Goal: Task Accomplishment & Management: Manage account settings

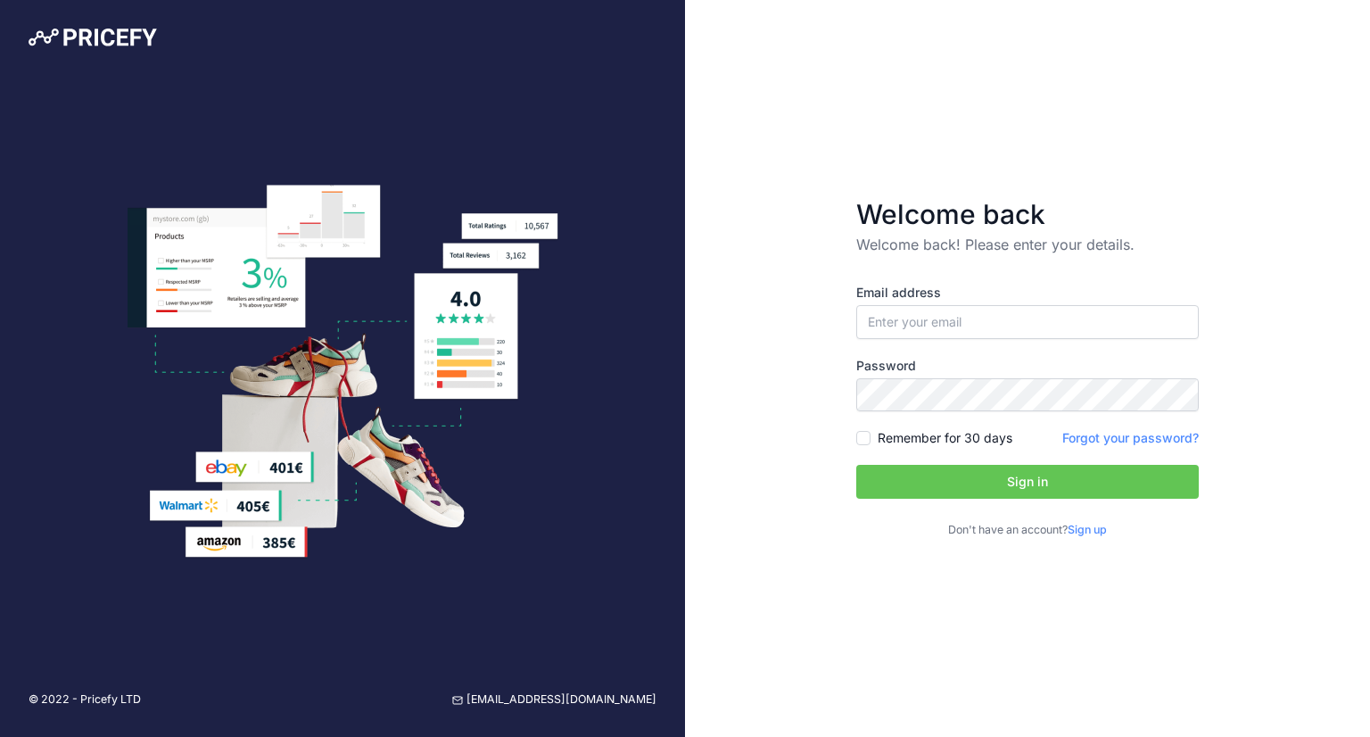
click at [917, 340] on div "Email address Password Remember for 30 days" at bounding box center [1027, 411] width 343 height 255
click at [924, 318] on input "email" at bounding box center [1027, 322] width 343 height 34
type input "[PERSON_NAME][EMAIL_ADDRESS][PERSON_NAME][DOMAIN_NAME]"
click at [928, 475] on button "Sign in" at bounding box center [1027, 482] width 343 height 34
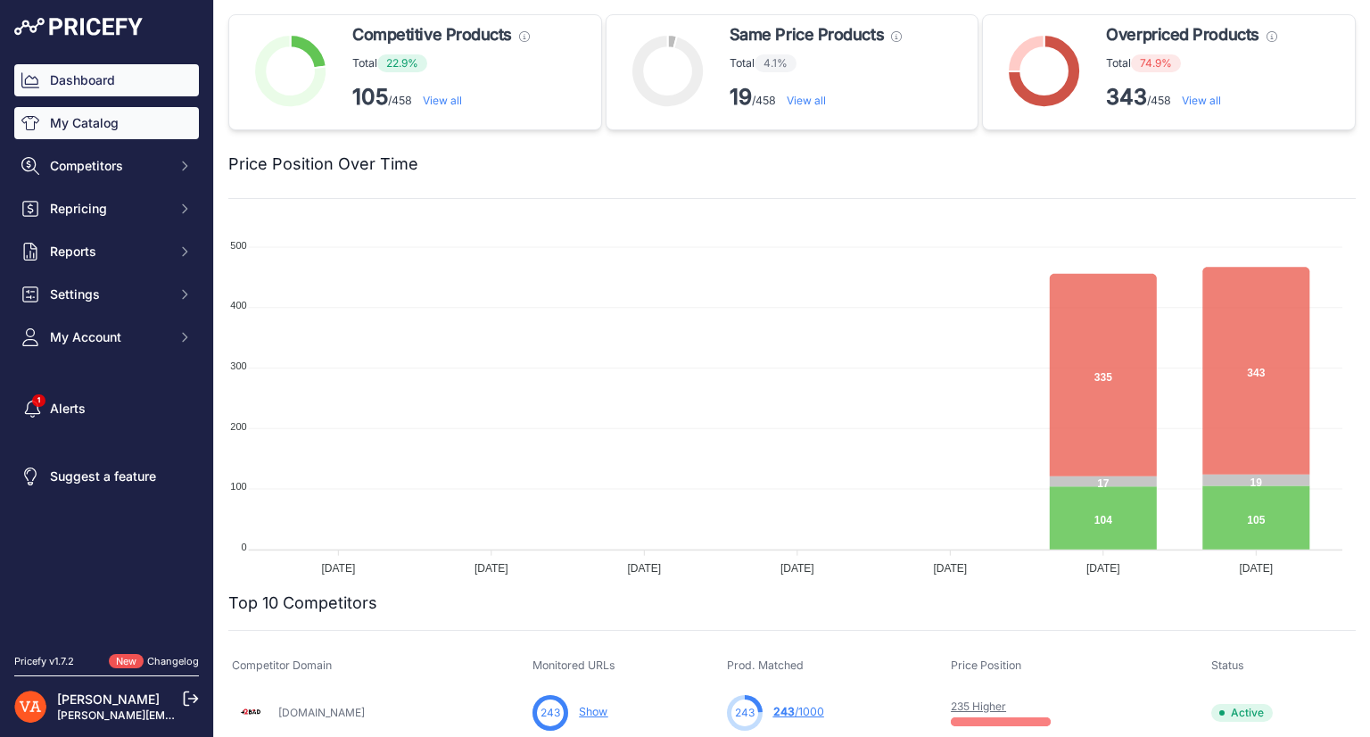
click at [168, 114] on link "My Catalog" at bounding box center [106, 123] width 185 height 32
click at [95, 122] on link "My Catalog" at bounding box center [106, 123] width 185 height 32
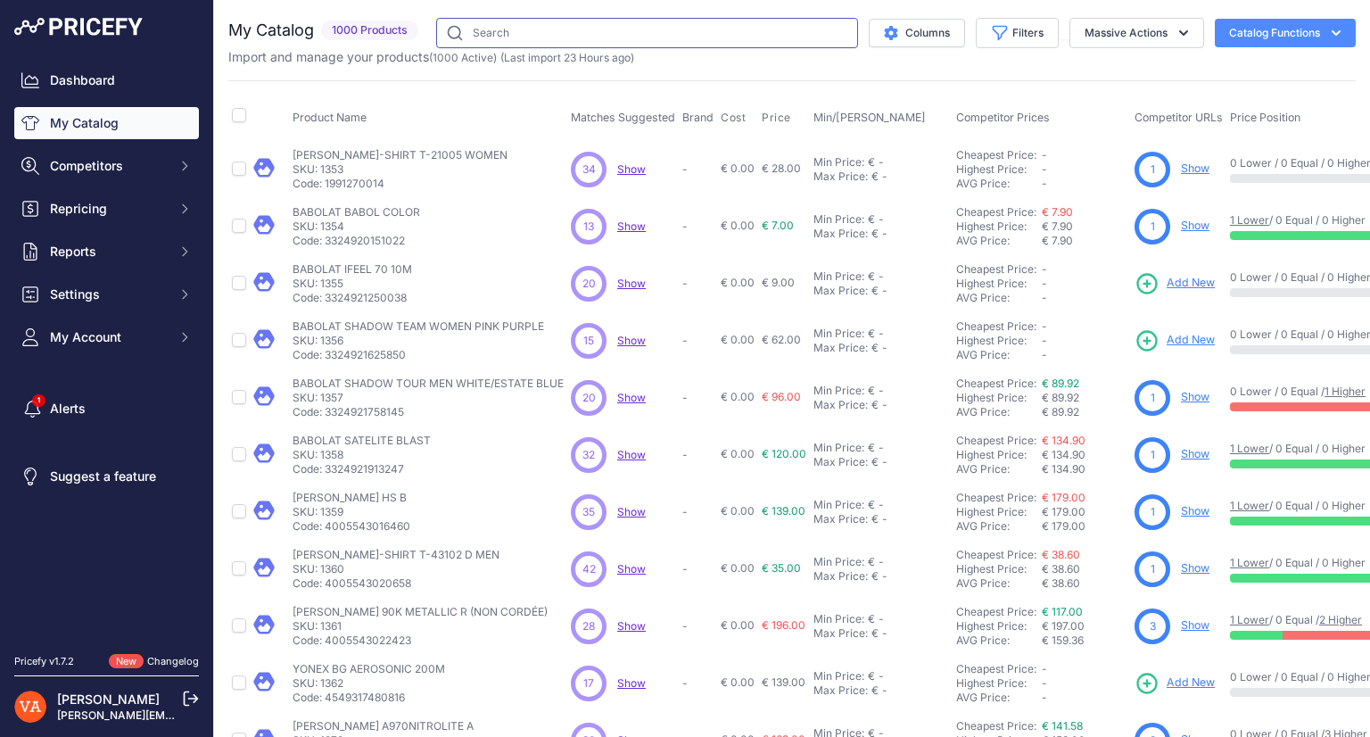
click at [546, 39] on input "text" at bounding box center [647, 33] width 422 height 30
type input "nano"
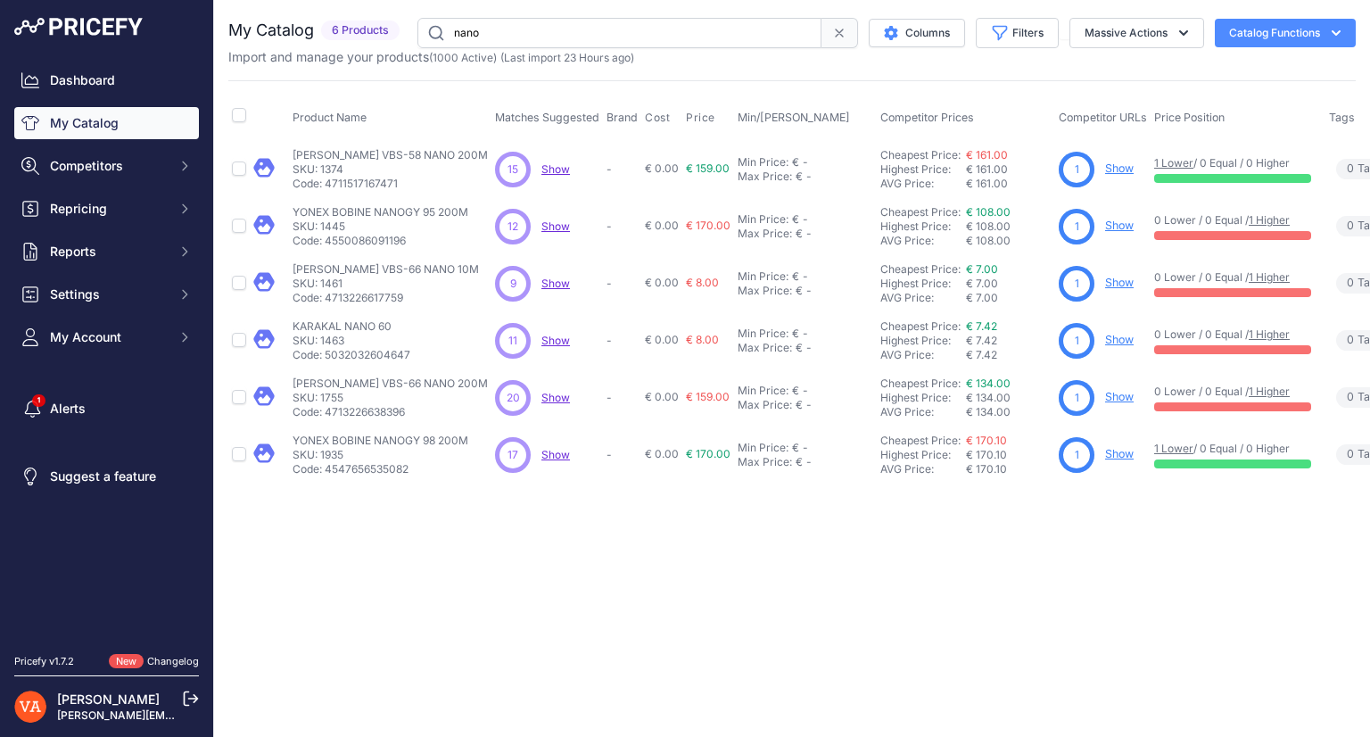
click at [1332, 39] on icon "button" at bounding box center [1336, 33] width 18 height 18
click at [1292, 70] on span "Import Additional Info" at bounding box center [1251, 70] width 109 height 14
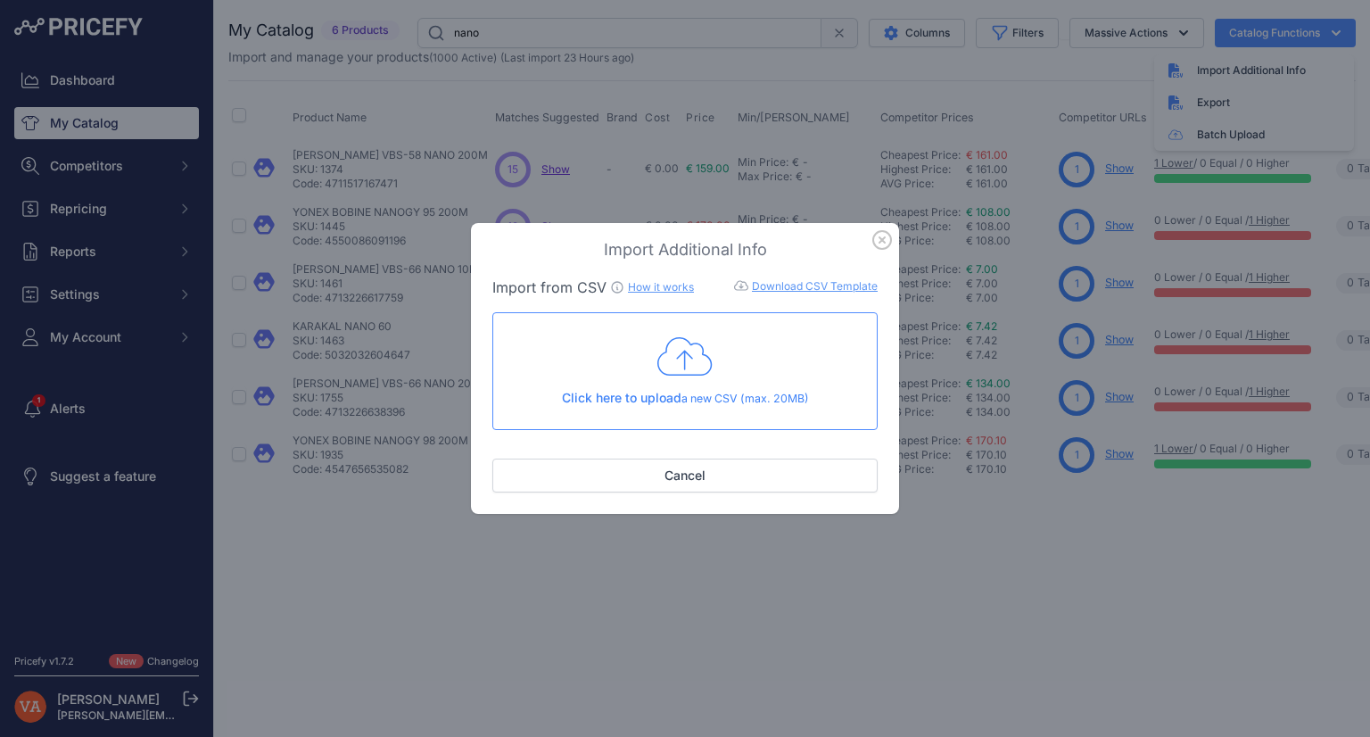
click at [808, 279] on link "Download CSV Template" at bounding box center [815, 285] width 126 height 13
click at [885, 233] on icon "button" at bounding box center [882, 240] width 20 height 20
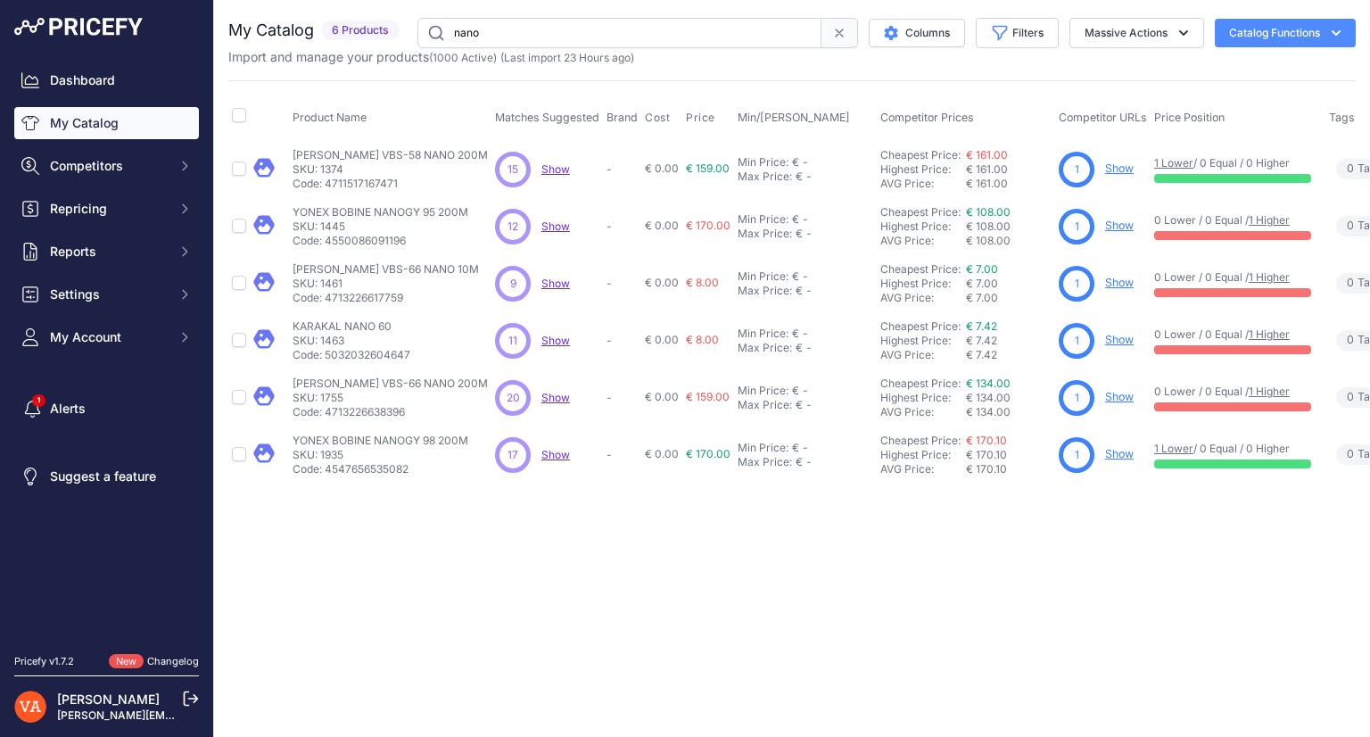
click at [546, 44] on input "nano" at bounding box center [619, 33] width 404 height 30
click at [103, 164] on span "Competitors" at bounding box center [108, 166] width 117 height 18
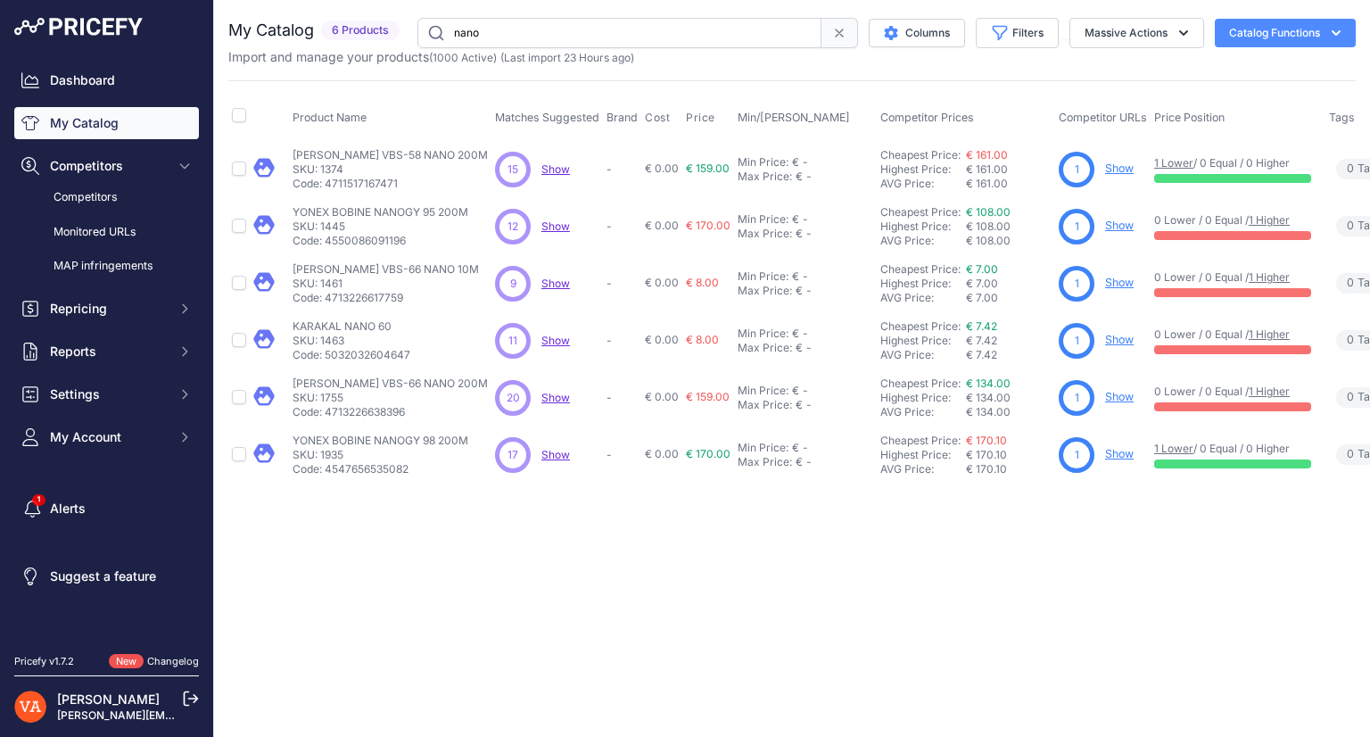
click at [483, 31] on input "nano" at bounding box center [619, 33] width 404 height 30
type input "arcsaber"
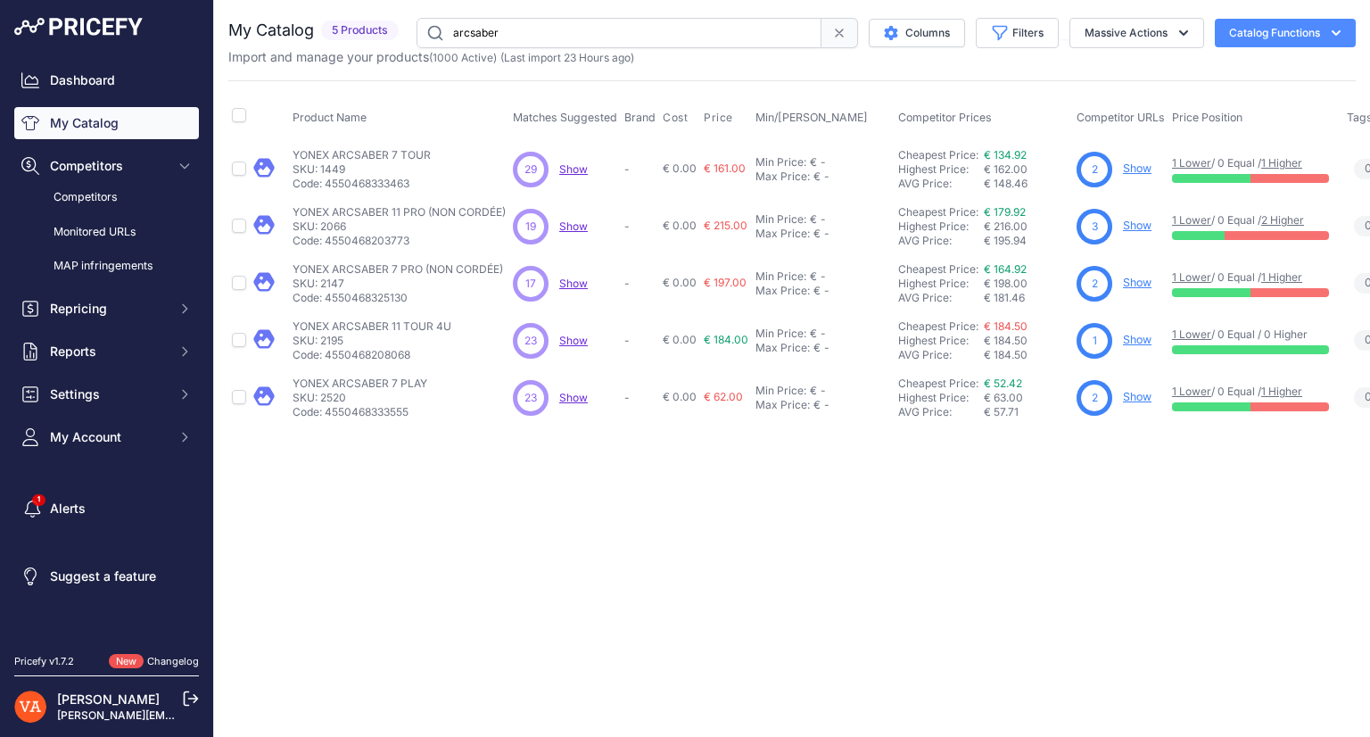
click at [1137, 222] on link "Show" at bounding box center [1137, 225] width 29 height 13
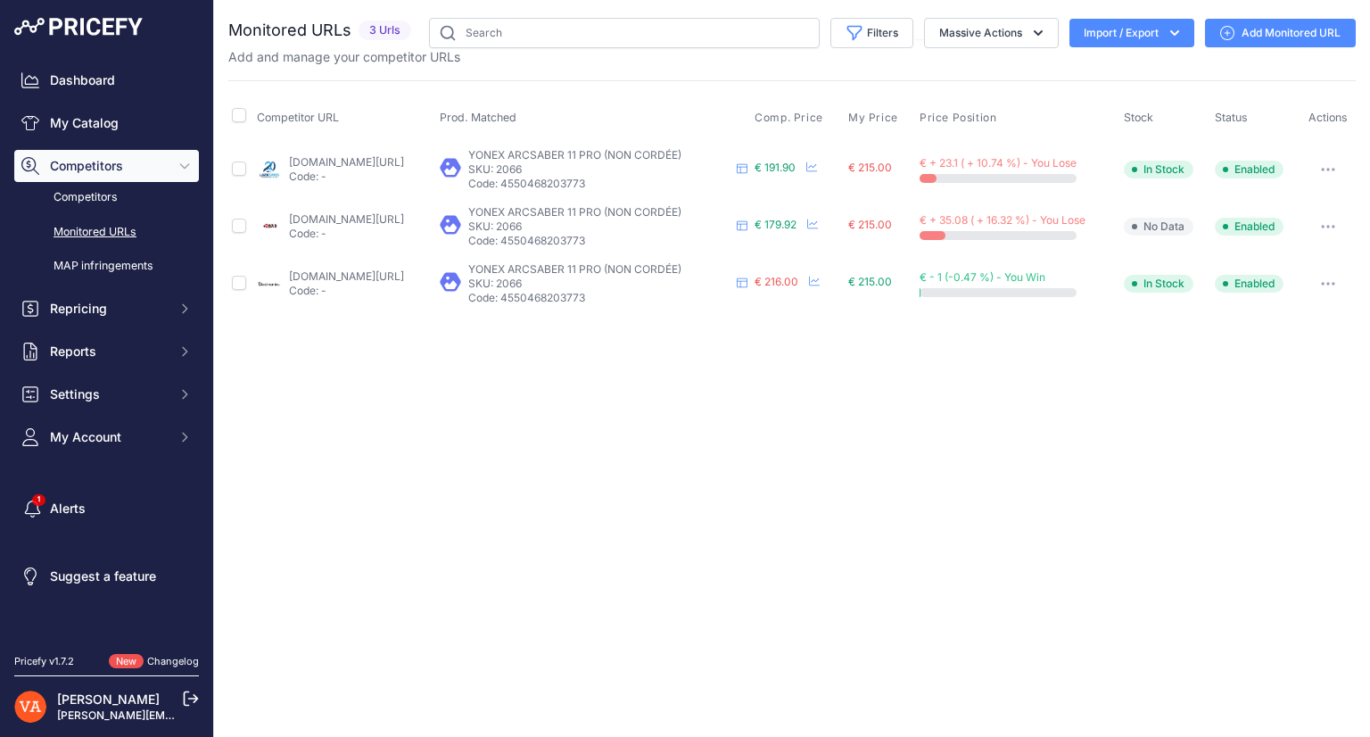
click at [377, 212] on link "plusdebad.com/yonex-arcsaber/8328-yonex-arcsaber-11-pro?prirule_jdsnikfkfjsd=10…" at bounding box center [346, 218] width 115 height 13
click at [796, 161] on span "€ 191.90" at bounding box center [775, 167] width 41 height 13
click at [796, 169] on span "€ 191.90" at bounding box center [775, 167] width 41 height 13
click at [392, 214] on link "plusdebad.com/yonex-arcsaber/8328-yonex-arcsaber-11-pro?prirule_jdsnikfkfjsd=10…" at bounding box center [346, 218] width 115 height 13
click at [1086, 224] on span "€ + 35.08 ( + 16.32 %) - You Lose" at bounding box center [1003, 219] width 166 height 13
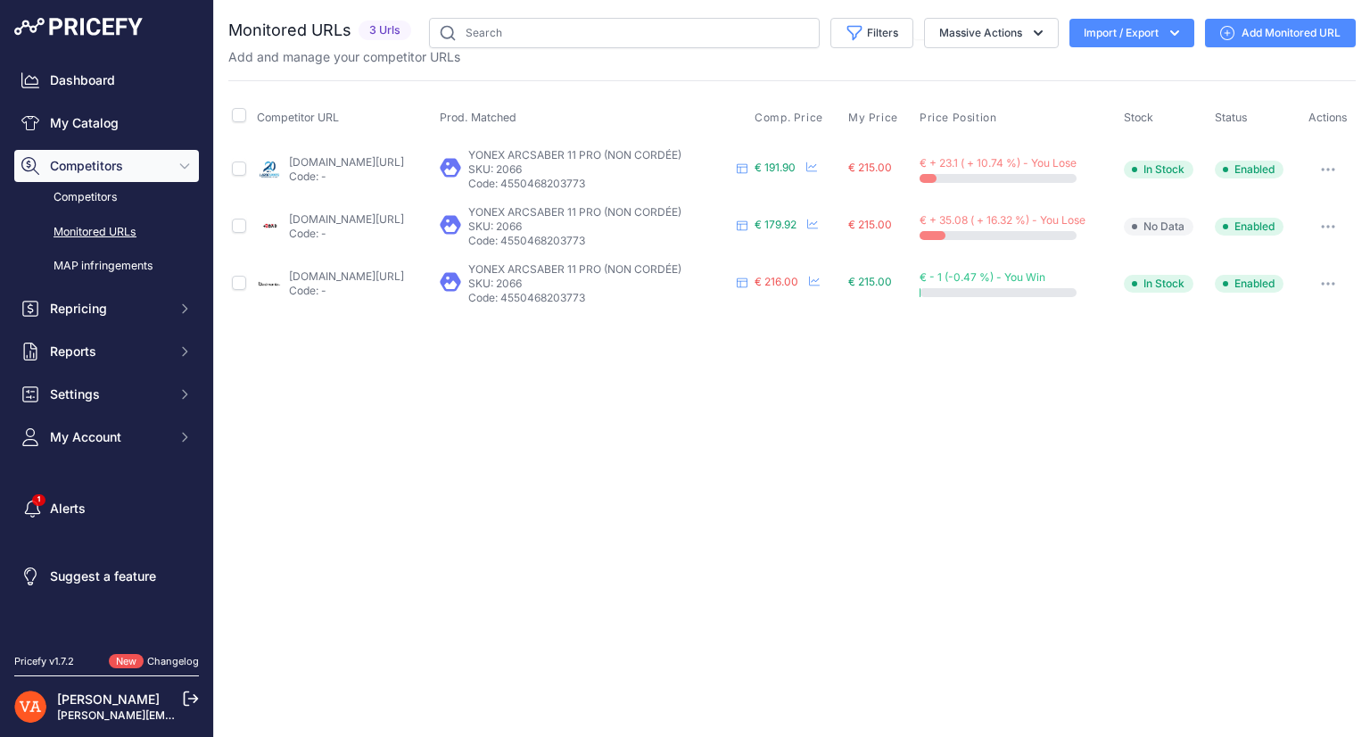
click at [1086, 224] on span "€ + 35.08 ( + 16.32 %) - You Lose" at bounding box center [1003, 219] width 166 height 13
click at [1077, 235] on div at bounding box center [998, 235] width 157 height 9
click at [1183, 219] on span "No Data" at bounding box center [1159, 227] width 70 height 18
click at [1320, 224] on button "button" at bounding box center [1328, 226] width 36 height 25
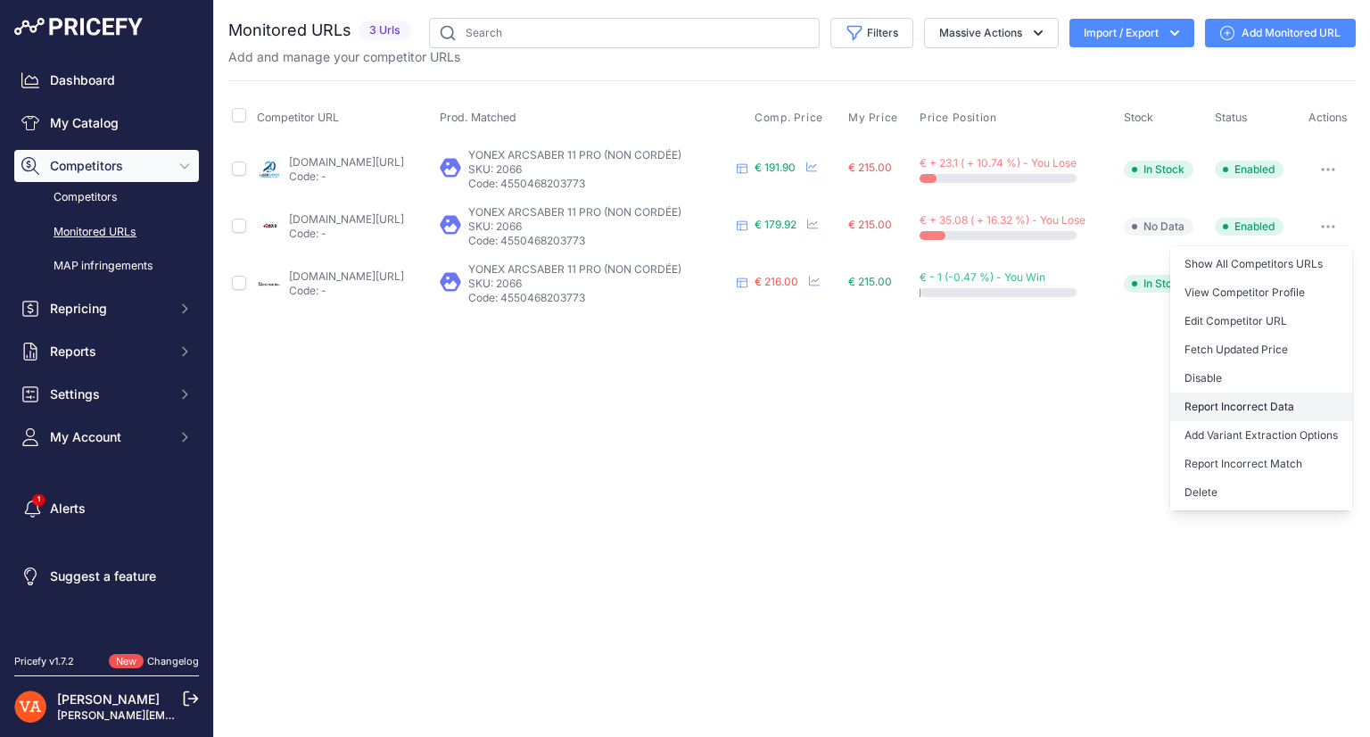
click at [1265, 401] on button "Report Incorrect Data" at bounding box center [1261, 406] width 182 height 29
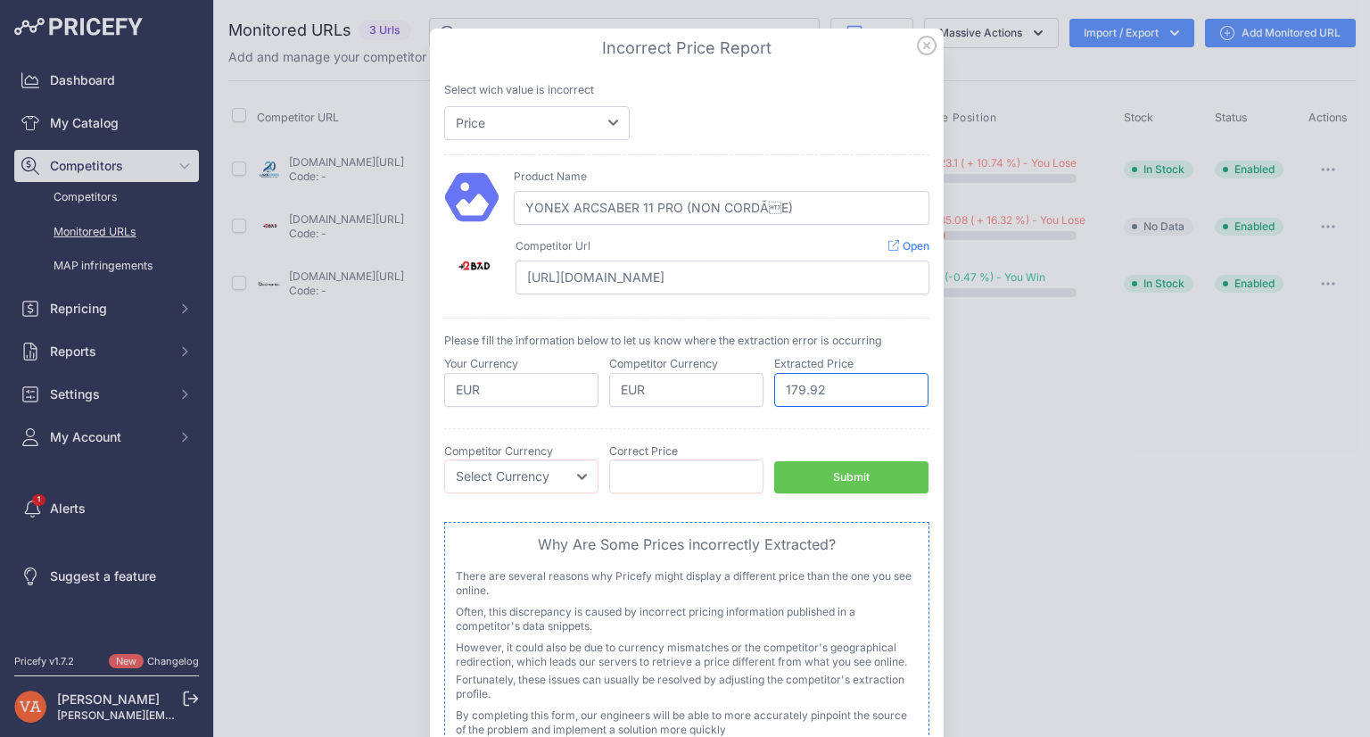
click at [840, 379] on input "179.92" at bounding box center [851, 390] width 154 height 34
click at [735, 466] on input "number" at bounding box center [686, 476] width 154 height 34
type input "215"
type input "215.9"
click at [860, 470] on div "Submit" at bounding box center [851, 477] width 37 height 17
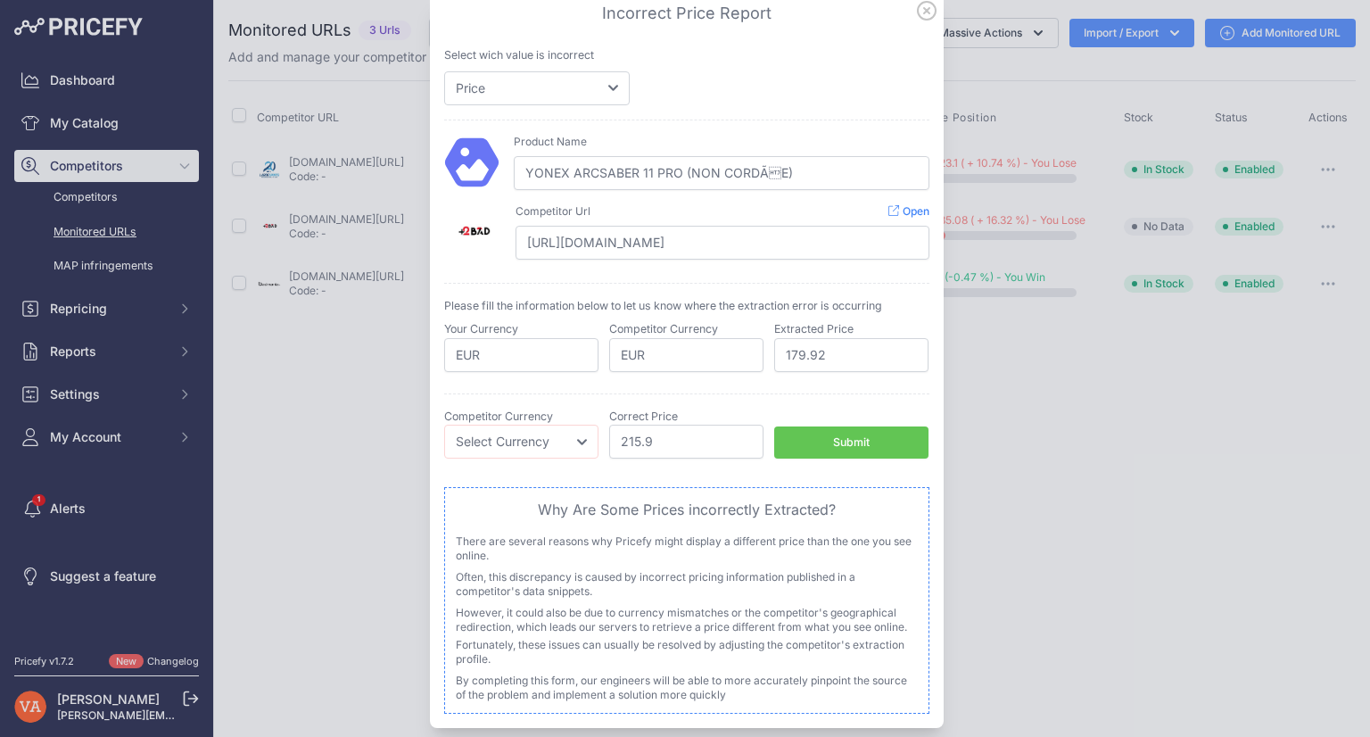
scroll to position [54, 0]
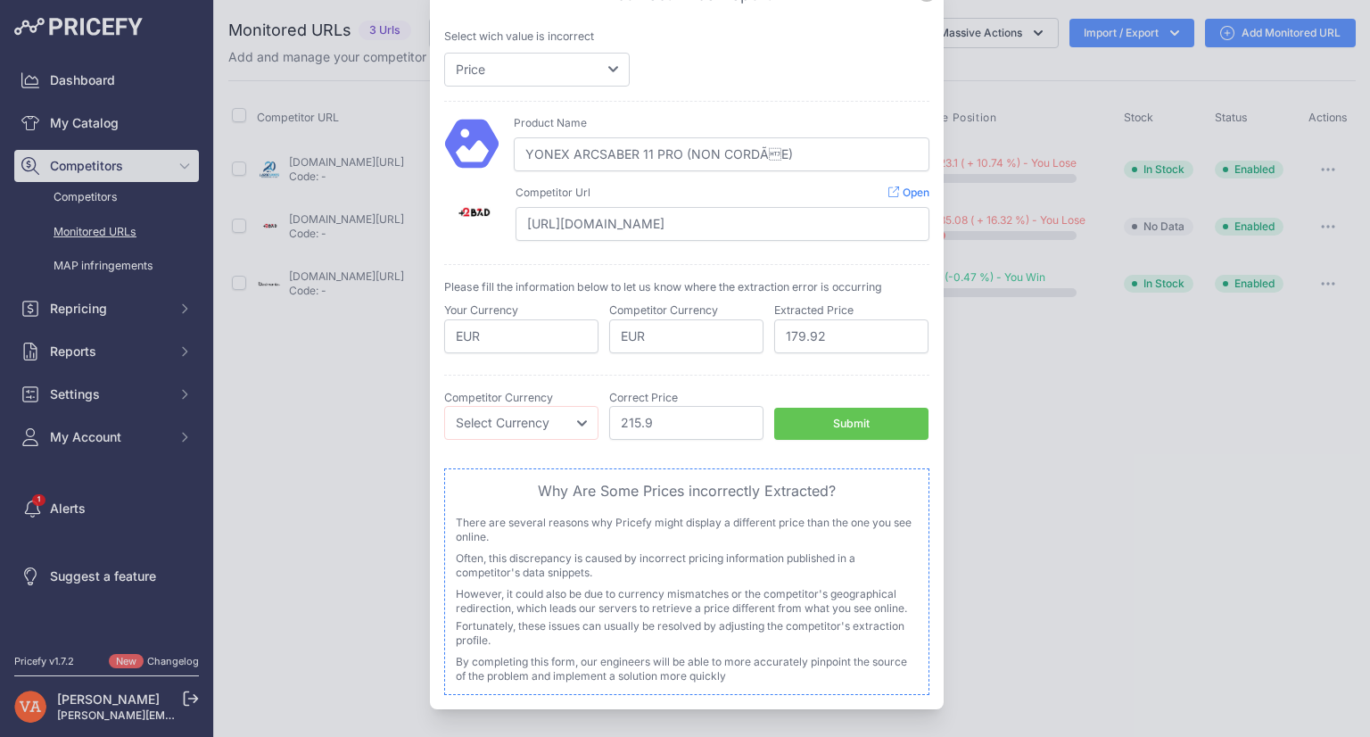
click at [866, 416] on button "Submit" at bounding box center [851, 424] width 154 height 33
click at [554, 417] on select "Select Currency EUR CAD CNY JPY PLN" at bounding box center [521, 423] width 154 height 34
select select "EUR"
click at [444, 406] on select "Select Currency EUR CAD CNY JPY PLN" at bounding box center [521, 423] width 154 height 34
click at [844, 422] on div "Submit" at bounding box center [851, 424] width 37 height 17
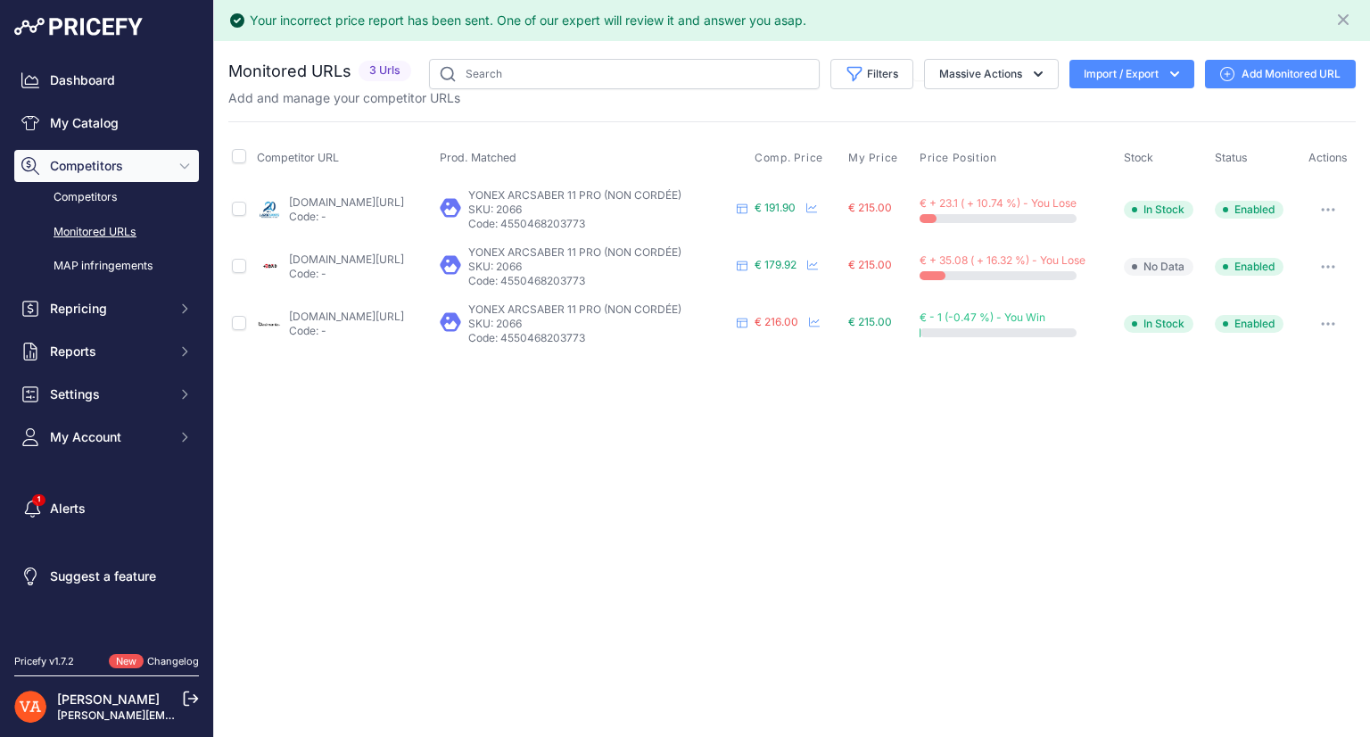
click at [904, 400] on div "Your incorrect price report has been sent. One of our expert will review it and…" at bounding box center [792, 368] width 1156 height 737
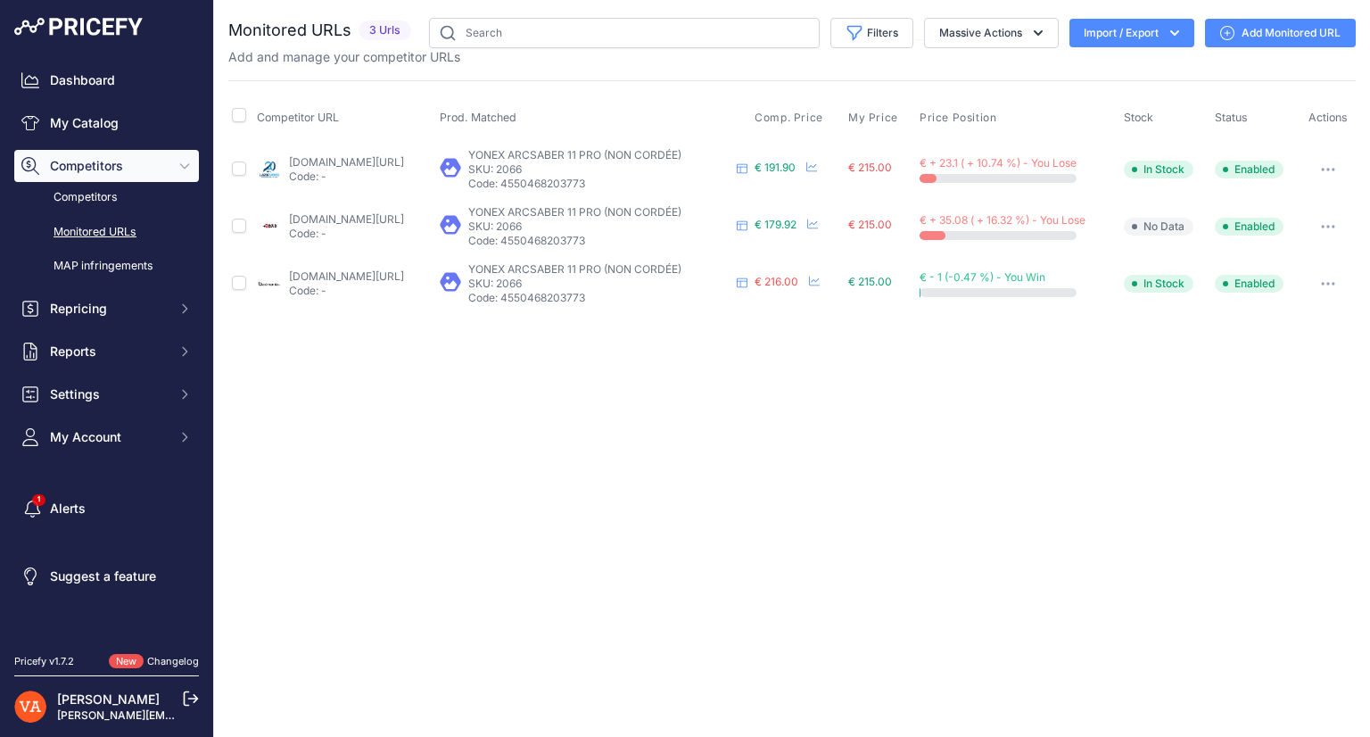
click at [404, 220] on link "plusdebad.com/yonex-arcsaber/8328-yonex-arcsaber-11-pro?prirule_jdsnikfkfjsd=10…" at bounding box center [346, 218] width 115 height 13
click at [322, 158] on link "lardesports.com/badminton/raquettes/raquette-de-badminton-yonex-arcsaber-11-pro…" at bounding box center [346, 161] width 115 height 13
click at [120, 309] on span "Repricing" at bounding box center [108, 309] width 117 height 18
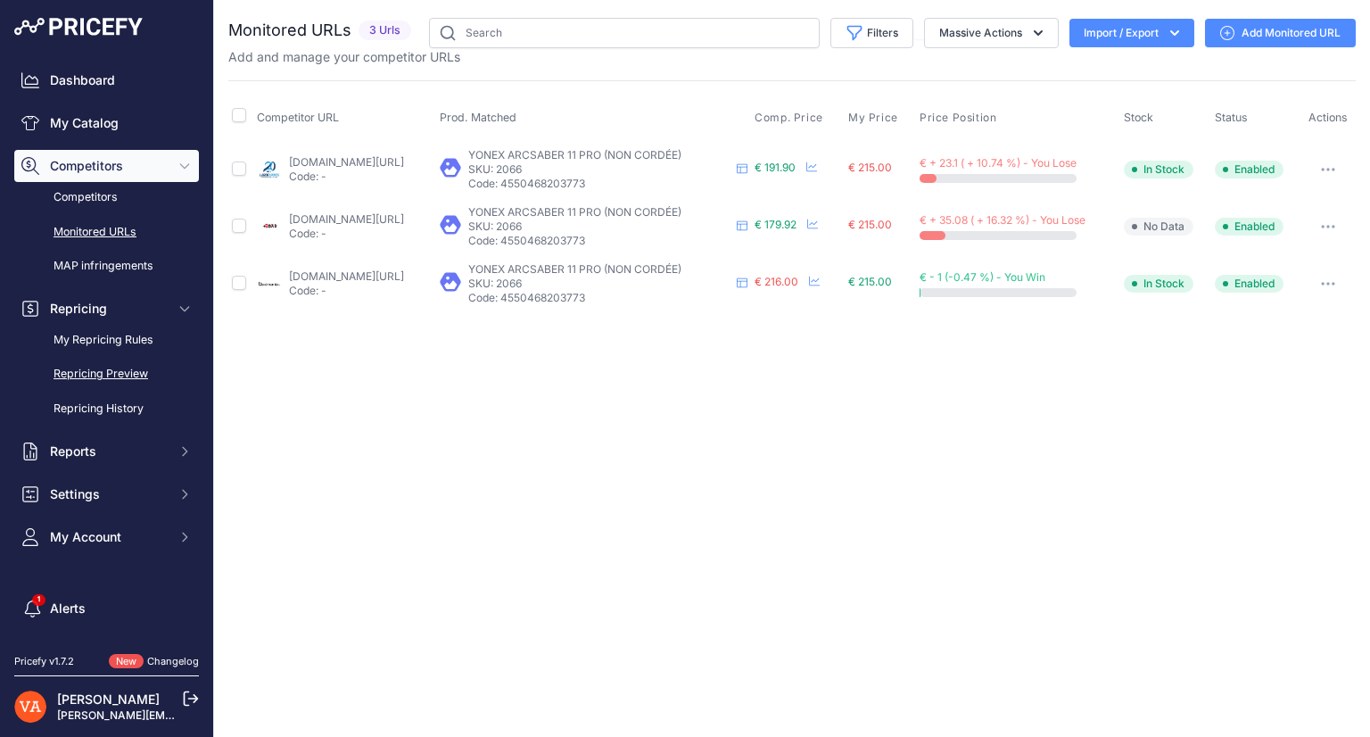
click at [148, 367] on link "Repricing Preview" at bounding box center [106, 374] width 185 height 31
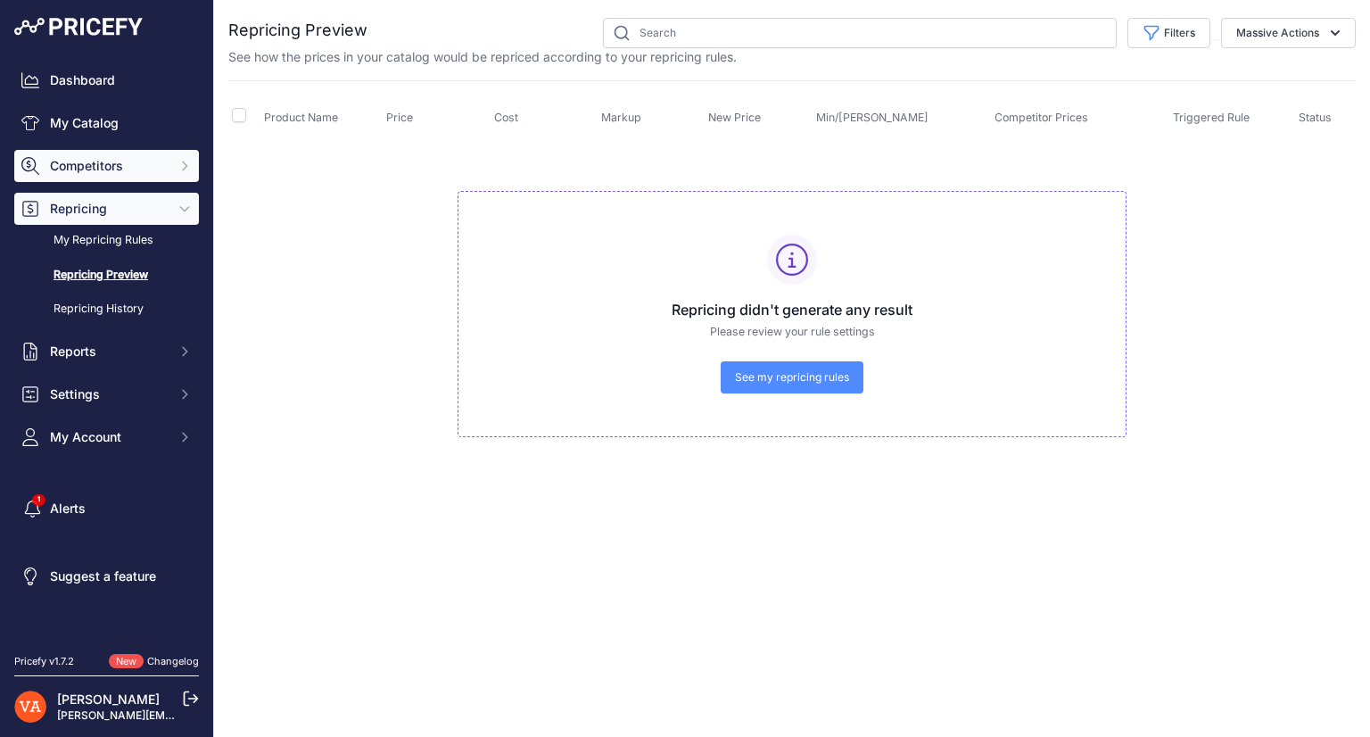
click at [137, 158] on span "Competitors" at bounding box center [108, 166] width 117 height 18
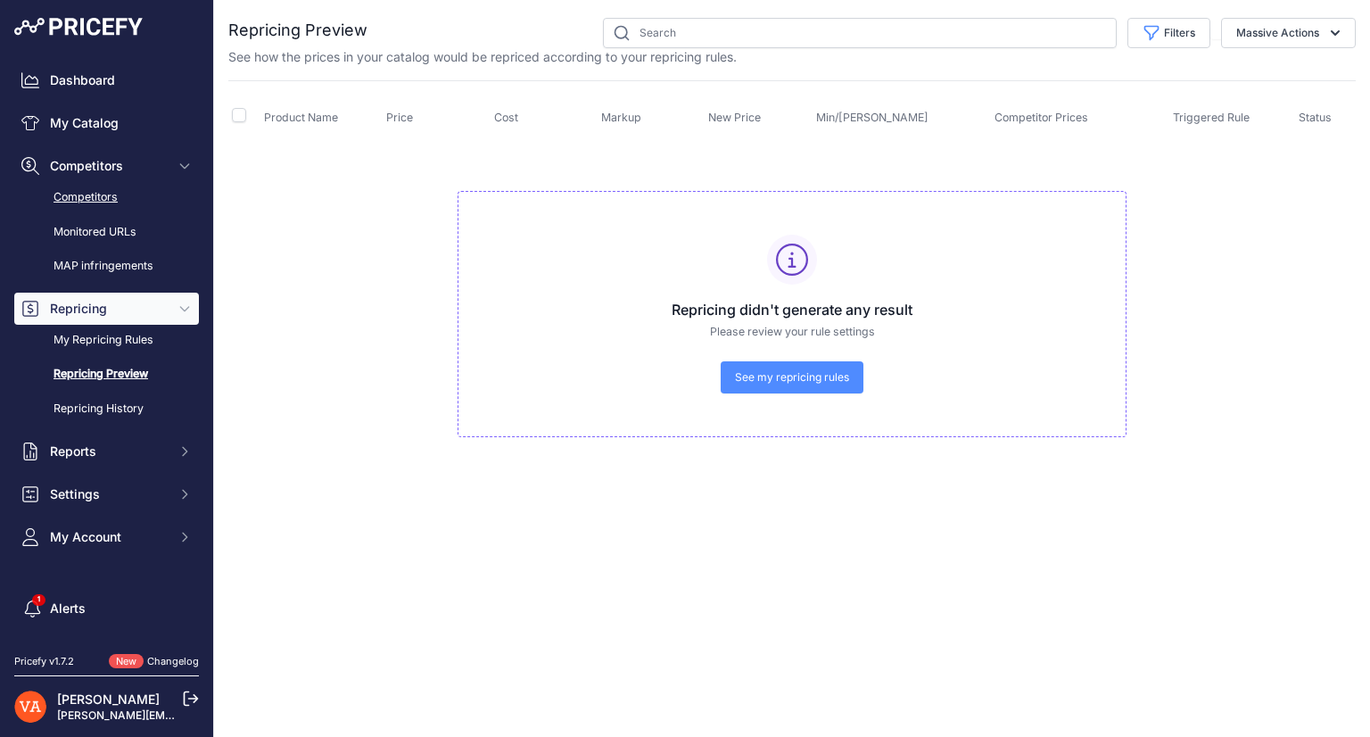
click at [168, 206] on link "Competitors" at bounding box center [106, 197] width 185 height 31
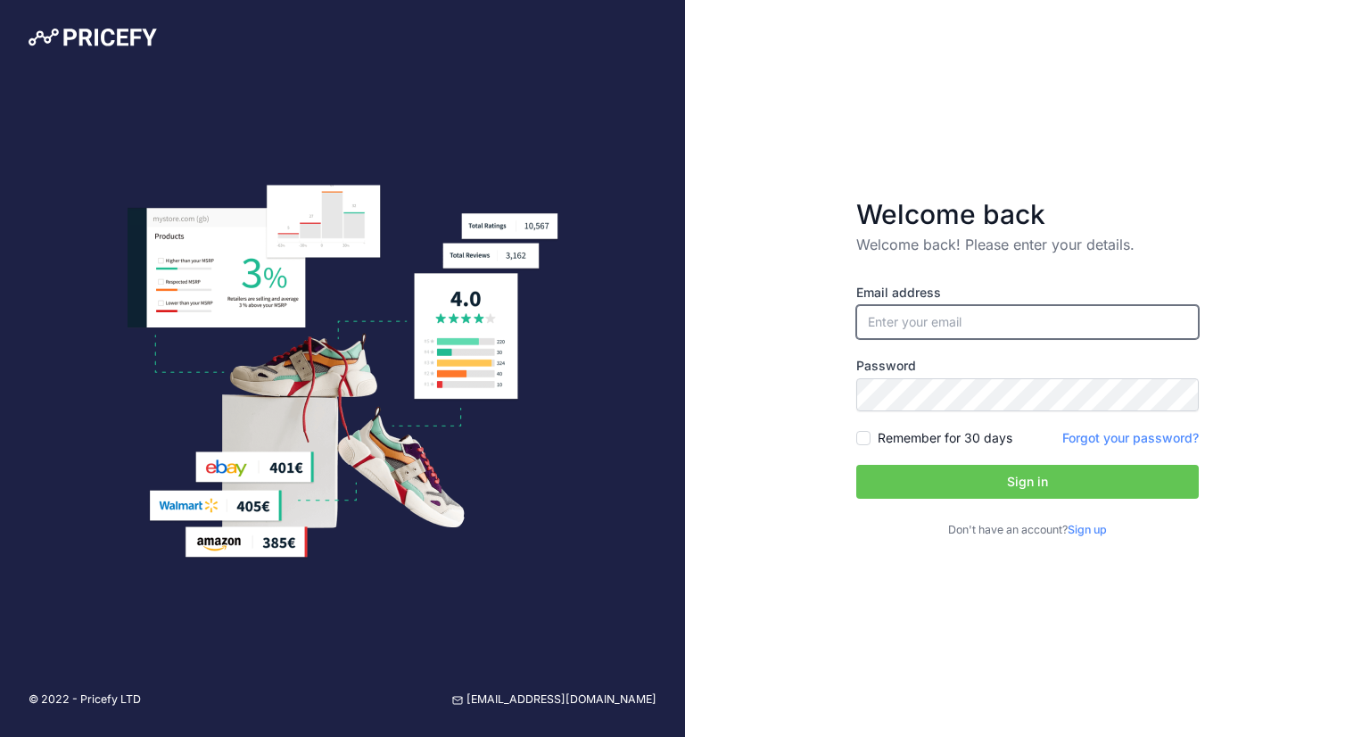
click at [975, 315] on input "email" at bounding box center [1027, 322] width 343 height 34
type input "[PERSON_NAME][EMAIL_ADDRESS][PERSON_NAME][DOMAIN_NAME]"
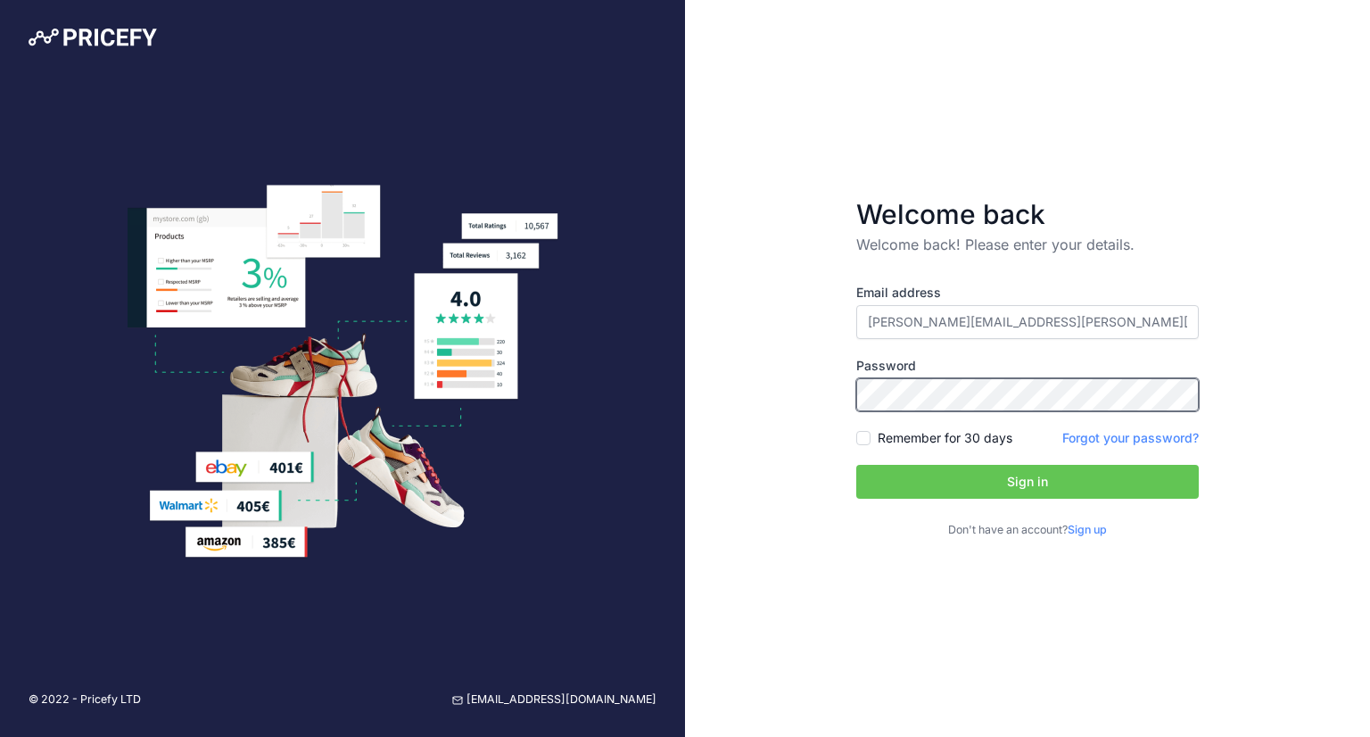
click at [856, 465] on button "Sign in" at bounding box center [1027, 482] width 343 height 34
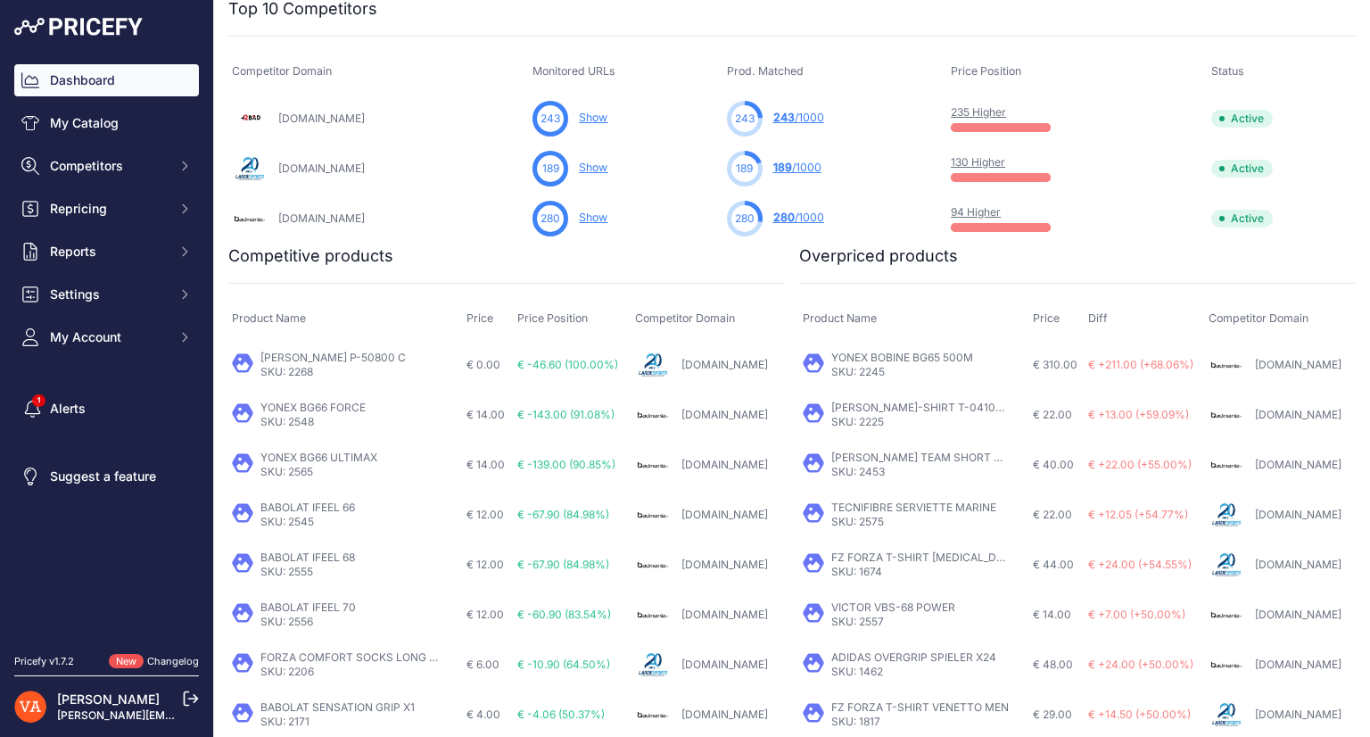
scroll to position [595, 0]
click at [336, 351] on link "VICTOR PANTALON P-50800 C" at bounding box center [332, 356] width 145 height 13
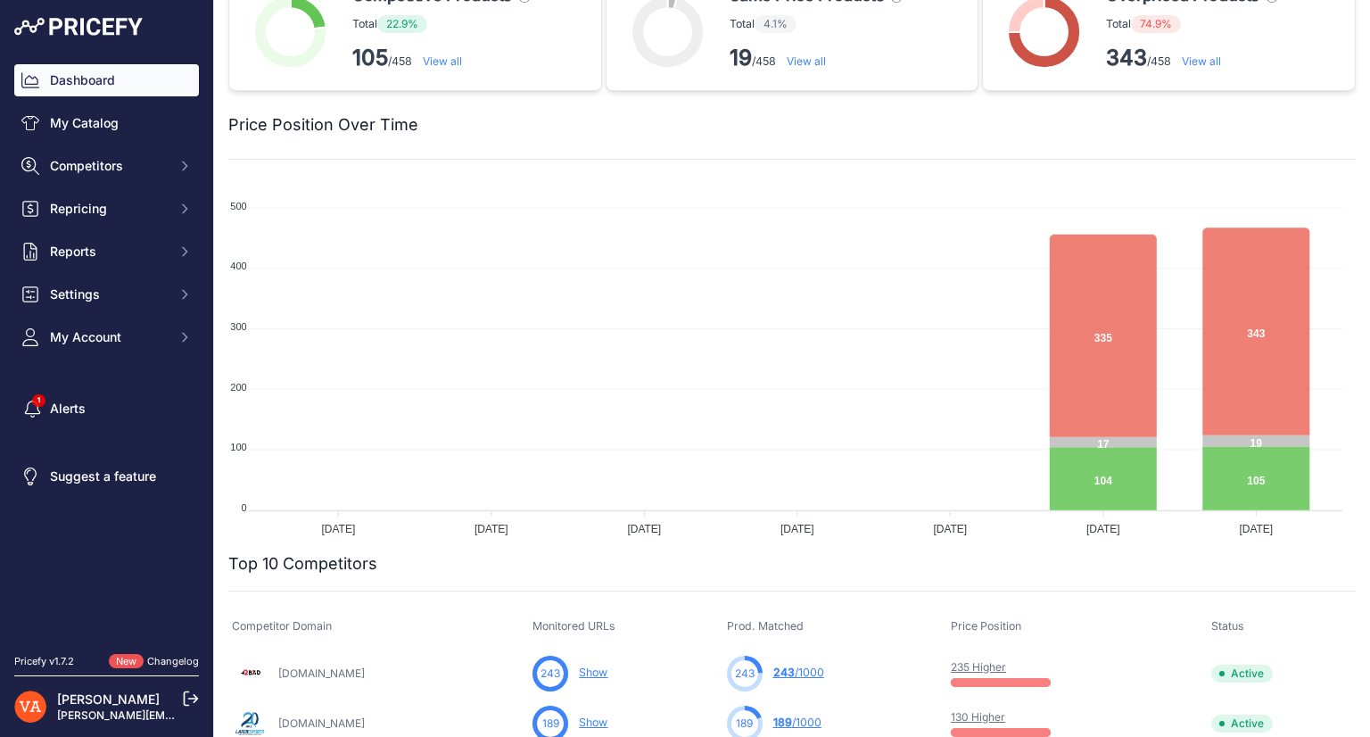
scroll to position [0, 0]
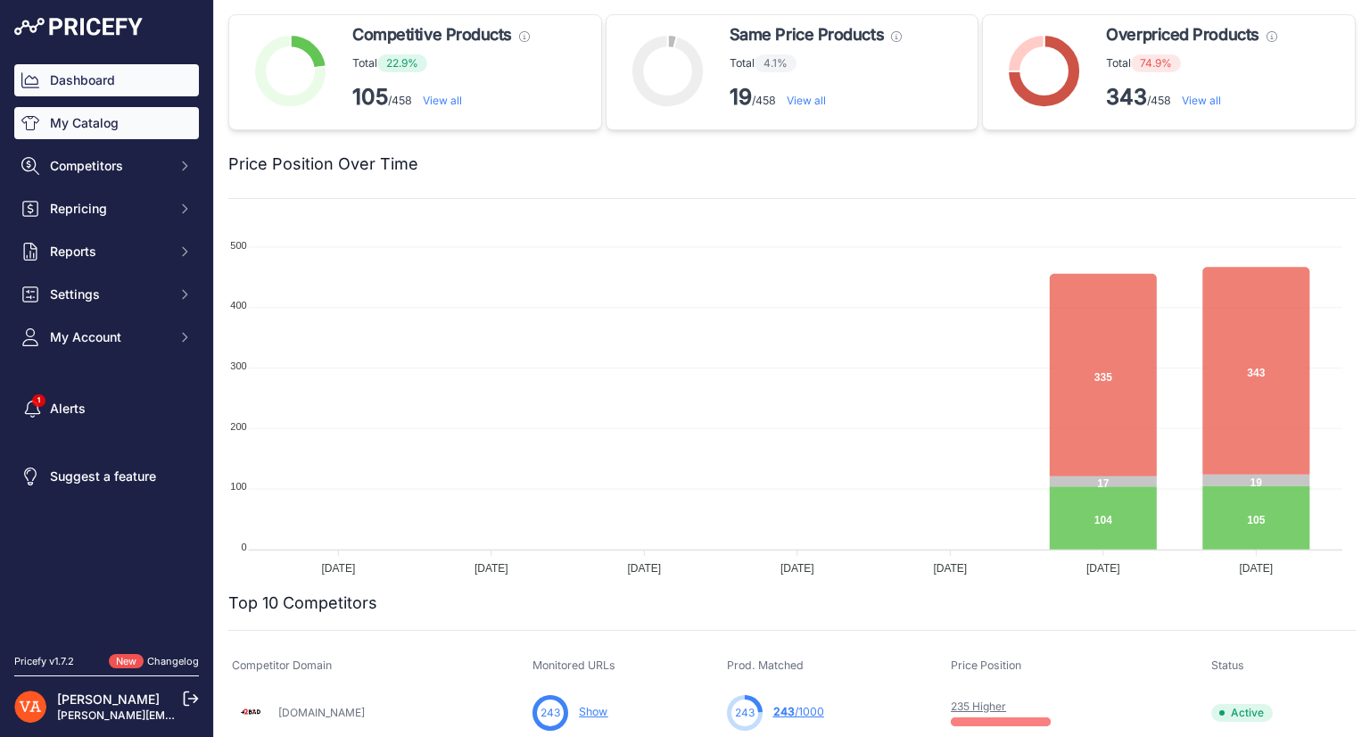
click at [111, 127] on link "My Catalog" at bounding box center [106, 123] width 185 height 32
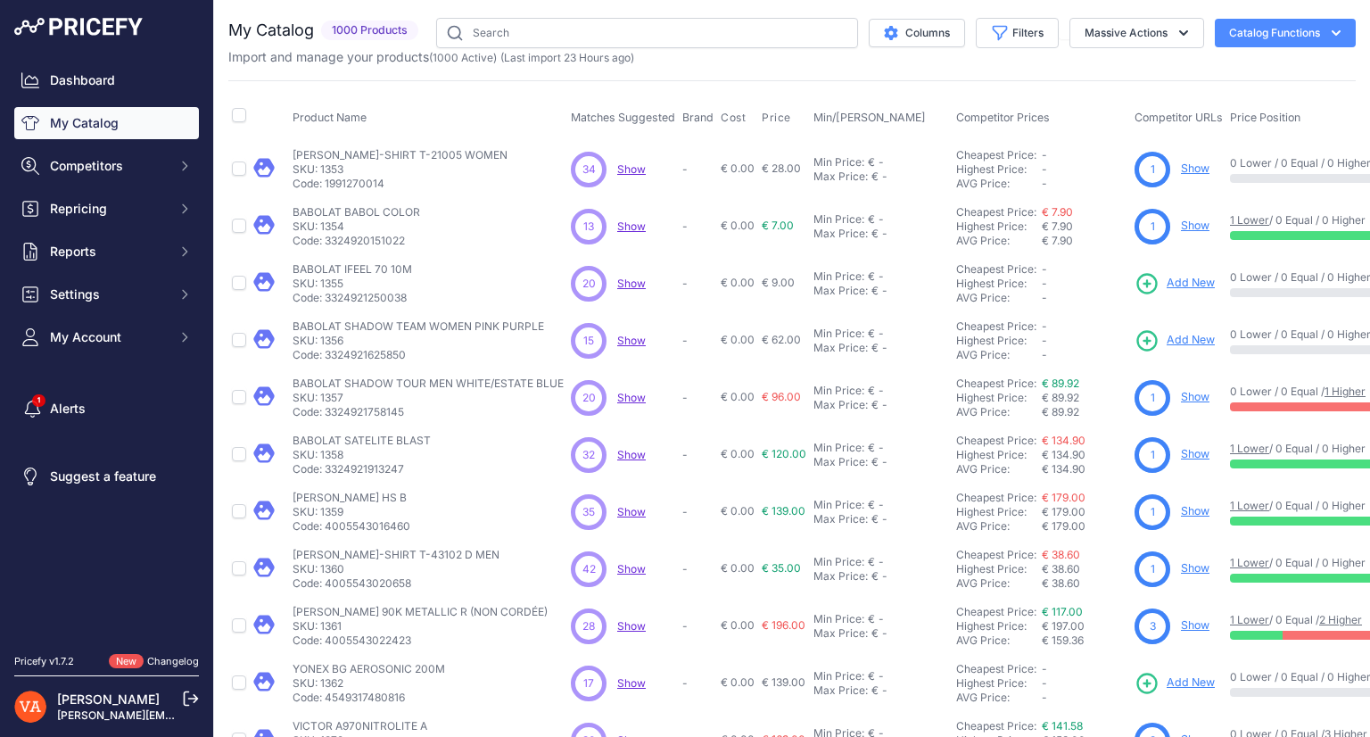
click at [343, 31] on span "1000 Products" at bounding box center [369, 31] width 97 height 21
click at [739, 42] on input "text" at bounding box center [647, 33] width 422 height 30
type input "arcsaber"
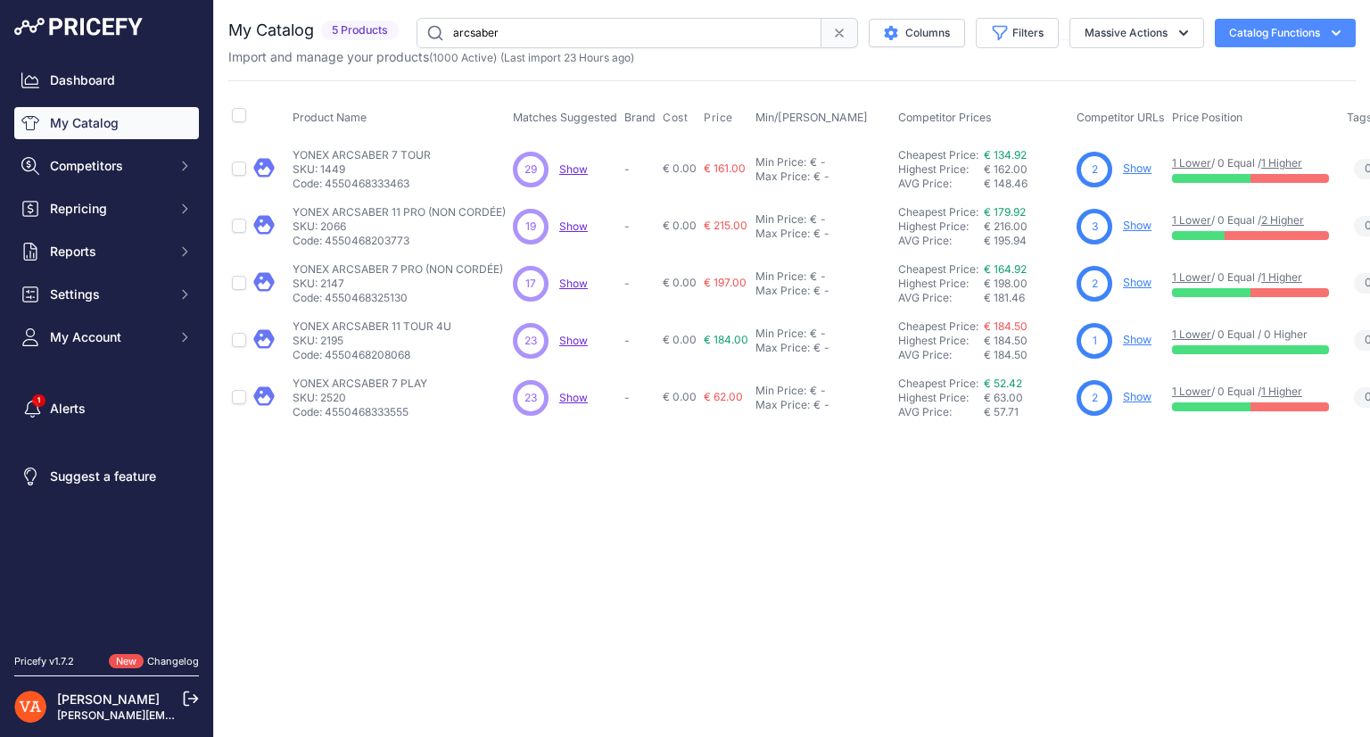
click at [95, 716] on link "[PERSON_NAME][EMAIL_ADDRESS][PERSON_NAME][DOMAIN_NAME]" at bounding box center [238, 714] width 363 height 13
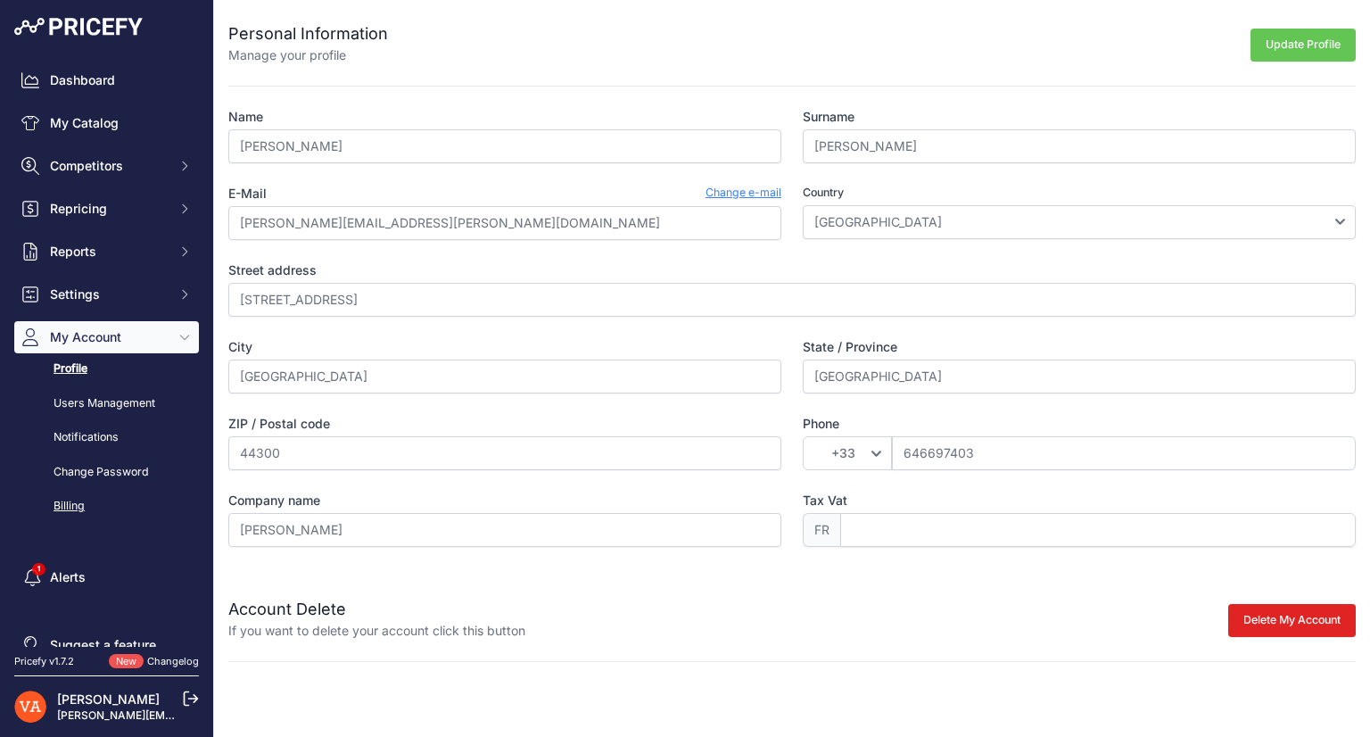
click at [70, 520] on link "Billing" at bounding box center [106, 506] width 185 height 31
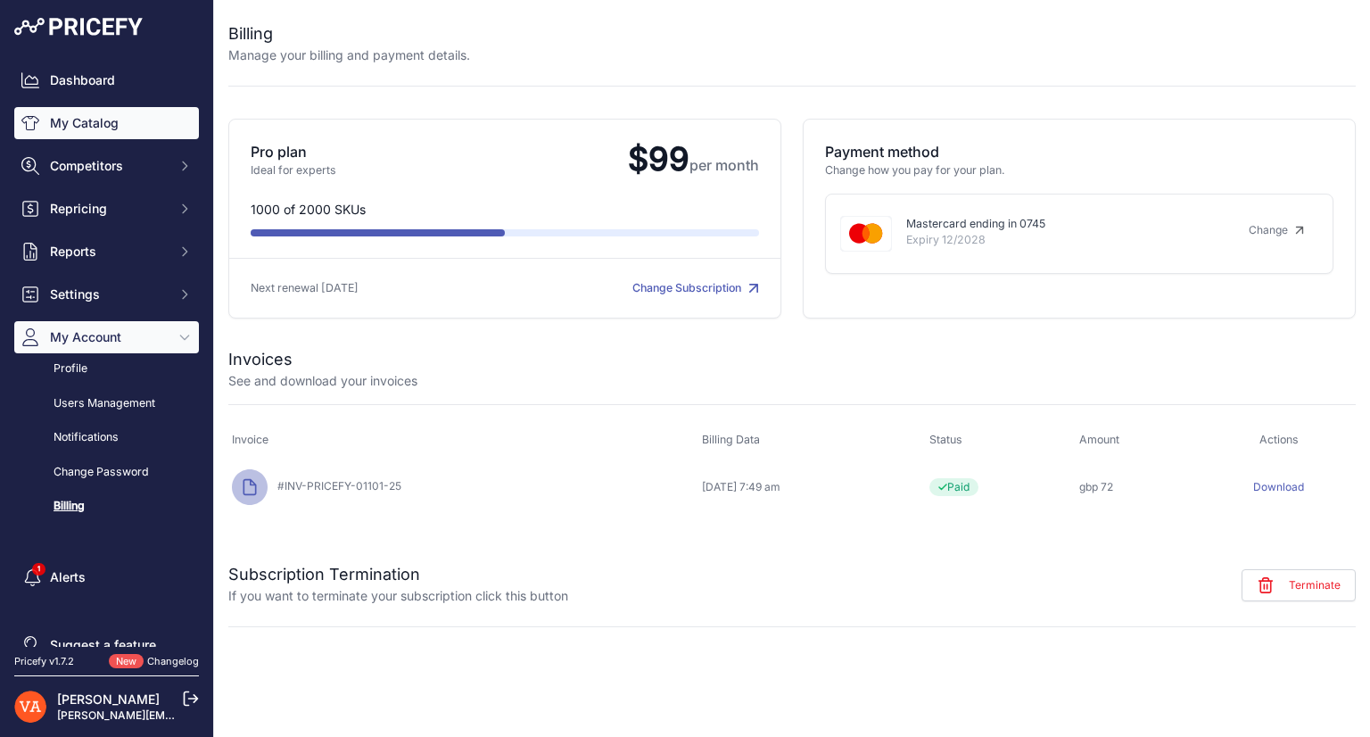
click at [101, 109] on link "My Catalog" at bounding box center [106, 123] width 185 height 32
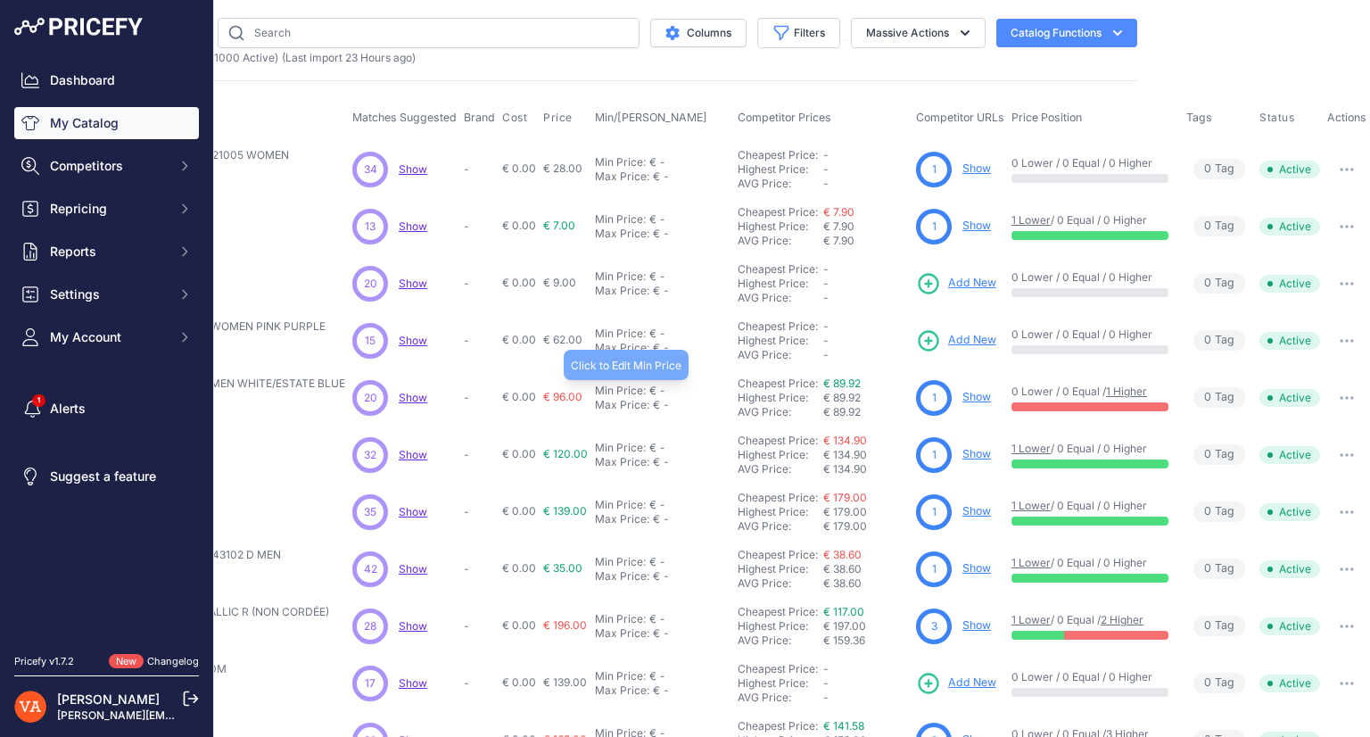
scroll to position [0, 235]
click at [498, 41] on input "text" at bounding box center [429, 33] width 422 height 30
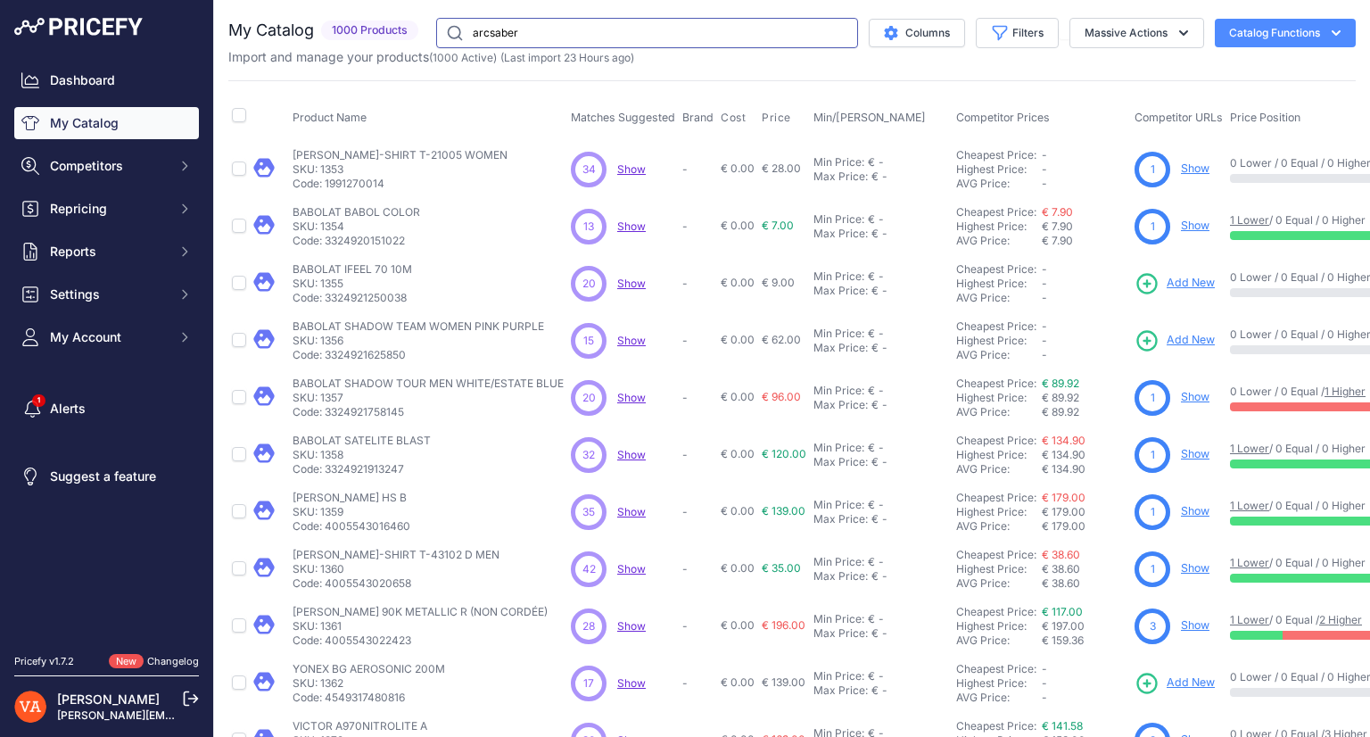
click at [560, 32] on input "arcsaber" at bounding box center [647, 33] width 422 height 30
type input "arcsaber"
click at [401, 18] on div "My Catalog 1000 Products" at bounding box center [326, 30] width 197 height 25
click at [500, 48] on p "Import and manage your products ( 1000 Active ) (Last import 23 Hours ago)" at bounding box center [431, 57] width 406 height 18
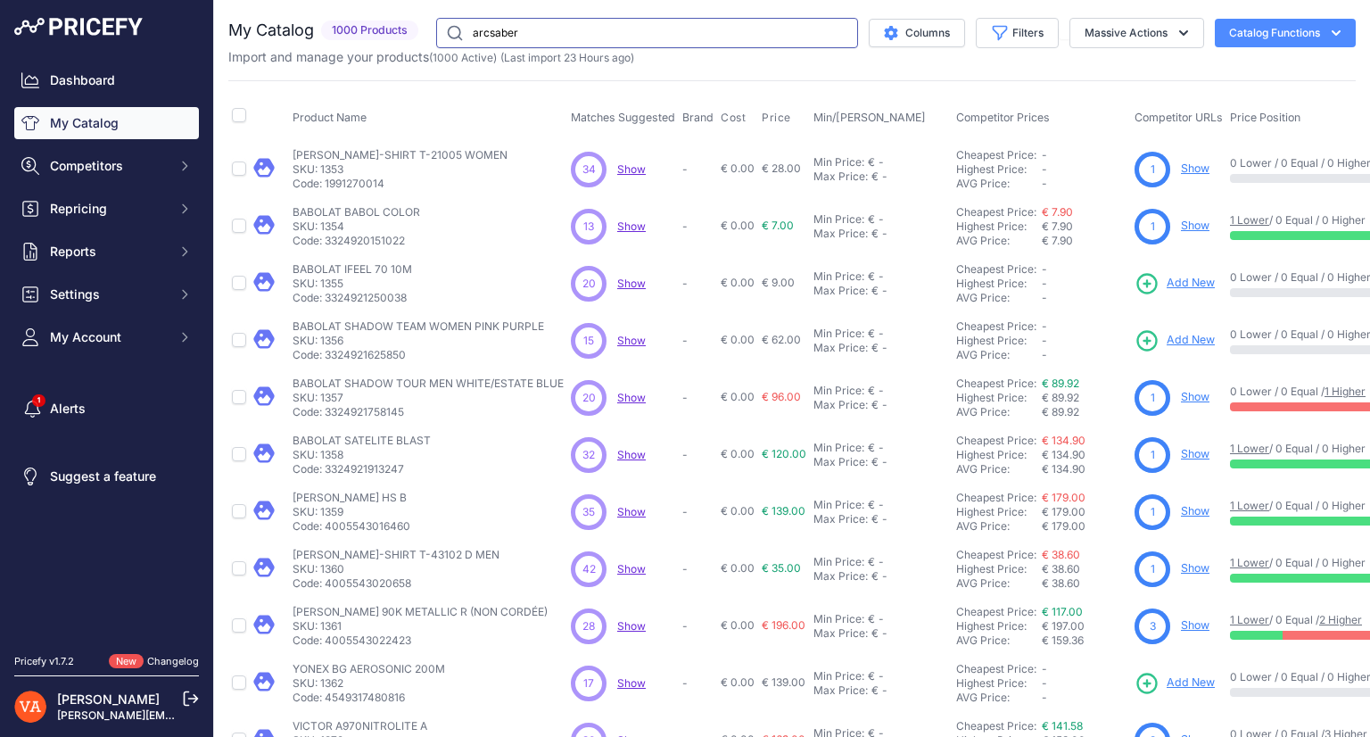
click at [506, 29] on input "arcsaber" at bounding box center [647, 33] width 422 height 30
click at [157, 140] on div "Dashboard My Catalog Competitors Competitors Monitored URLs MAP infringements R…" at bounding box center [106, 208] width 185 height 289
click at [146, 125] on link "My Catalog" at bounding box center [106, 123] width 185 height 32
click at [469, 29] on input "text" at bounding box center [647, 33] width 422 height 30
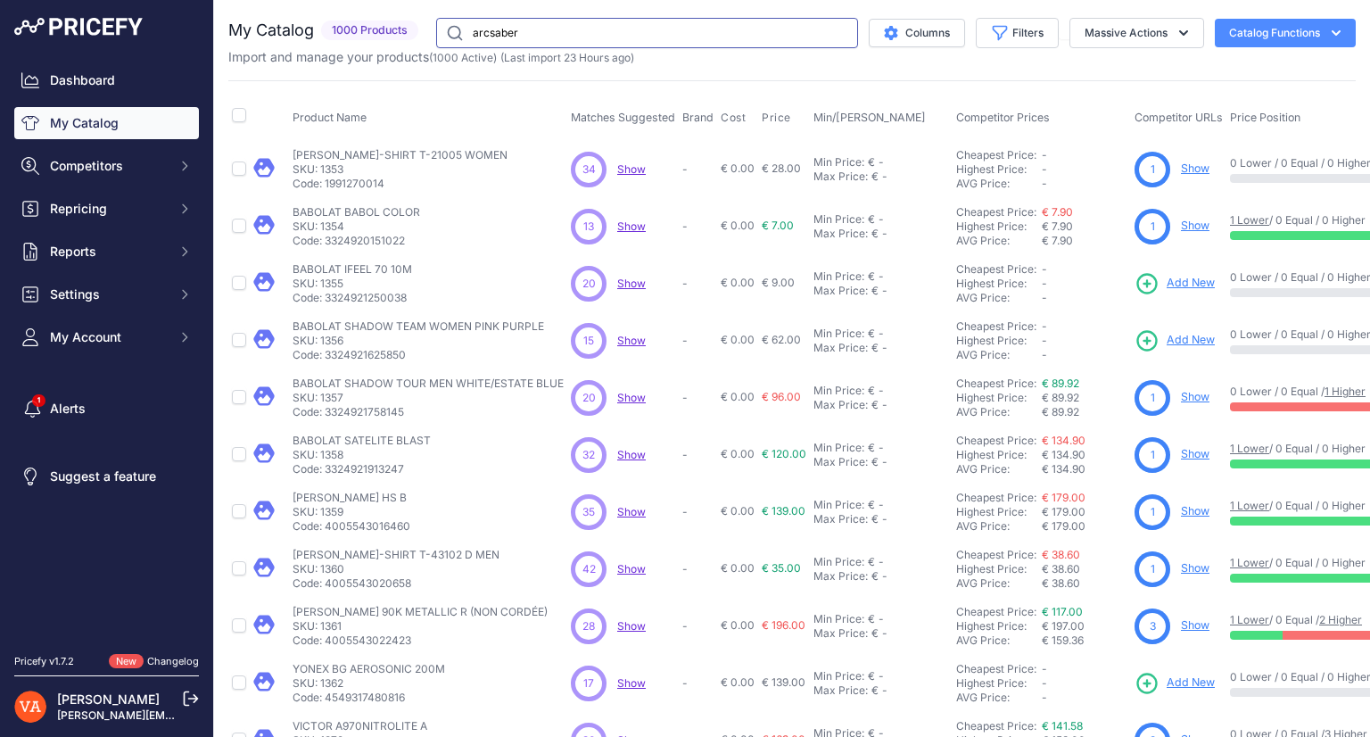
type input "arcsaber"
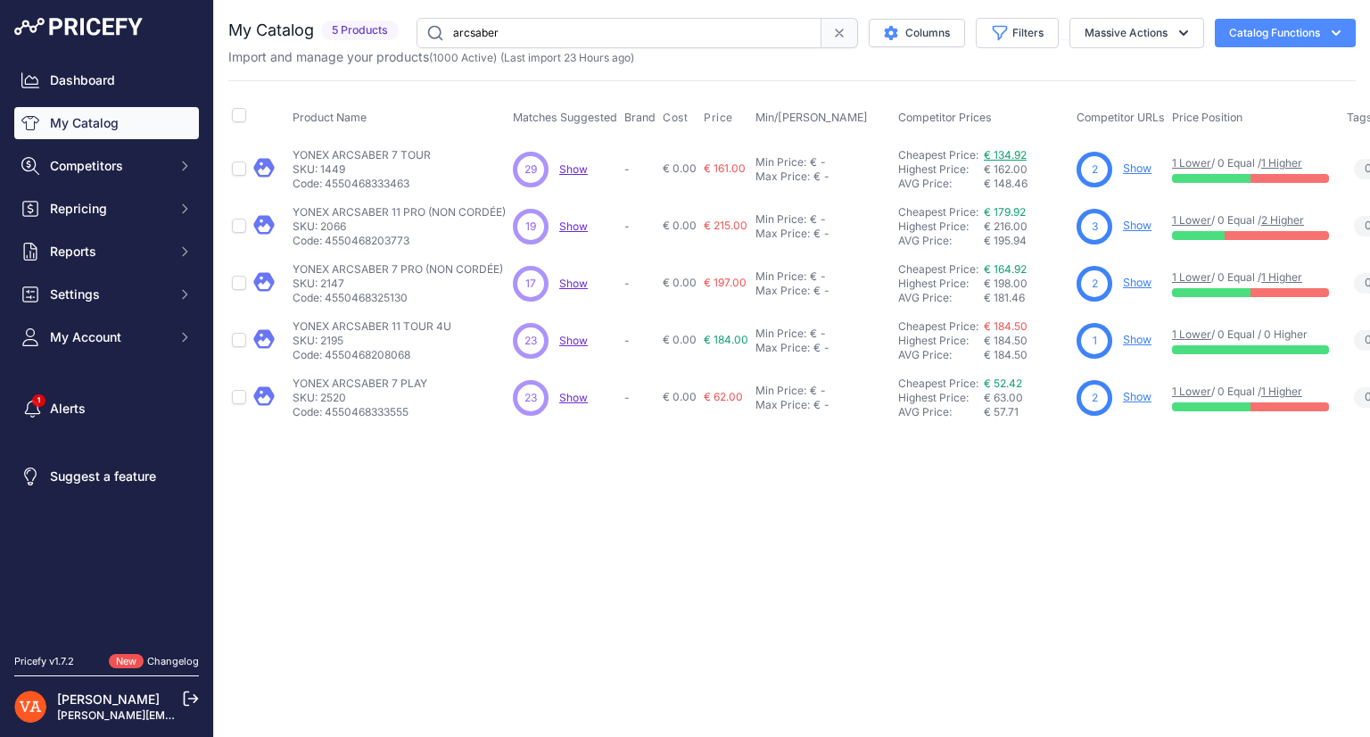
click at [1007, 148] on link "€ 134.92" at bounding box center [1005, 154] width 43 height 13
click at [995, 271] on link "€ 164.92" at bounding box center [1005, 268] width 43 height 13
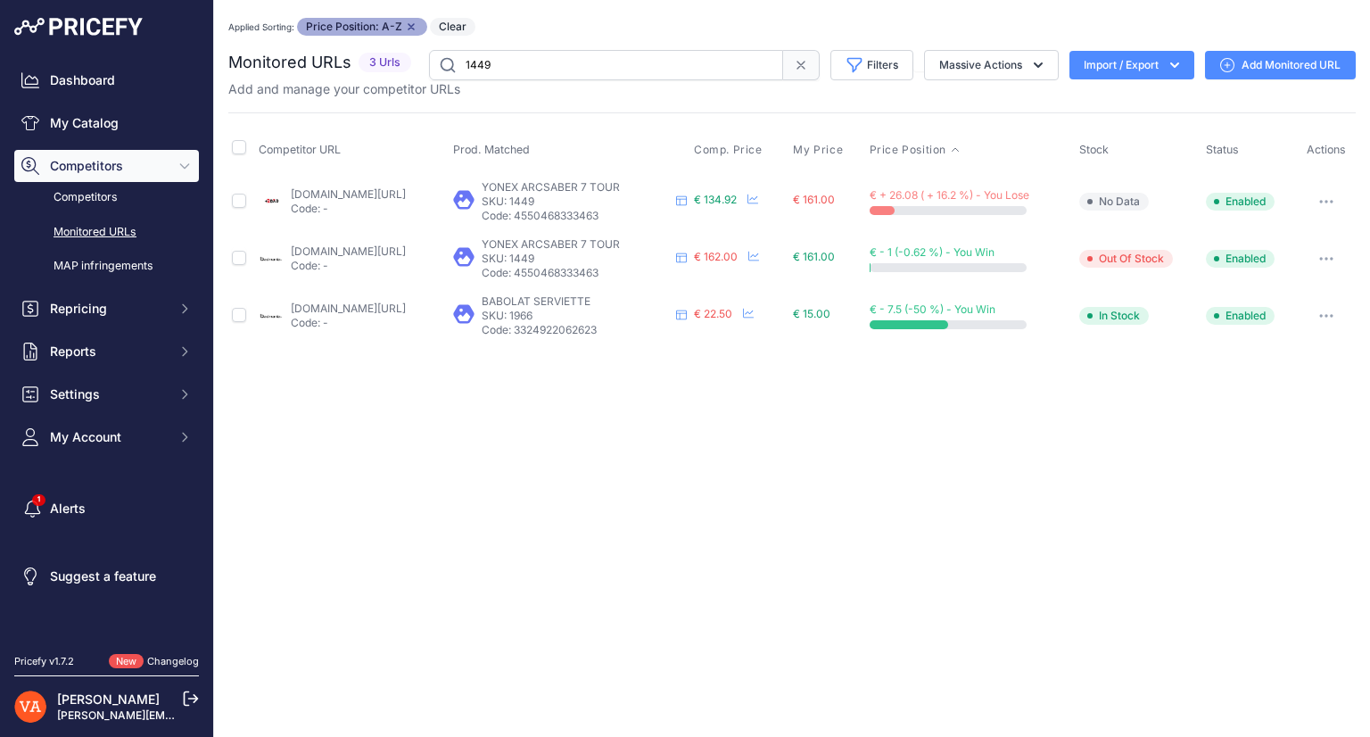
click at [406, 187] on link "plusdebad.com/raquette-badminton-yonex/23398-yonex-arcsaber-7-tour-4u?prirule_j…" at bounding box center [348, 193] width 115 height 13
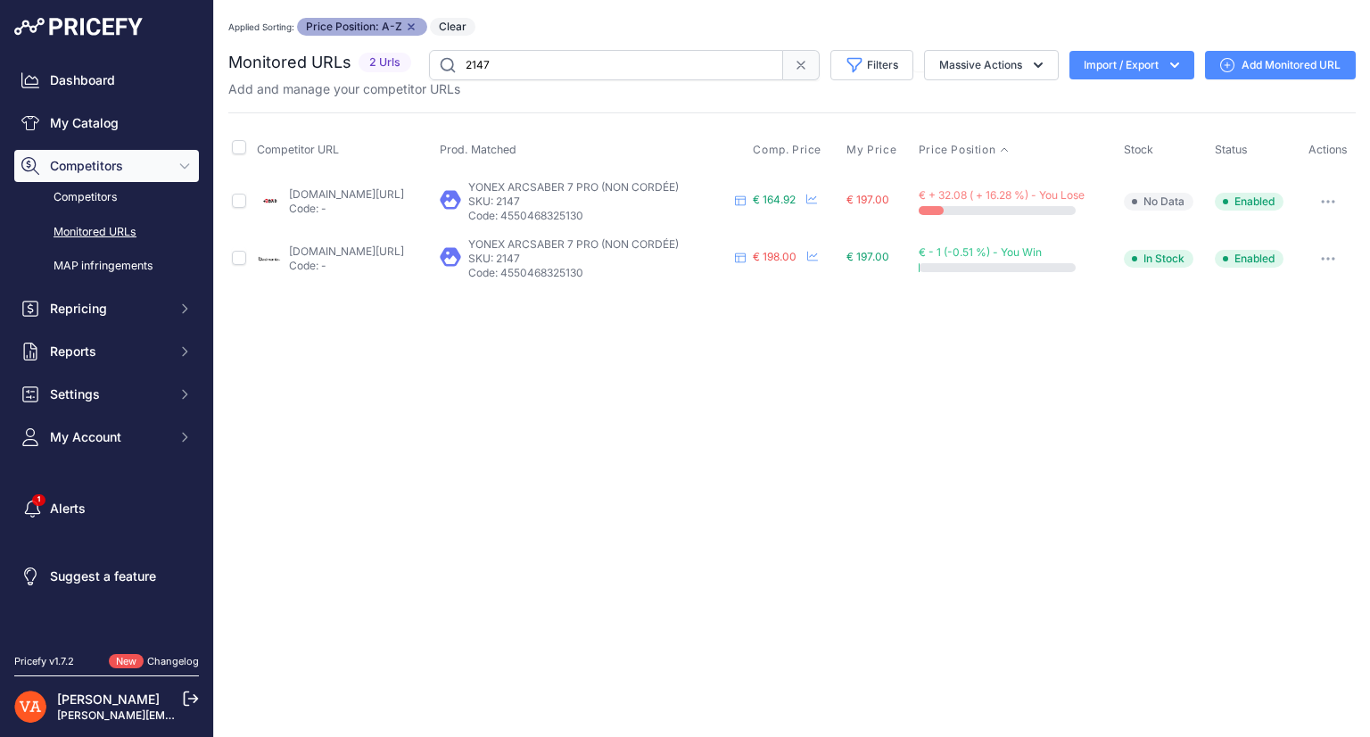
click at [404, 191] on link "plusdebad.com/yonex-arcsaber/23399-yonex-arcsaber-7-pro?prirule_jdsnikfkfjsd=10…" at bounding box center [346, 193] width 115 height 13
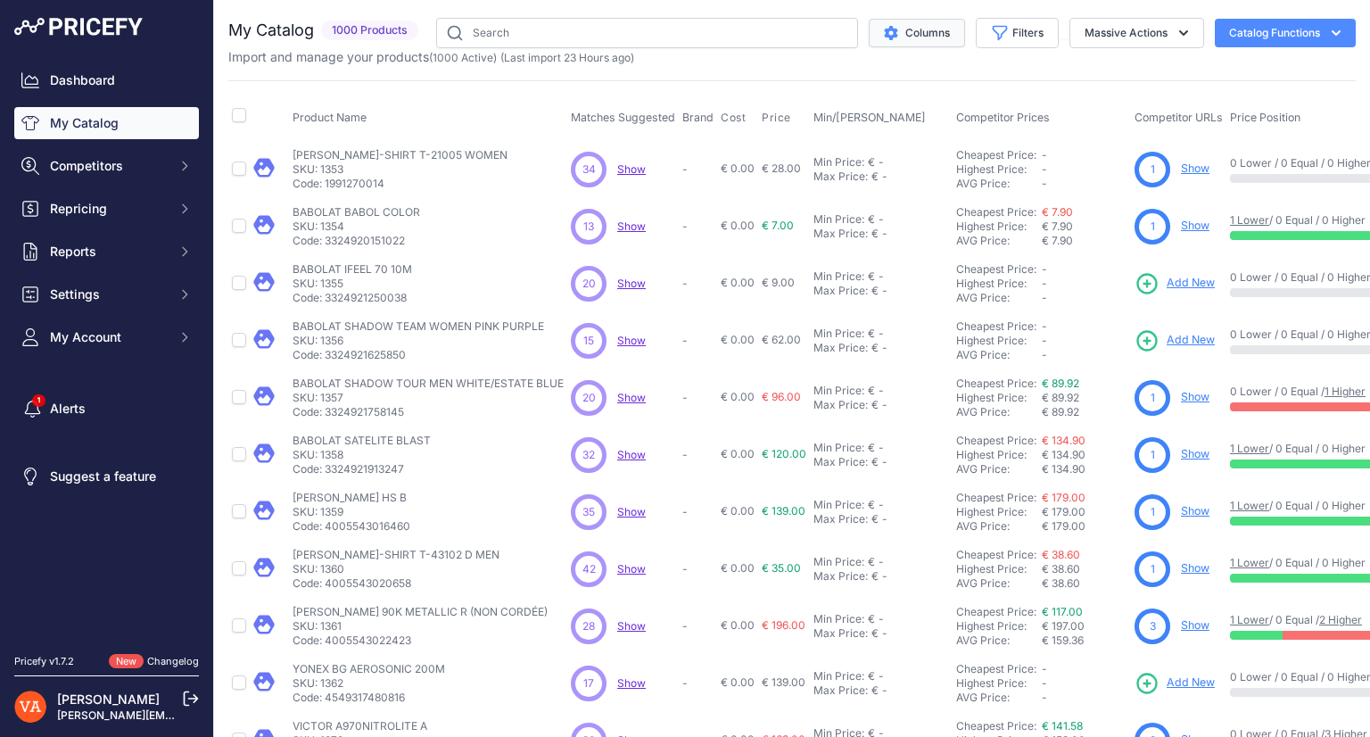
click at [911, 37] on button "Columns" at bounding box center [917, 33] width 96 height 29
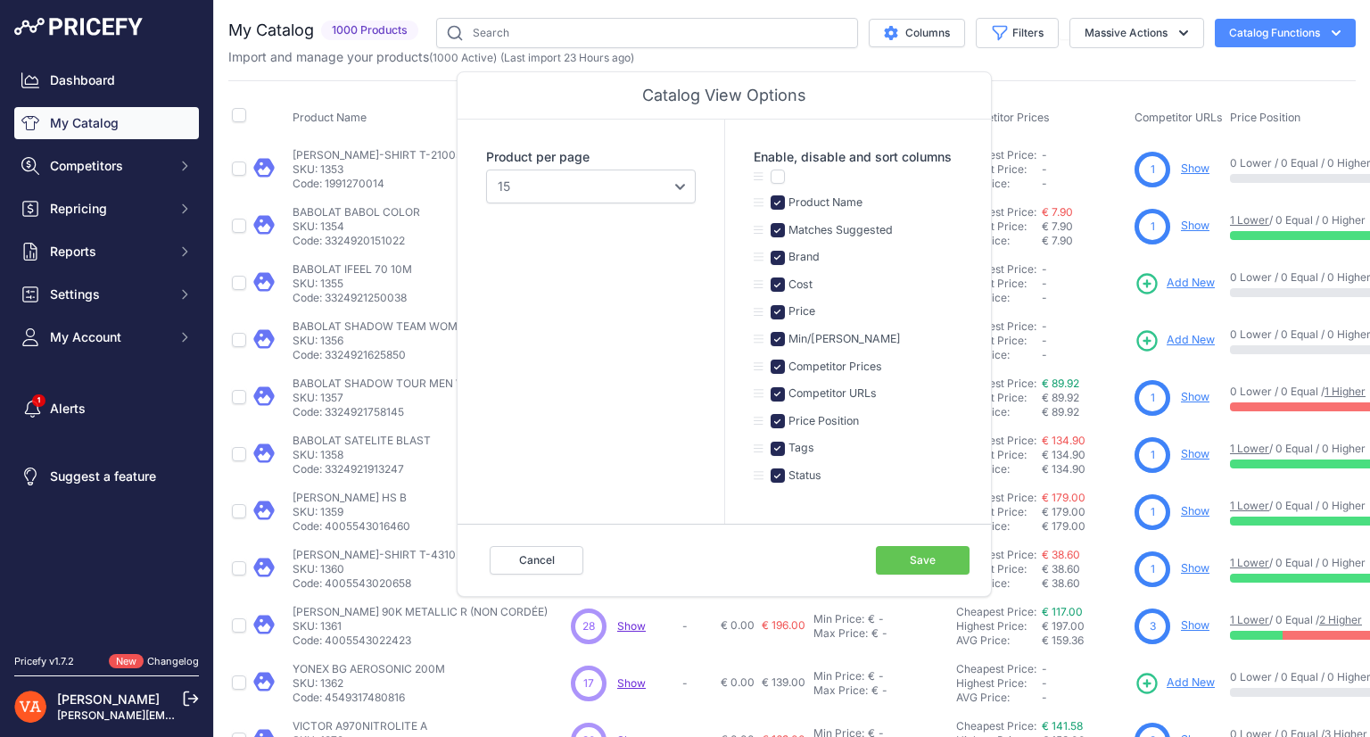
click at [903, 556] on button "Save" at bounding box center [923, 560] width 94 height 29
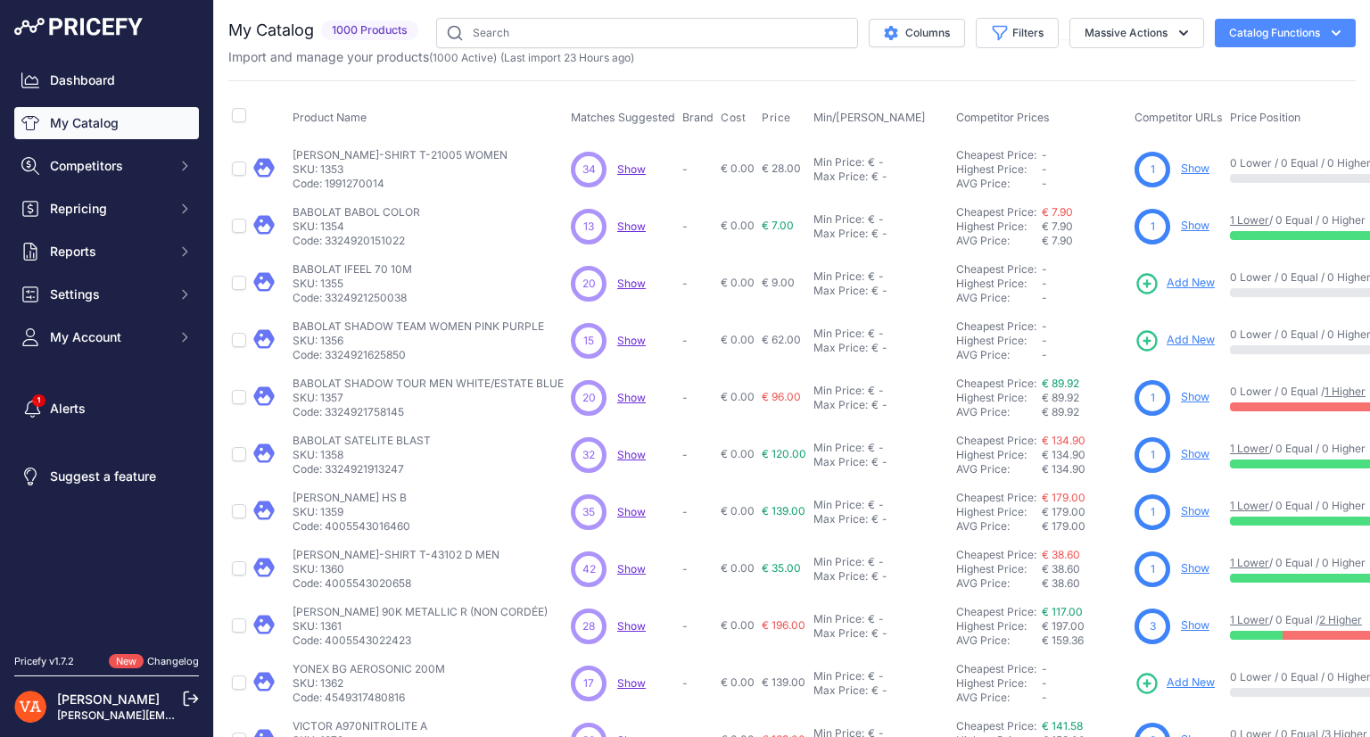
click at [128, 121] on link "My Catalog" at bounding box center [106, 123] width 185 height 32
click at [126, 85] on link "Dashboard" at bounding box center [106, 80] width 185 height 32
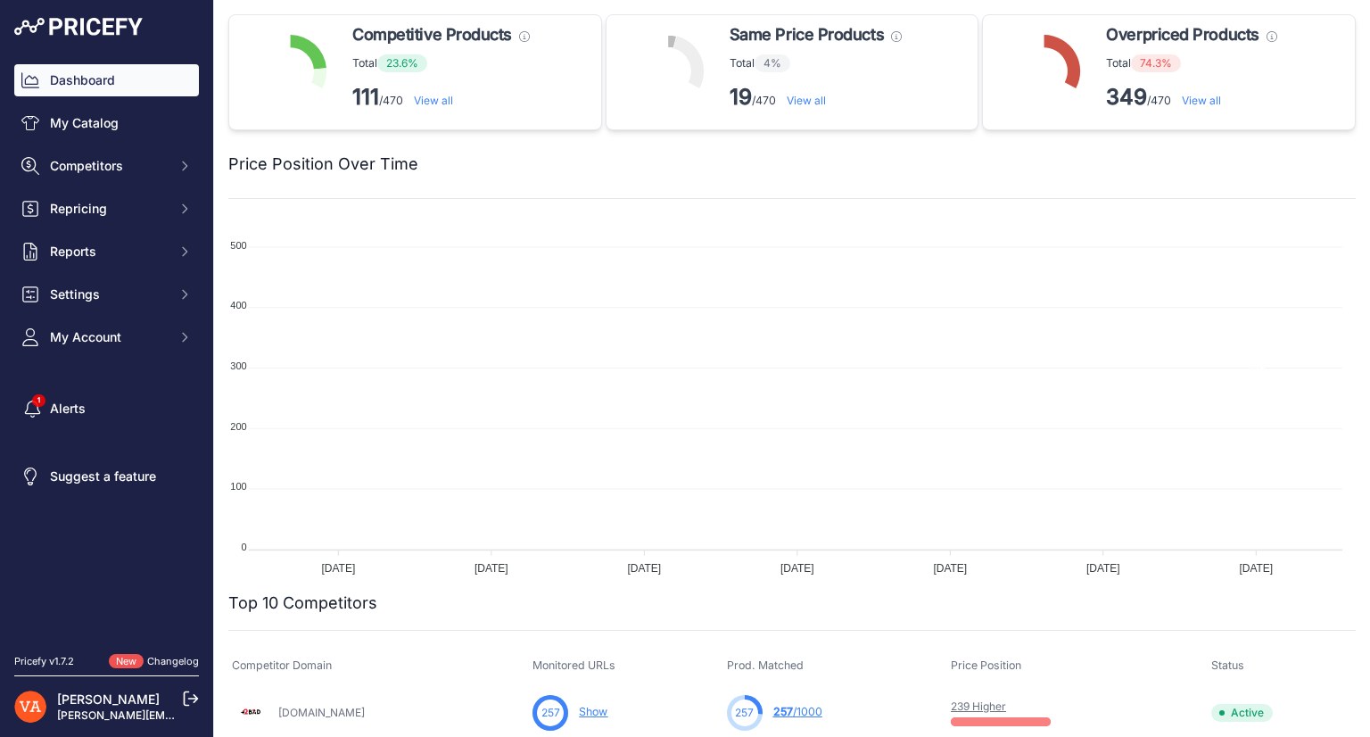
click at [128, 153] on button "Competitors" at bounding box center [106, 166] width 185 height 32
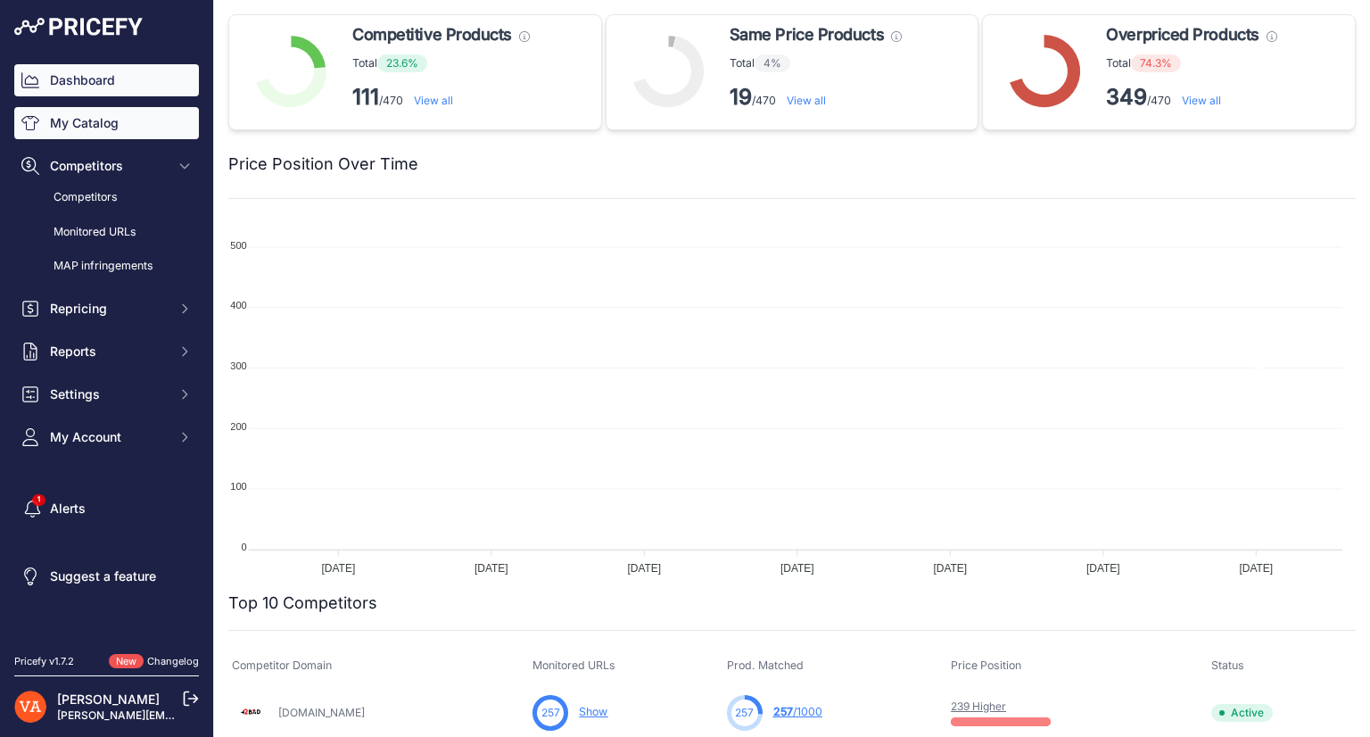
click at [121, 133] on link "My Catalog" at bounding box center [106, 123] width 185 height 32
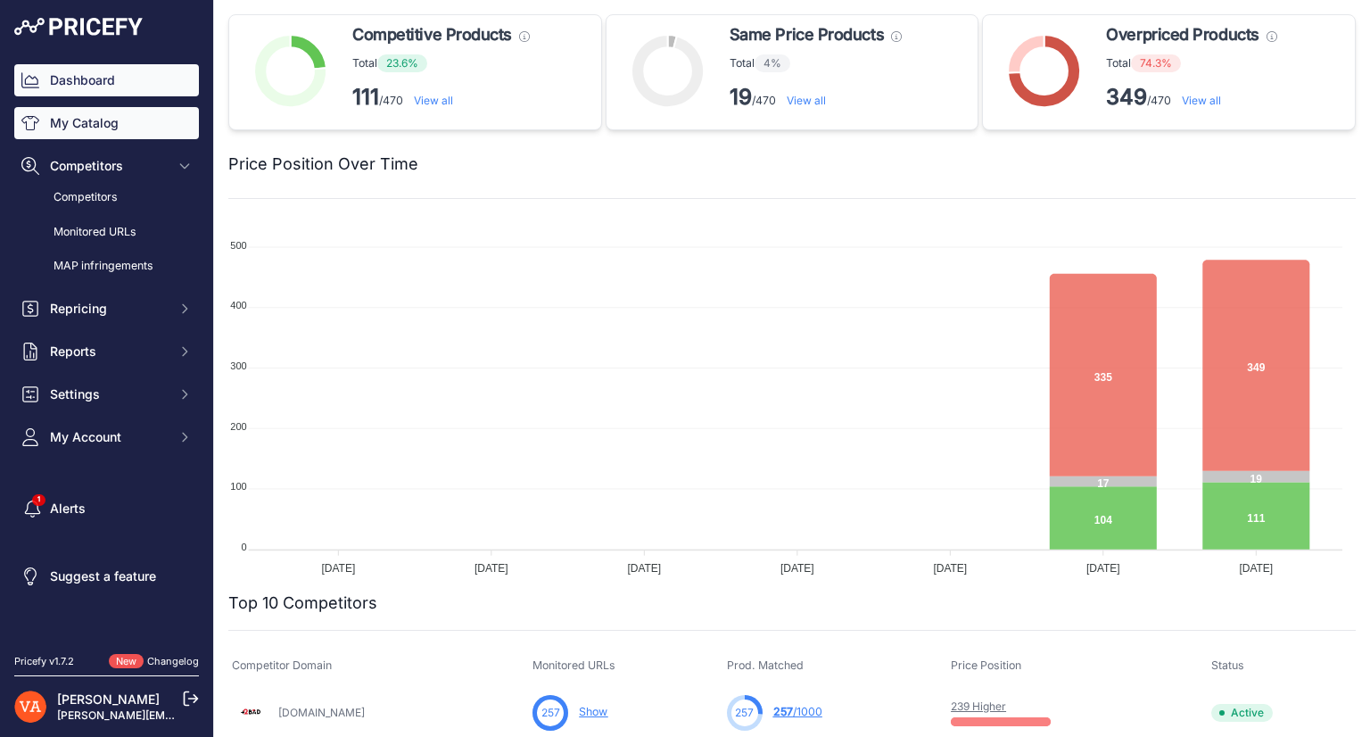
click at [158, 127] on link "My Catalog" at bounding box center [106, 123] width 185 height 32
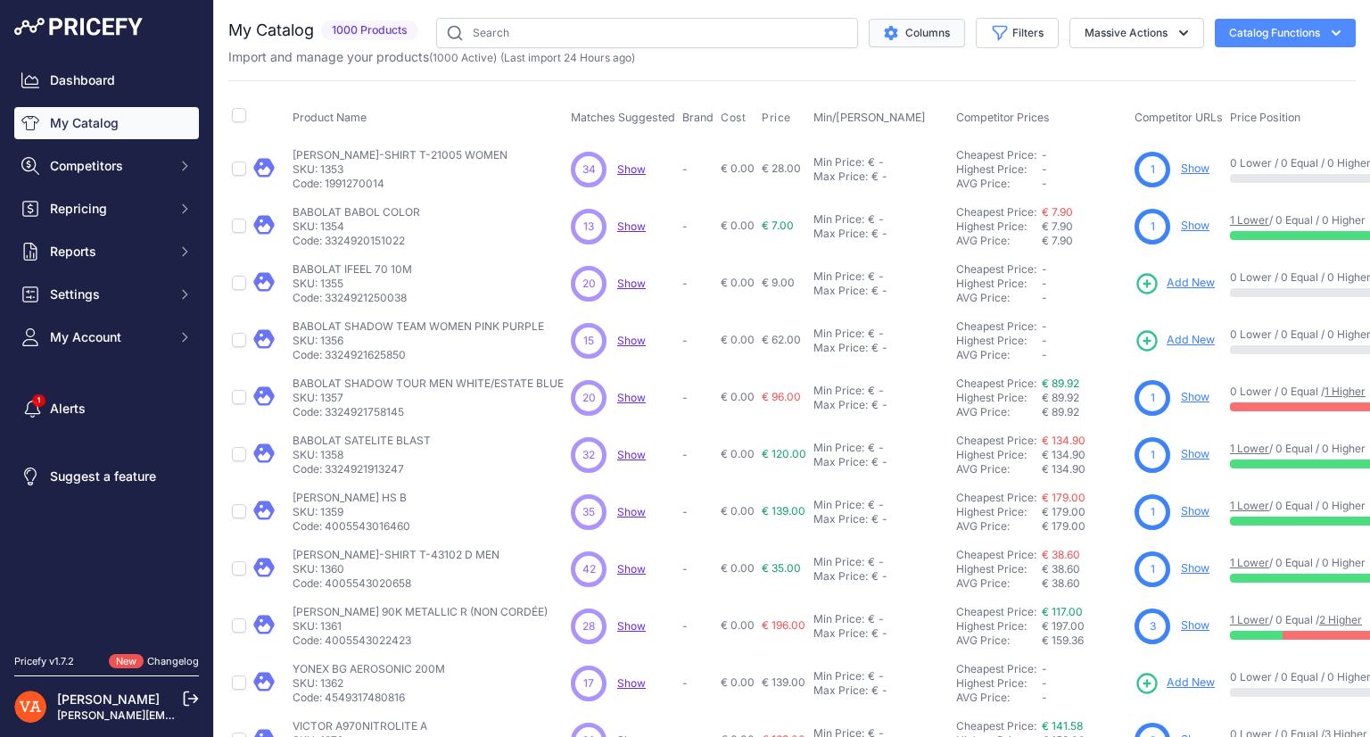
click at [884, 35] on icon "$type" at bounding box center [890, 33] width 13 height 14
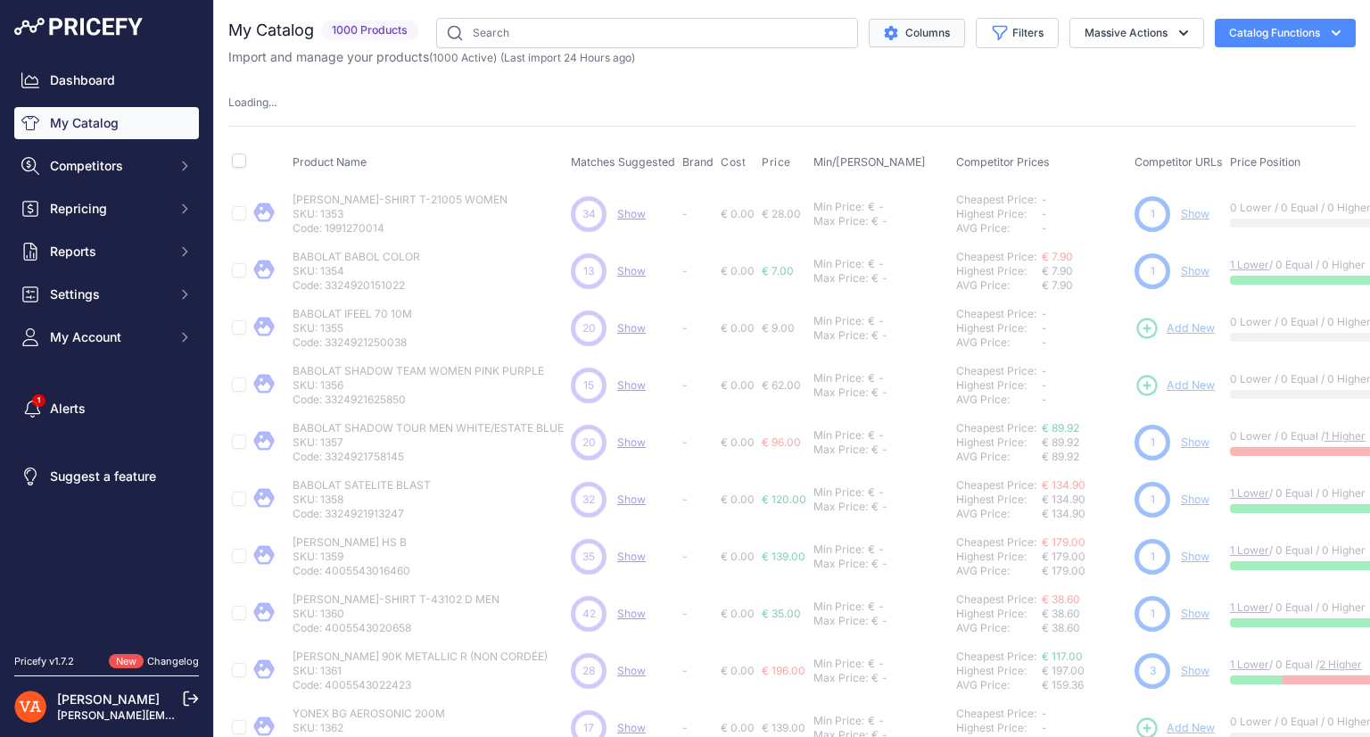
click at [893, 37] on button "Columns" at bounding box center [917, 33] width 96 height 29
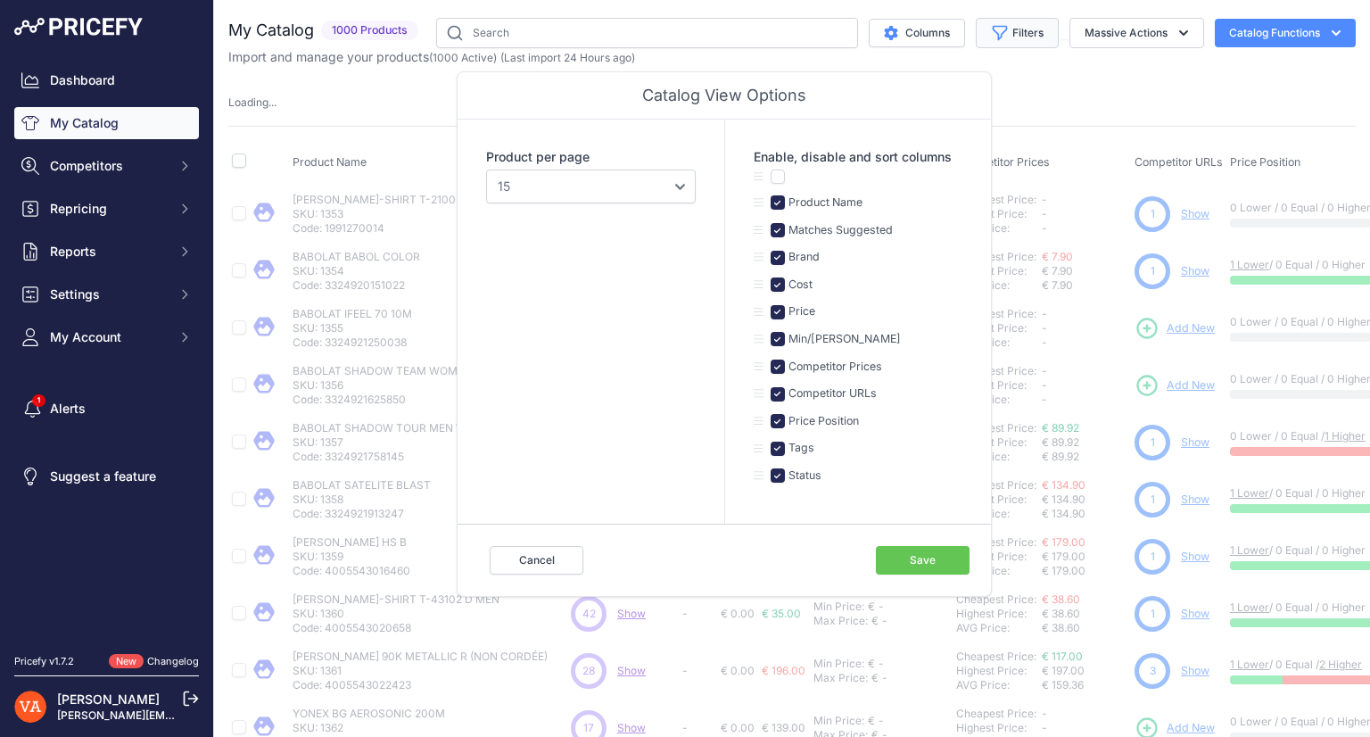
click at [1038, 27] on button "Filters" at bounding box center [1017, 33] width 83 height 30
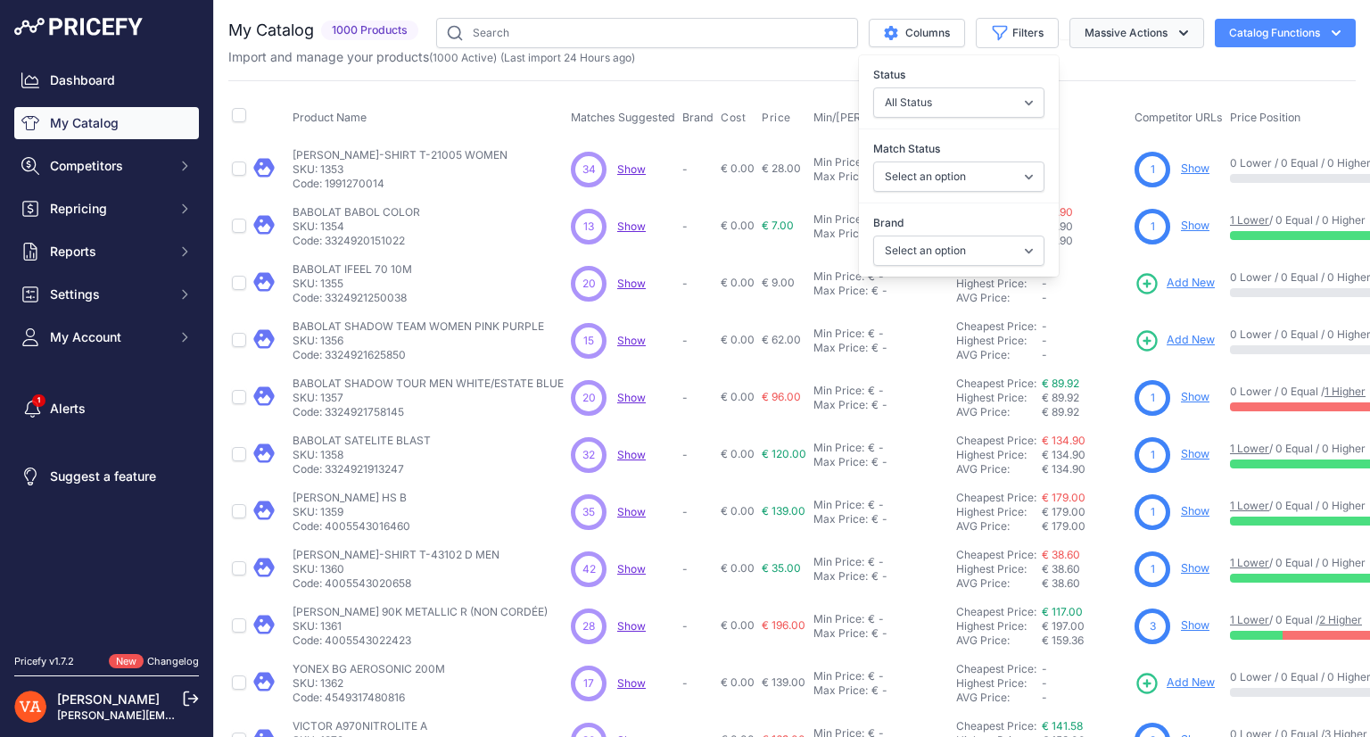
click at [1069, 29] on button "Massive Actions" at bounding box center [1136, 33] width 135 height 30
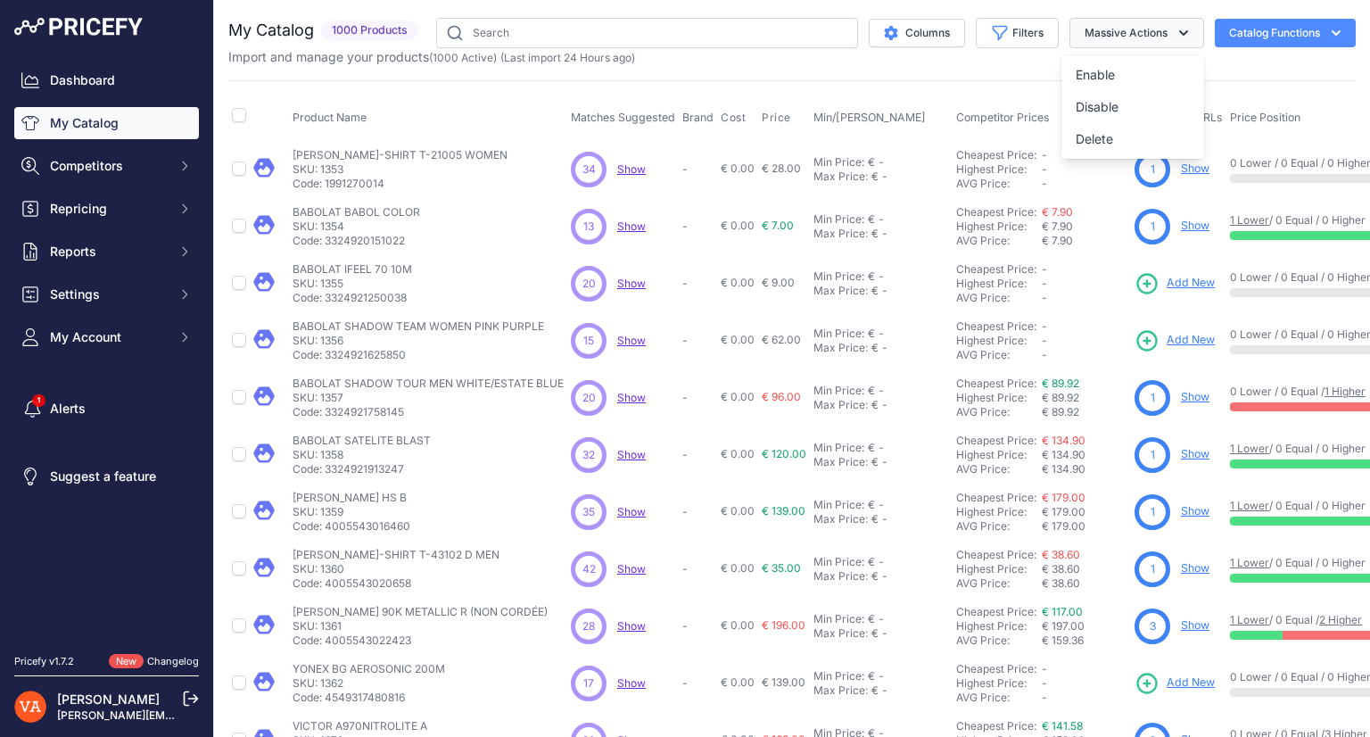
click at [1069, 29] on button "Massive Actions" at bounding box center [1136, 33] width 135 height 30
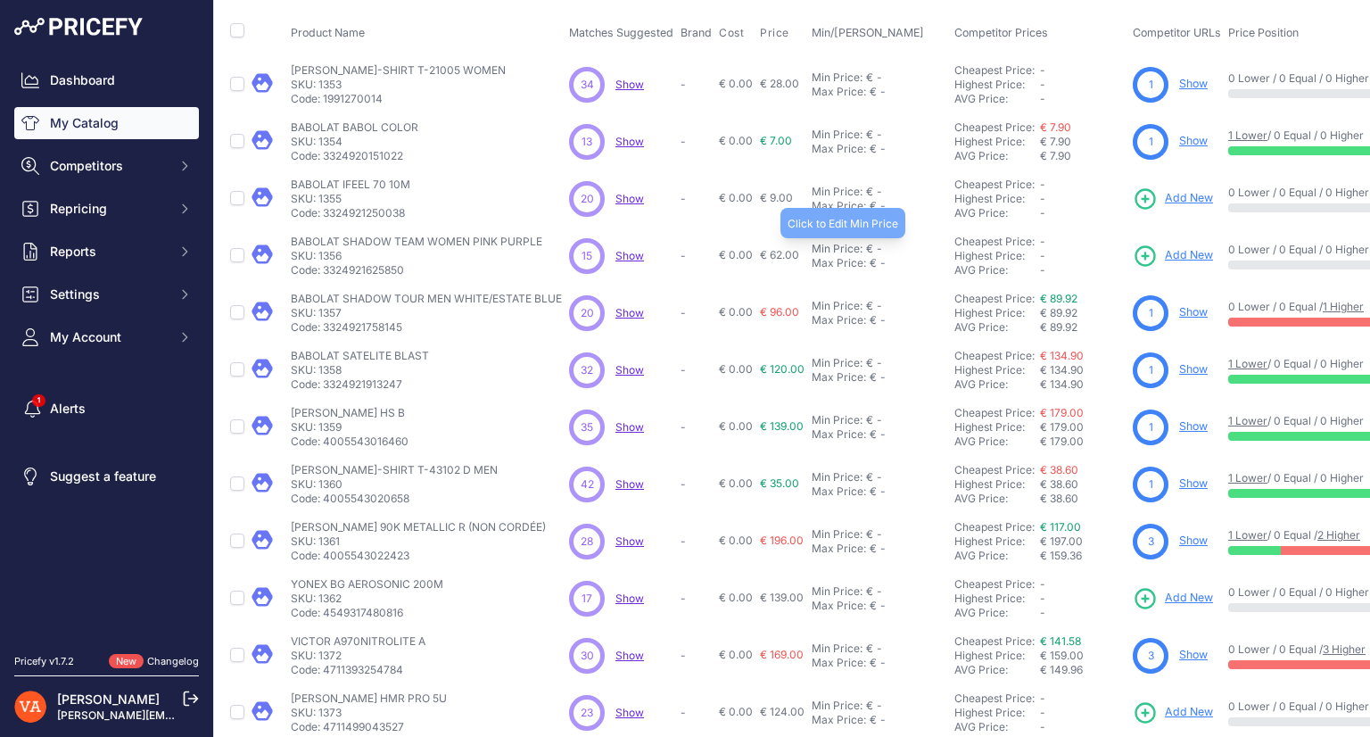
scroll to position [0, 2]
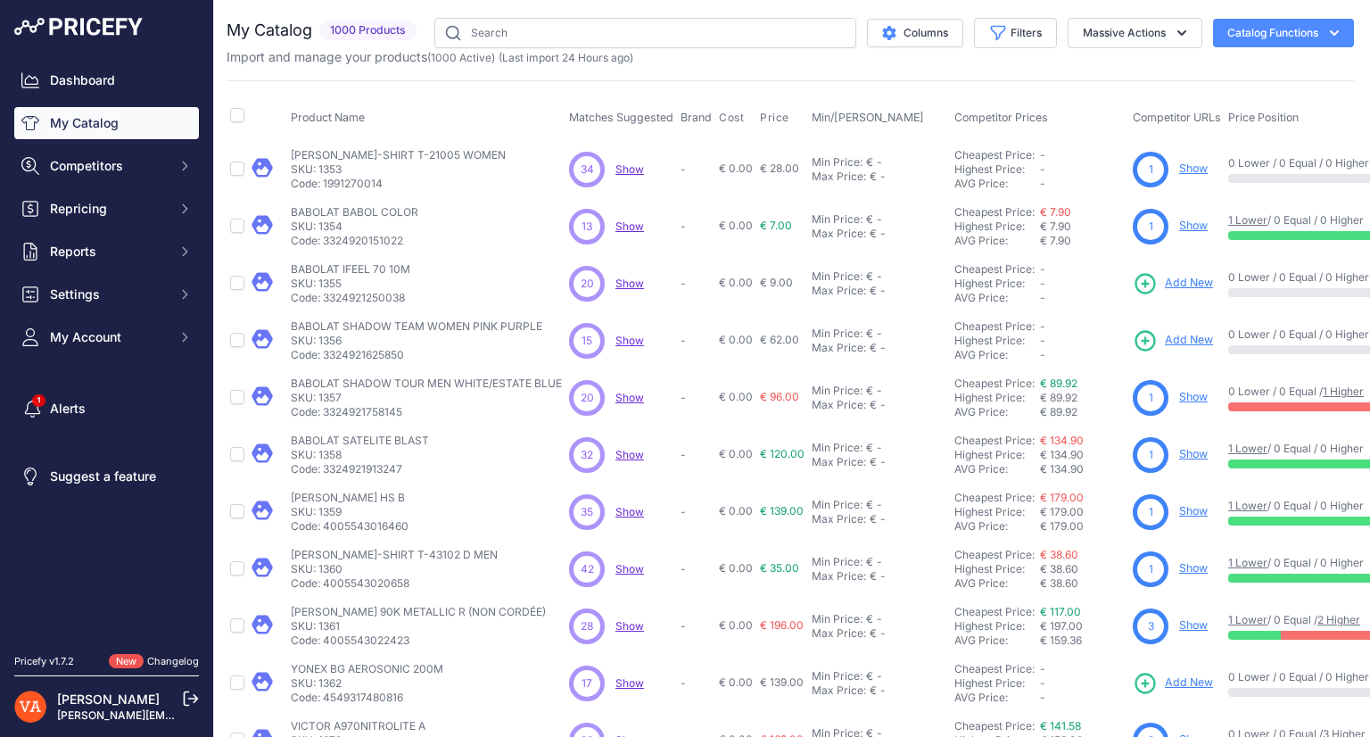
click at [1222, 33] on button "Catalog Functions" at bounding box center [1283, 33] width 141 height 29
click at [1202, 123] on link "Batch Upload" at bounding box center [1252, 135] width 200 height 32
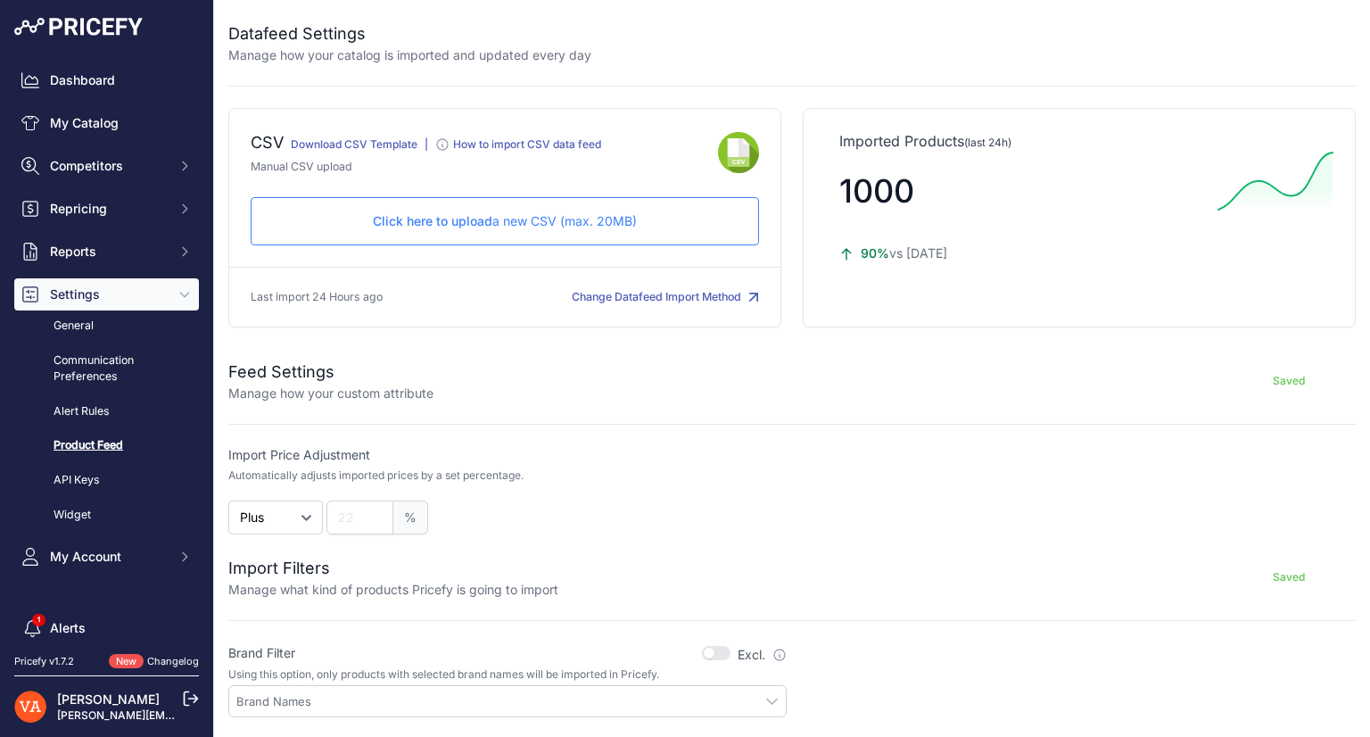
click at [335, 139] on link "Download CSV Template" at bounding box center [354, 143] width 127 height 13
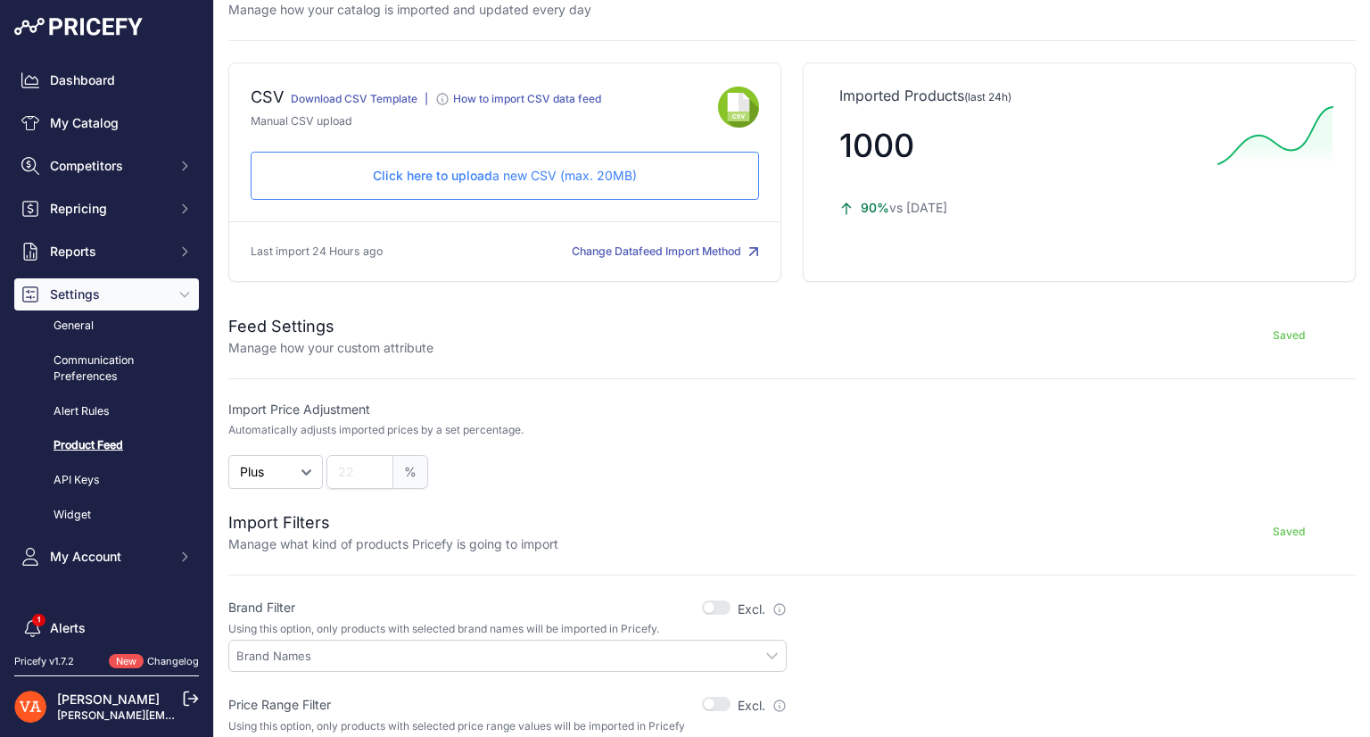
scroll to position [46, 0]
click at [136, 335] on link "General" at bounding box center [106, 325] width 185 height 31
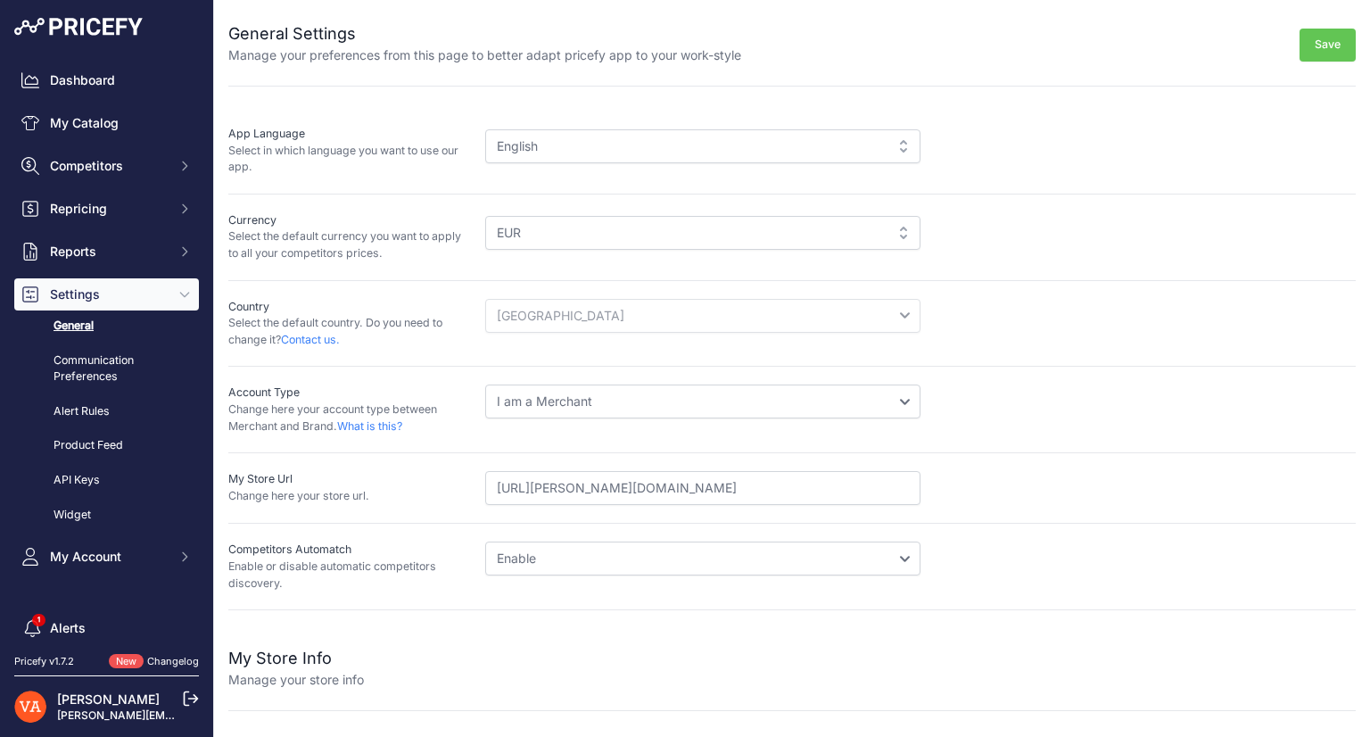
click at [569, 149] on div "English" at bounding box center [702, 146] width 435 height 34
click at [674, 162] on div "English English" at bounding box center [920, 151] width 871 height 50
click at [863, 147] on div "English" at bounding box center [702, 146] width 435 height 34
click at [738, 244] on div "EUR" at bounding box center [702, 233] width 435 height 34
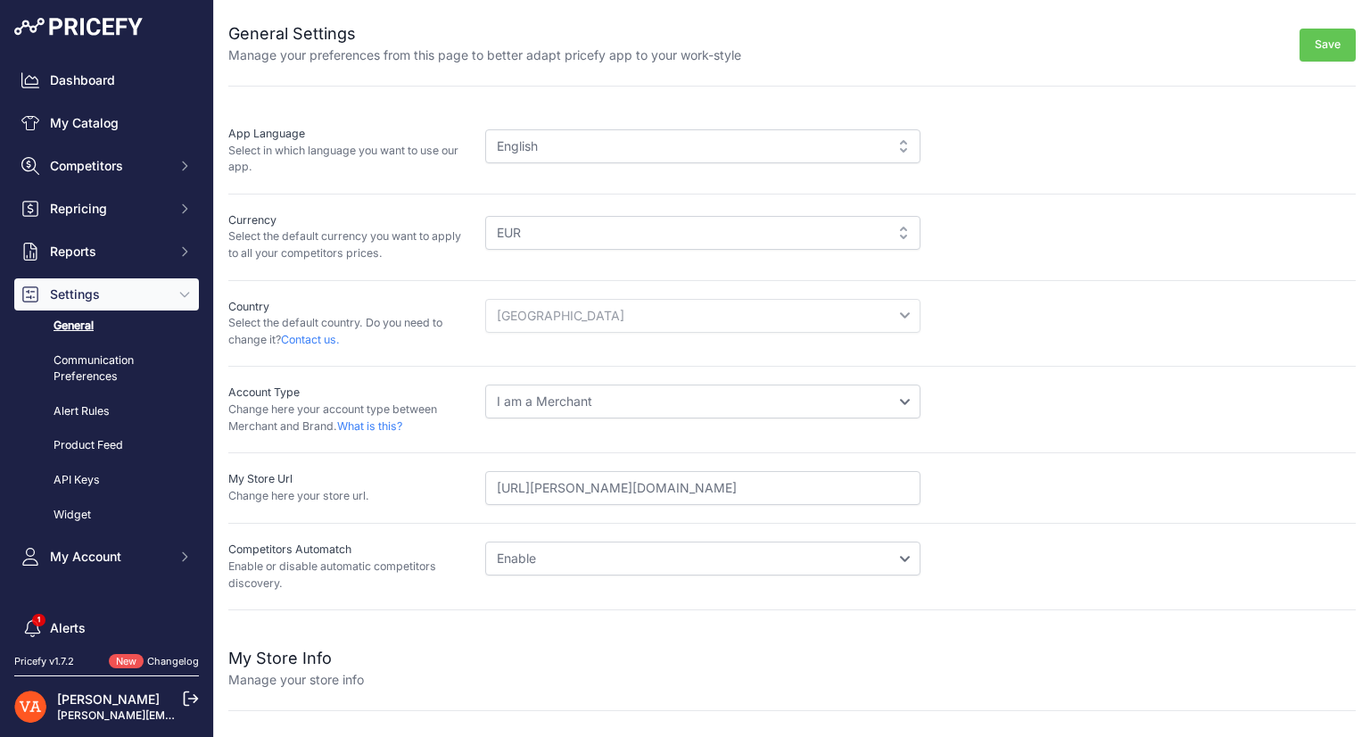
click at [595, 144] on div "English" at bounding box center [702, 146] width 435 height 34
click at [571, 144] on div "English" at bounding box center [702, 146] width 435 height 34
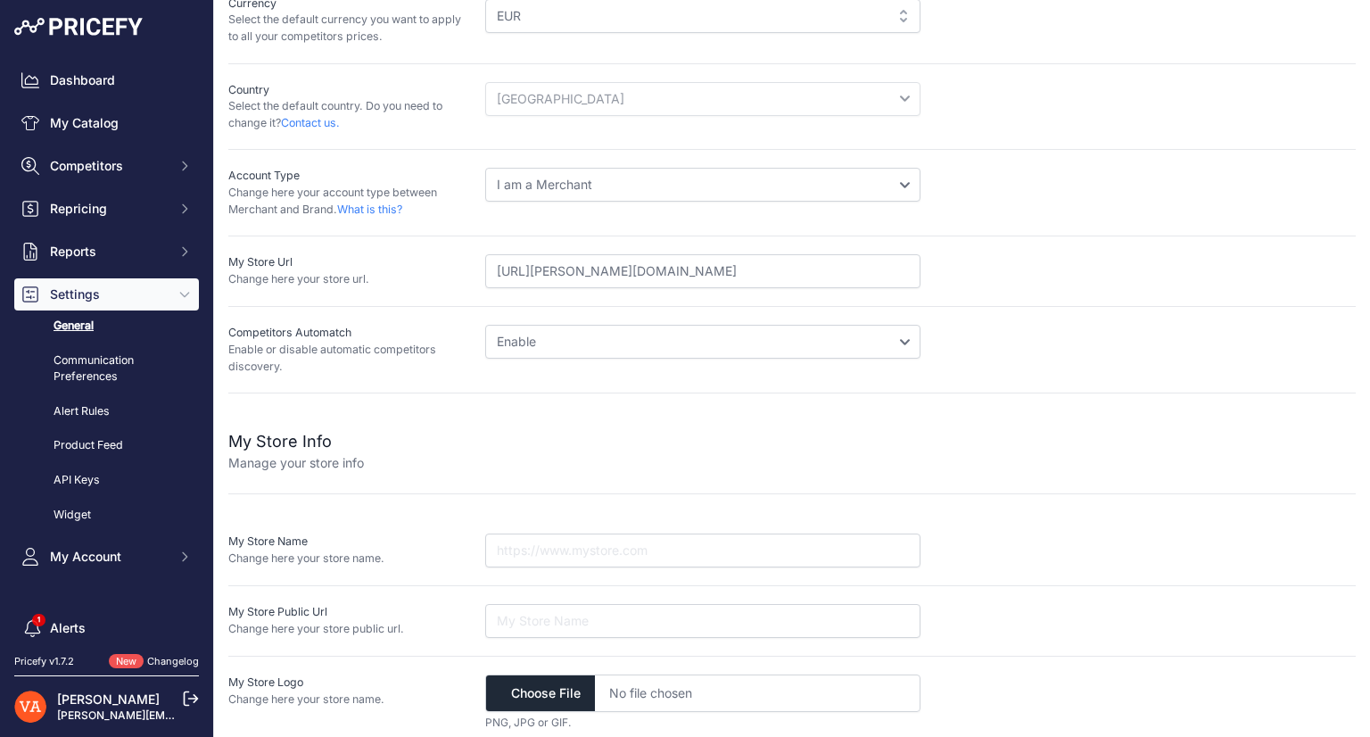
scroll to position [225, 0]
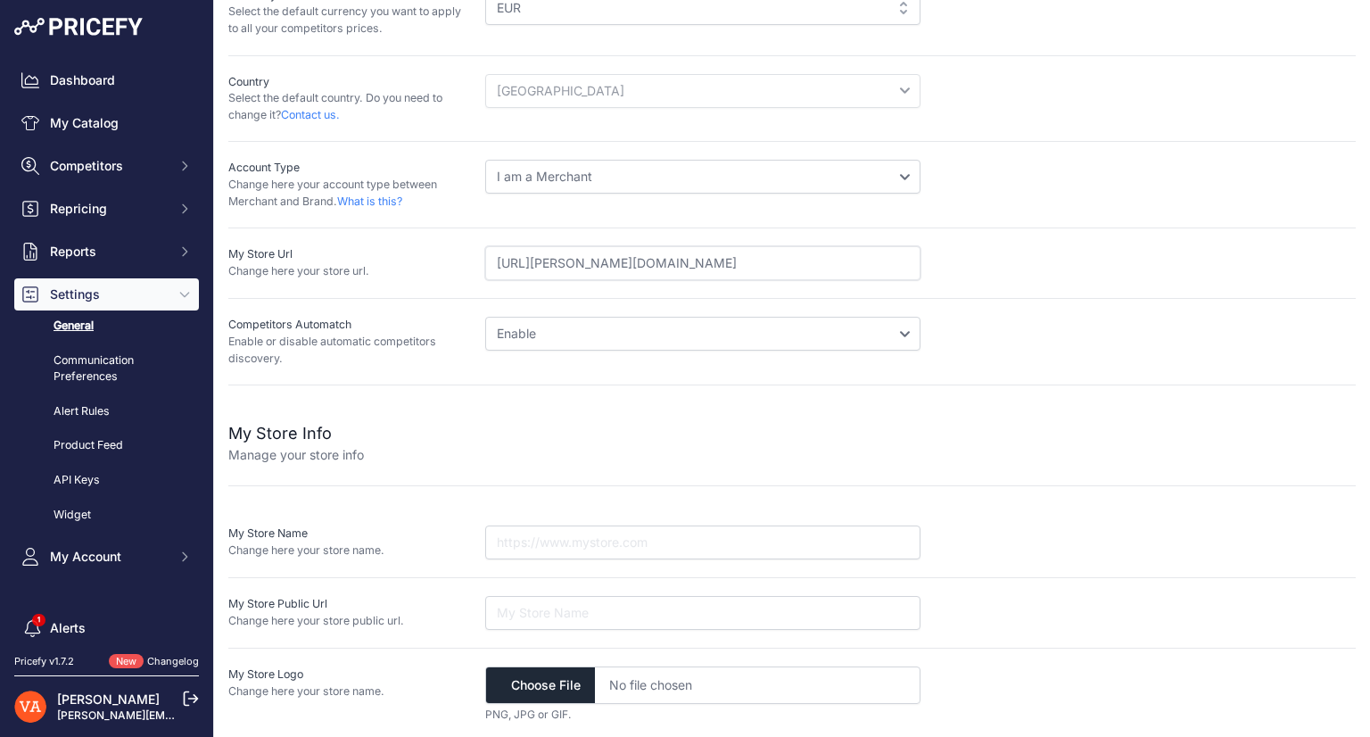
click at [555, 266] on input "https://arpin.ae2agence.ovh/" at bounding box center [702, 263] width 435 height 34
click at [503, 617] on input "url" at bounding box center [702, 613] width 435 height 34
paste input "https://arpin.ae2agence.ovh/"
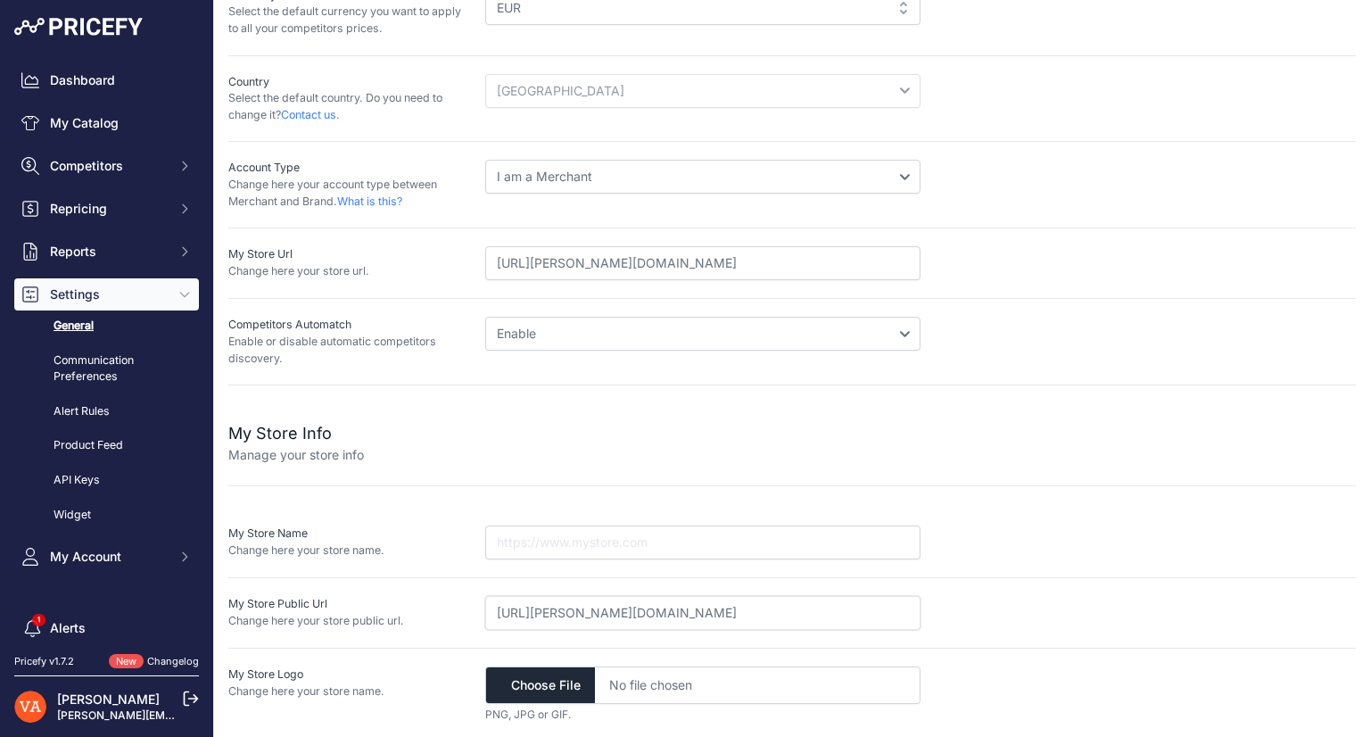
scroll to position [0, 0]
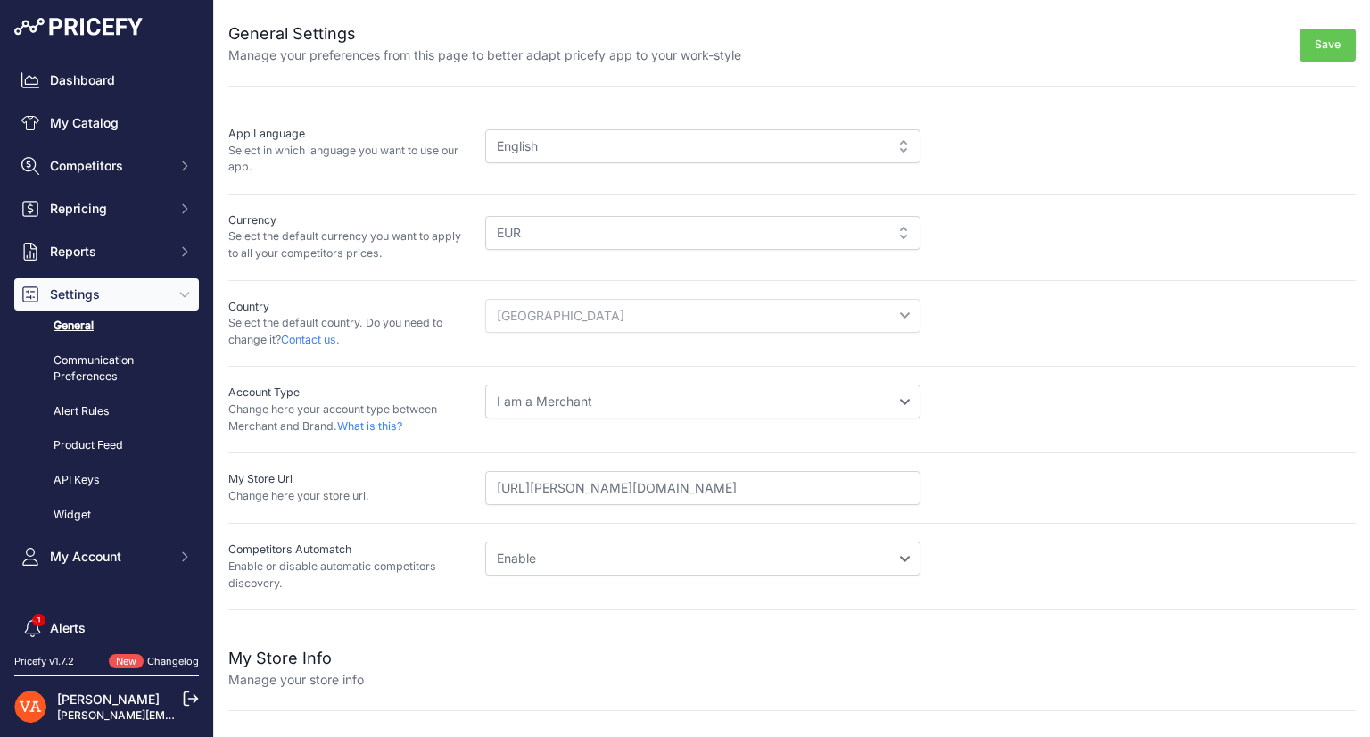
type input "https://arpin.ae2agence.ovh/"
click at [1305, 54] on button "Save" at bounding box center [1328, 45] width 56 height 33
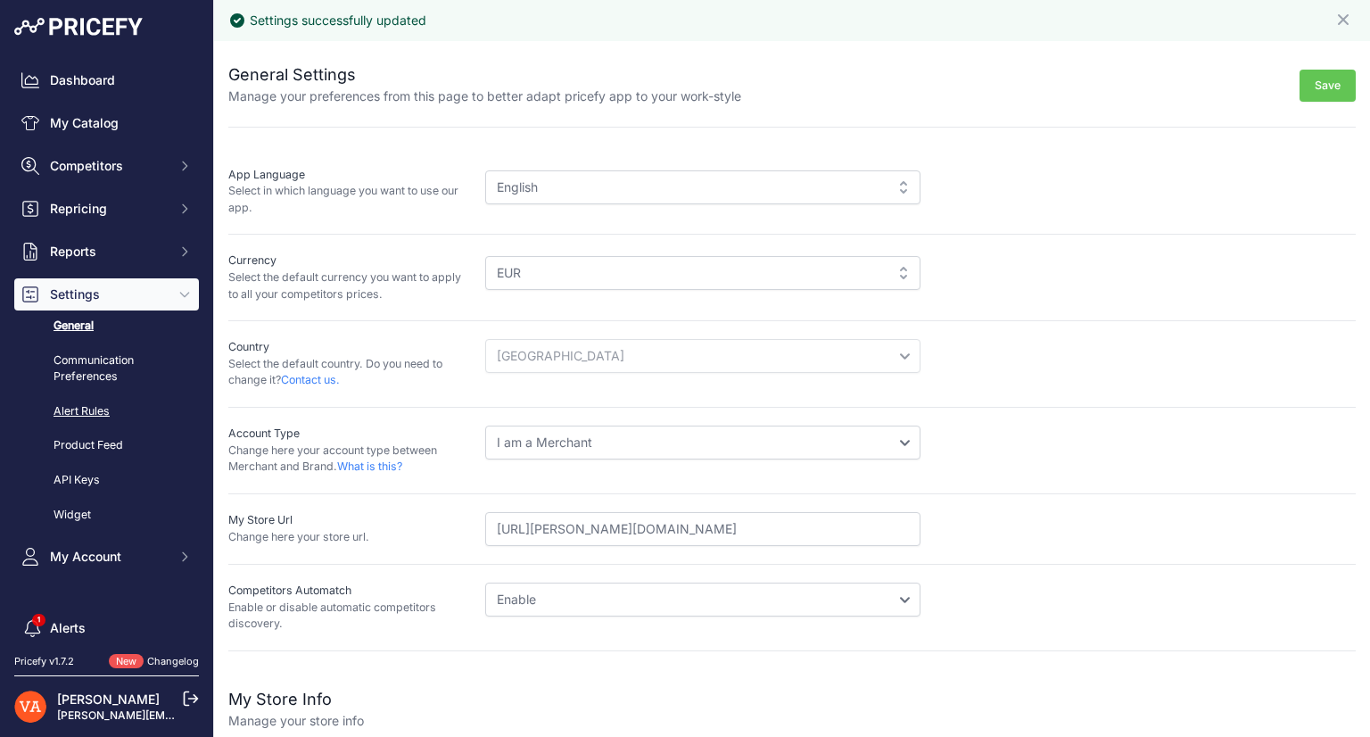
click at [99, 404] on link "Alert Rules" at bounding box center [106, 411] width 185 height 31
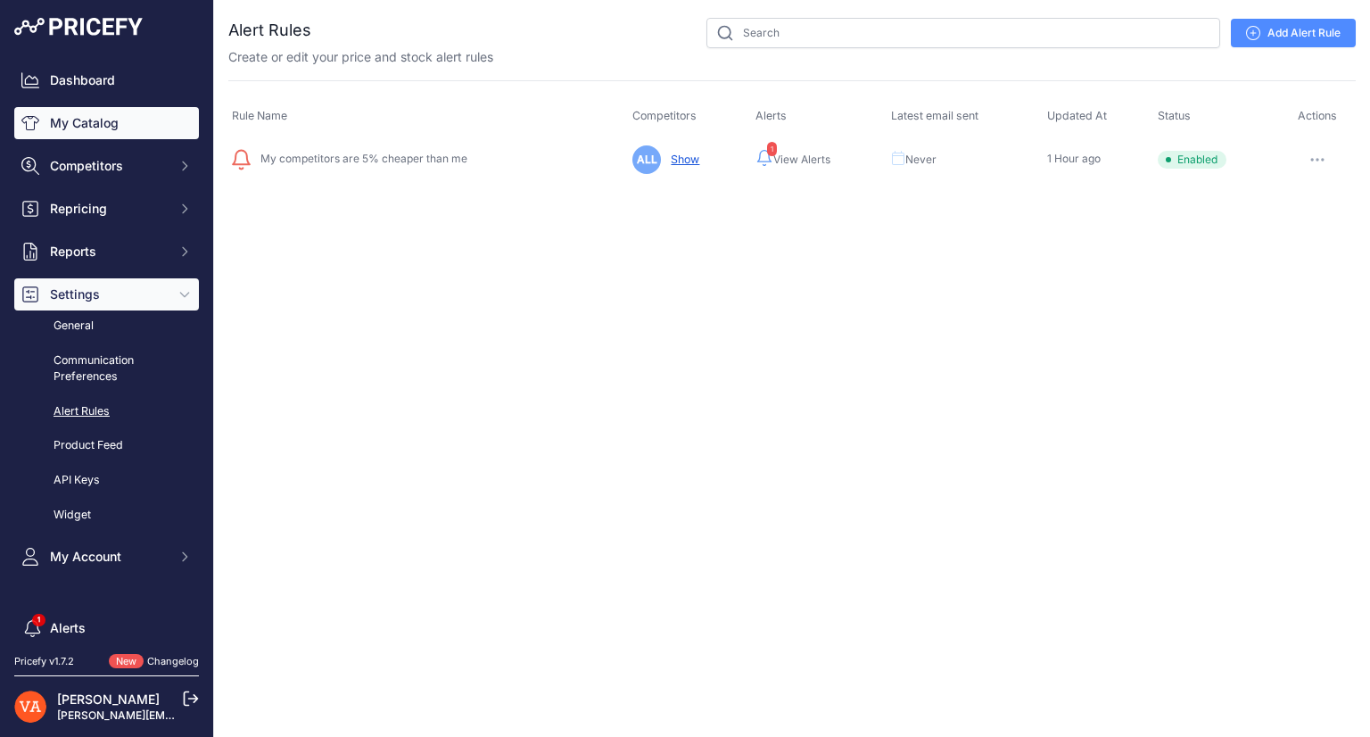
click at [70, 117] on link "My Catalog" at bounding box center [106, 123] width 185 height 32
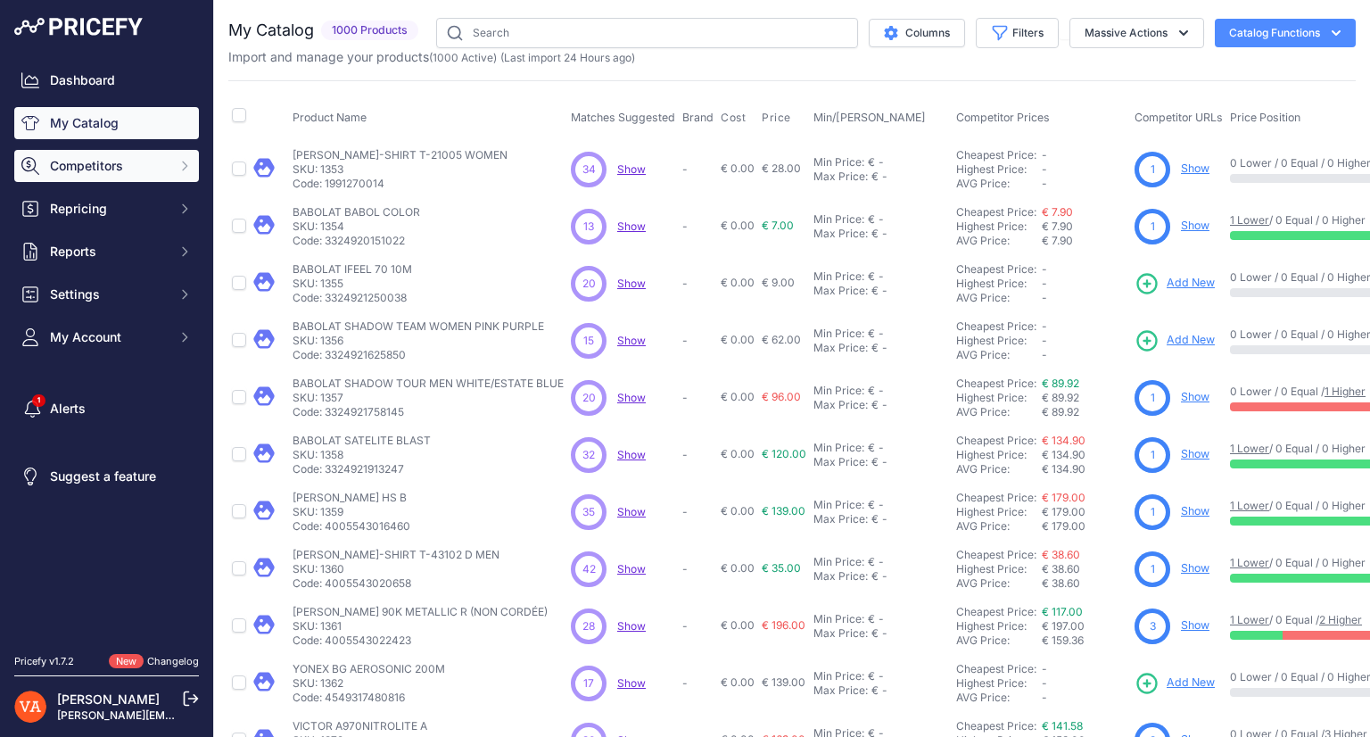
click at [160, 167] on span "Competitors" at bounding box center [108, 166] width 117 height 18
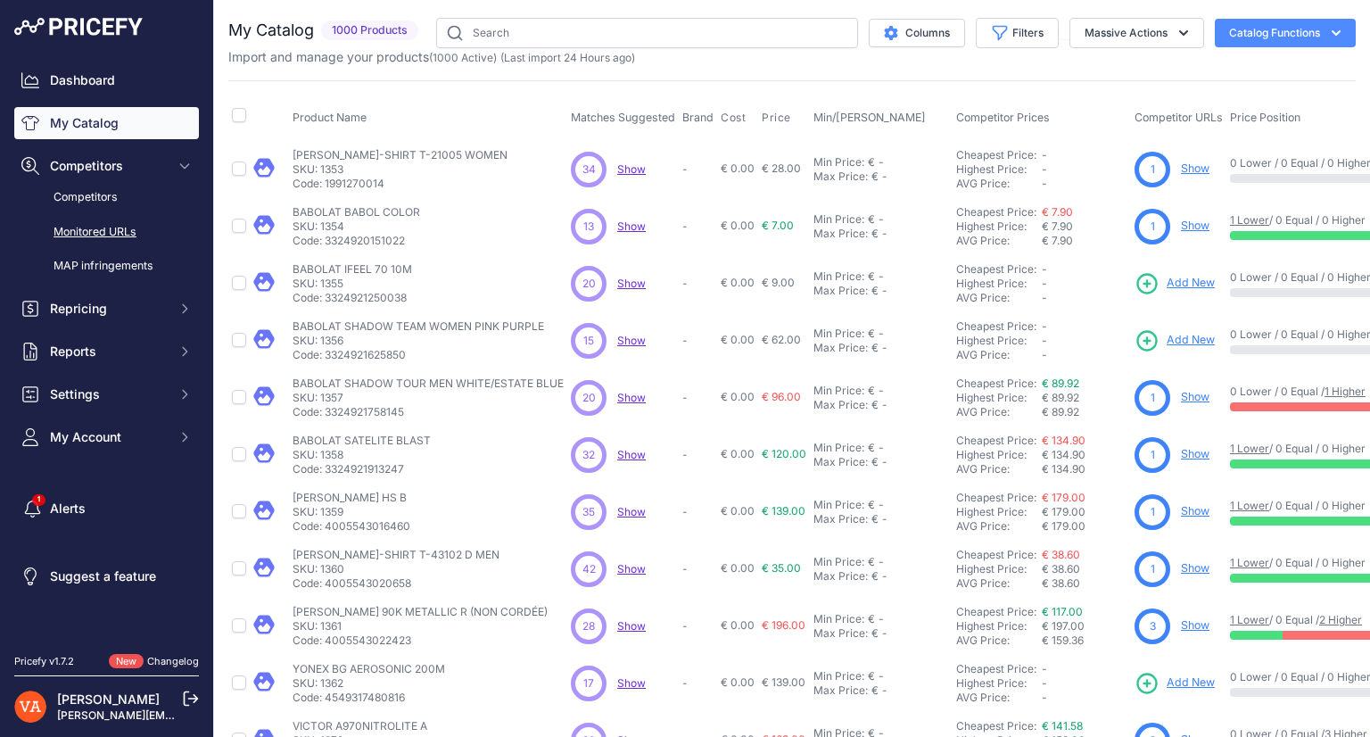
click at [158, 221] on link "Monitored URLs" at bounding box center [106, 232] width 185 height 31
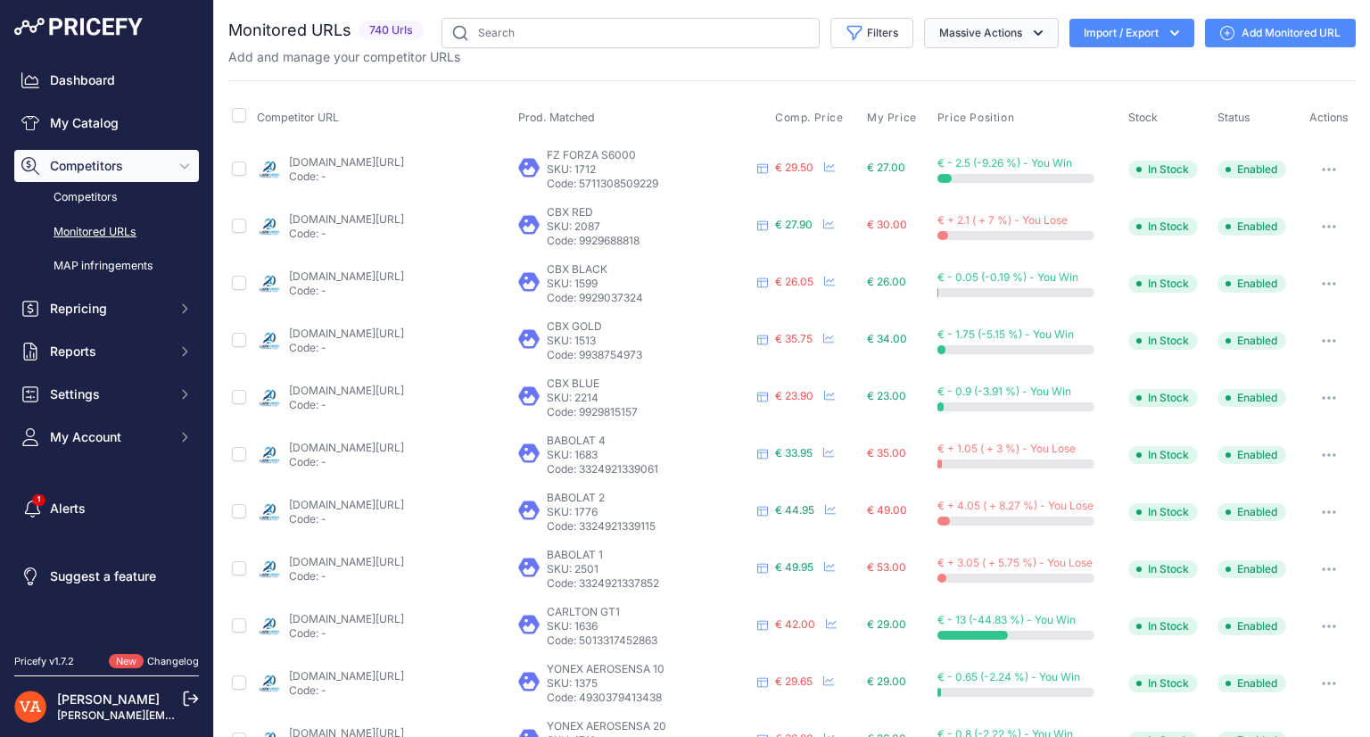
click at [1015, 43] on button "Massive Actions" at bounding box center [991, 33] width 135 height 30
click at [1275, 29] on link "Add Monitored URL" at bounding box center [1280, 33] width 151 height 29
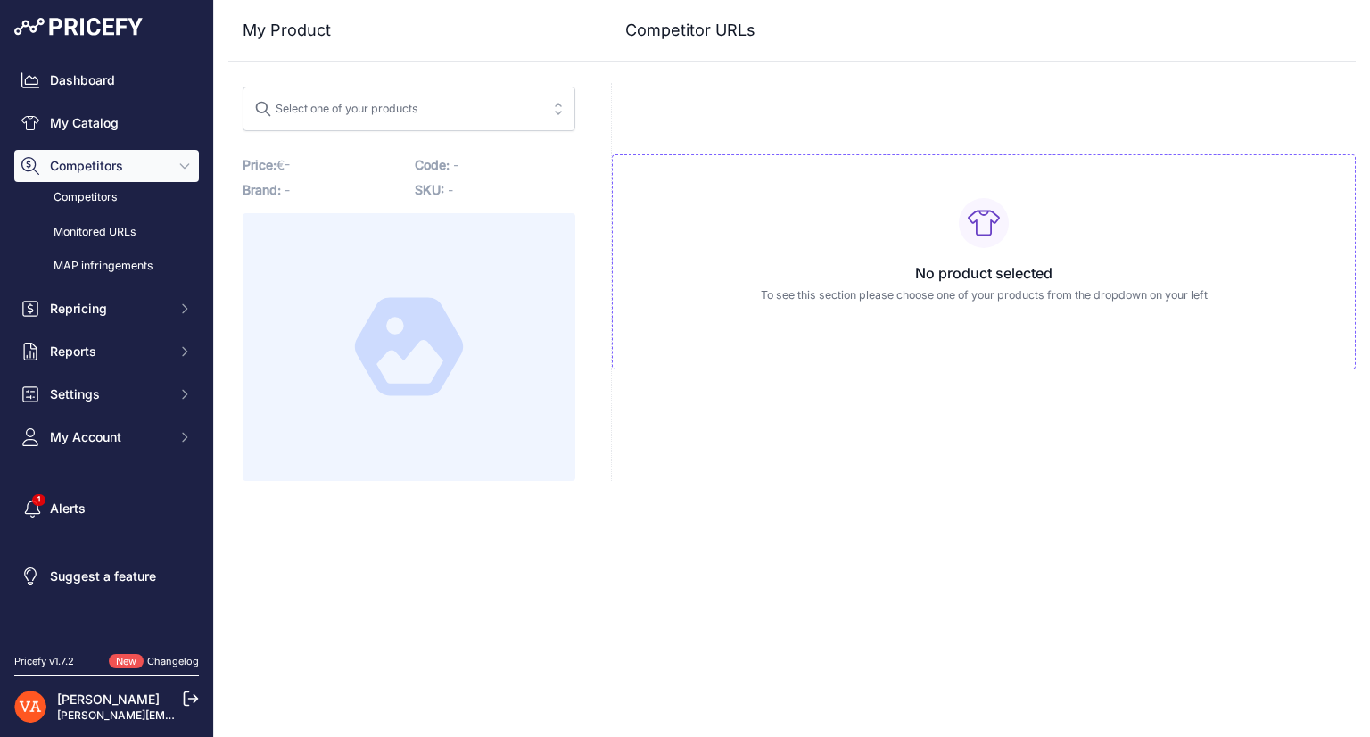
click at [532, 111] on span "Select one of your products" at bounding box center [396, 109] width 285 height 29
type input "n"
click at [277, 527] on div "Close My Product Competitor URLs" at bounding box center [792, 368] width 1156 height 737
click at [113, 366] on button "Reports" at bounding box center [106, 351] width 185 height 32
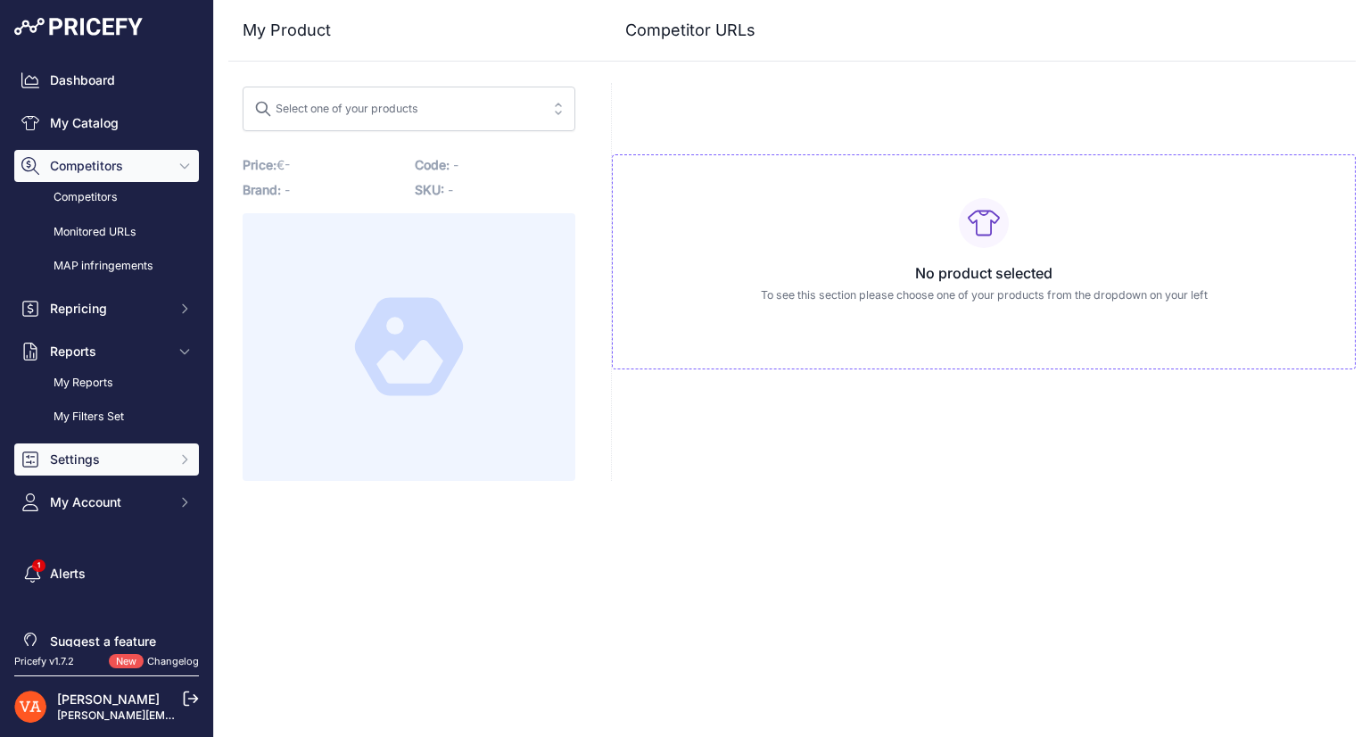
click at [119, 454] on span "Settings" at bounding box center [108, 459] width 117 height 18
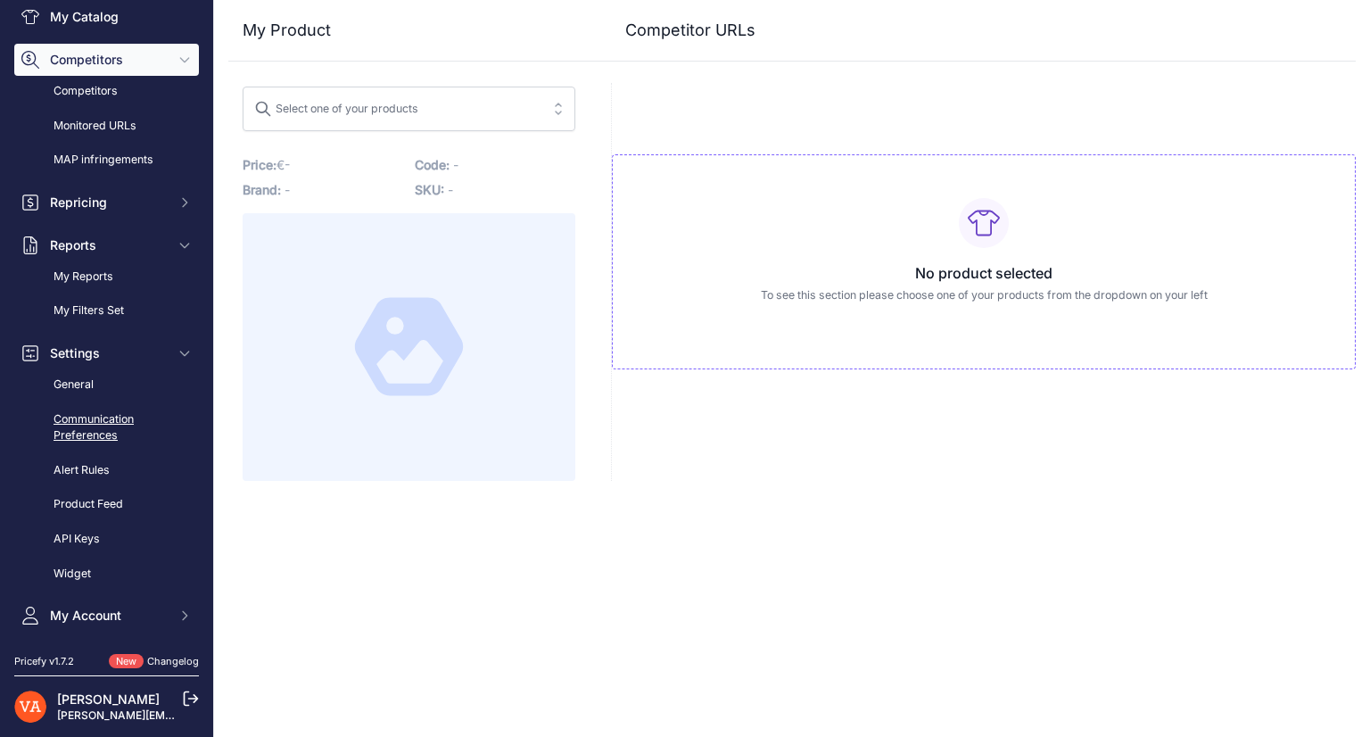
scroll to position [118, 0]
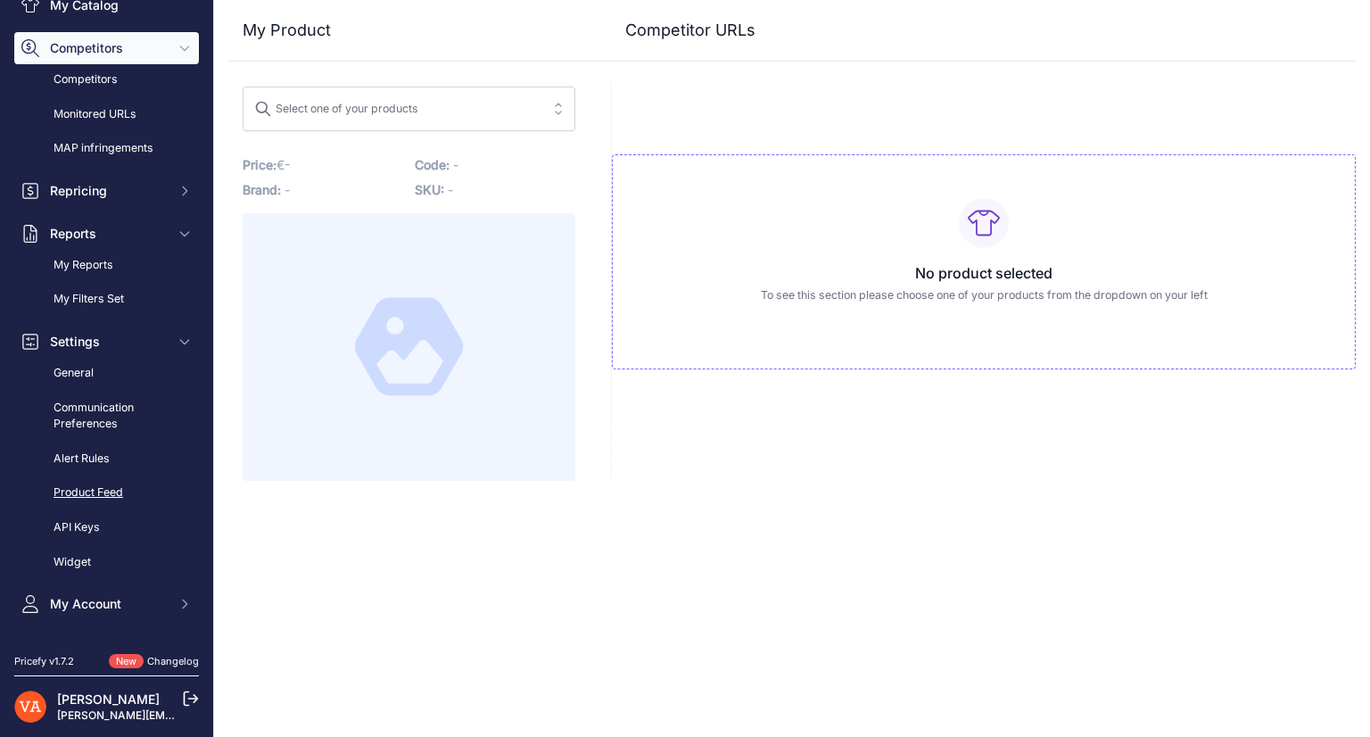
click at [118, 495] on link "Product Feed" at bounding box center [106, 492] width 185 height 31
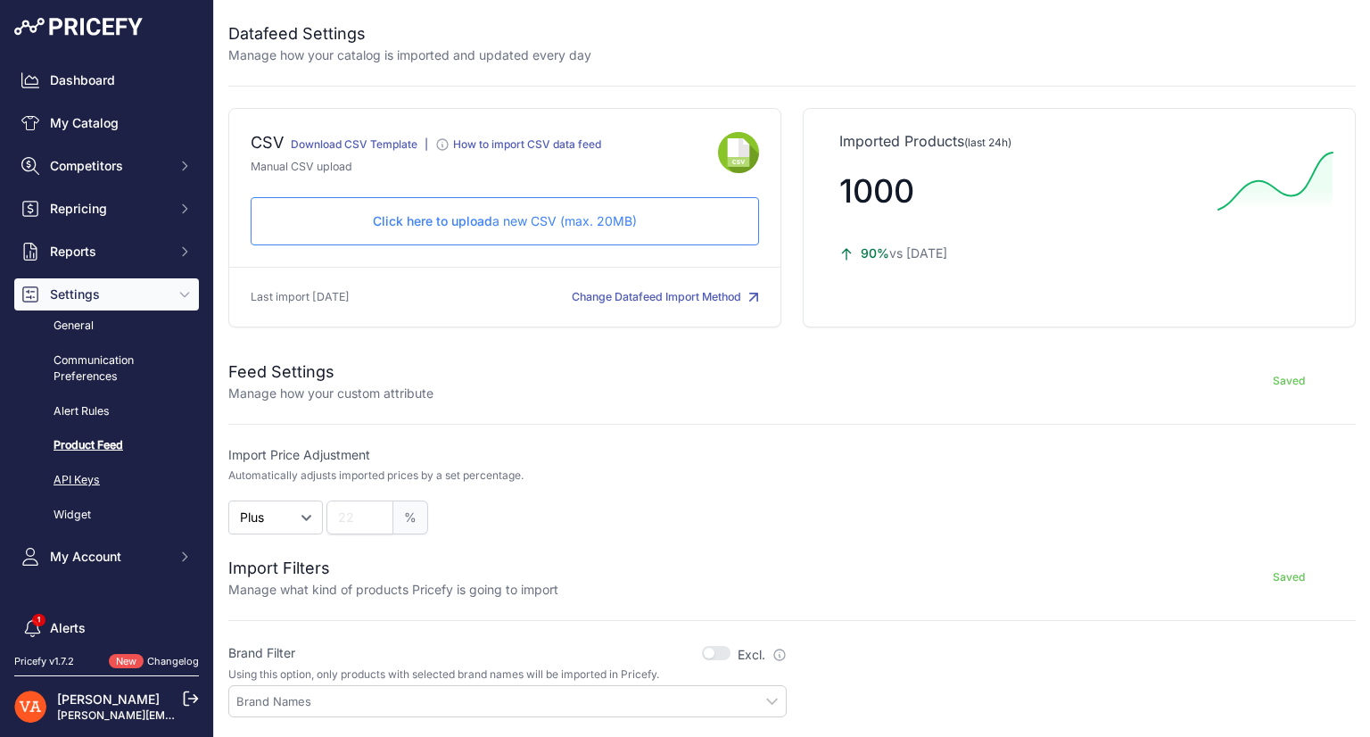
click at [91, 487] on link "API Keys" at bounding box center [106, 480] width 185 height 31
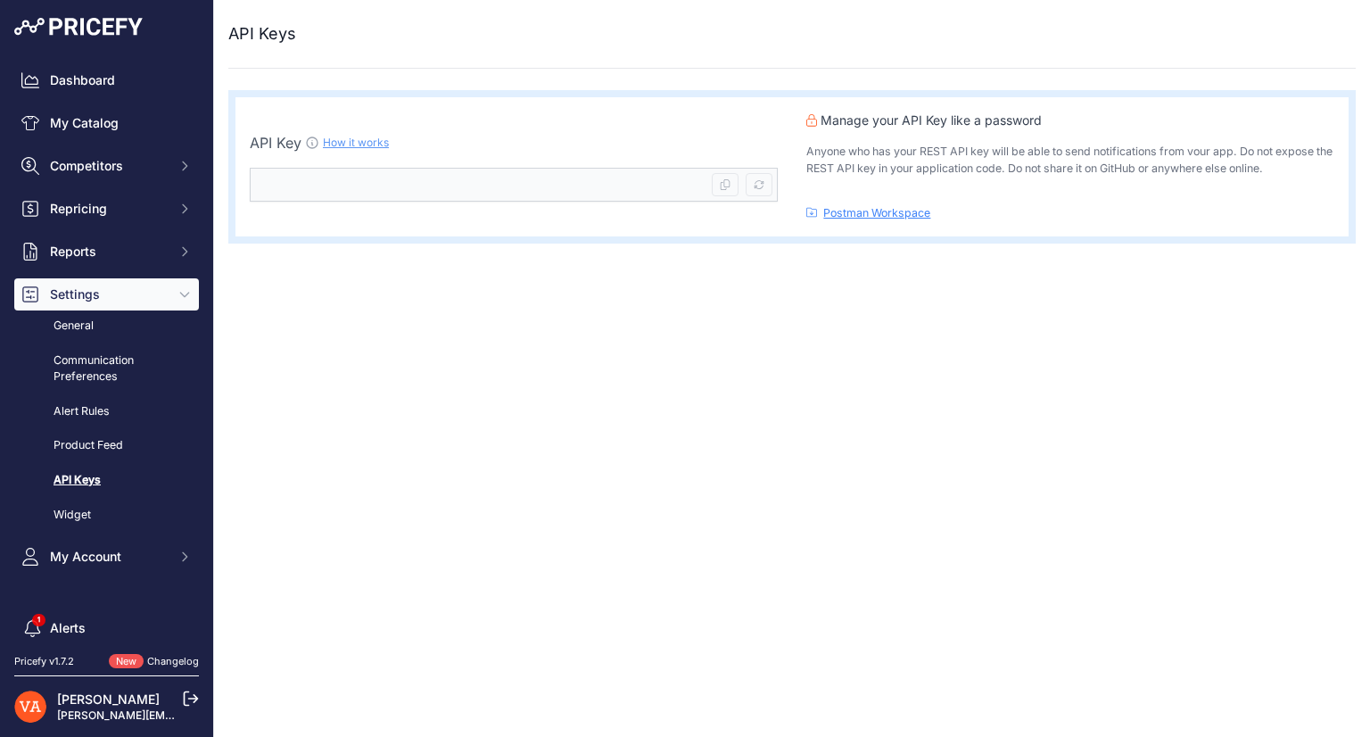
click at [364, 136] on link "How it works" at bounding box center [356, 142] width 66 height 13
click at [111, 519] on link "Widget" at bounding box center [106, 515] width 185 height 31
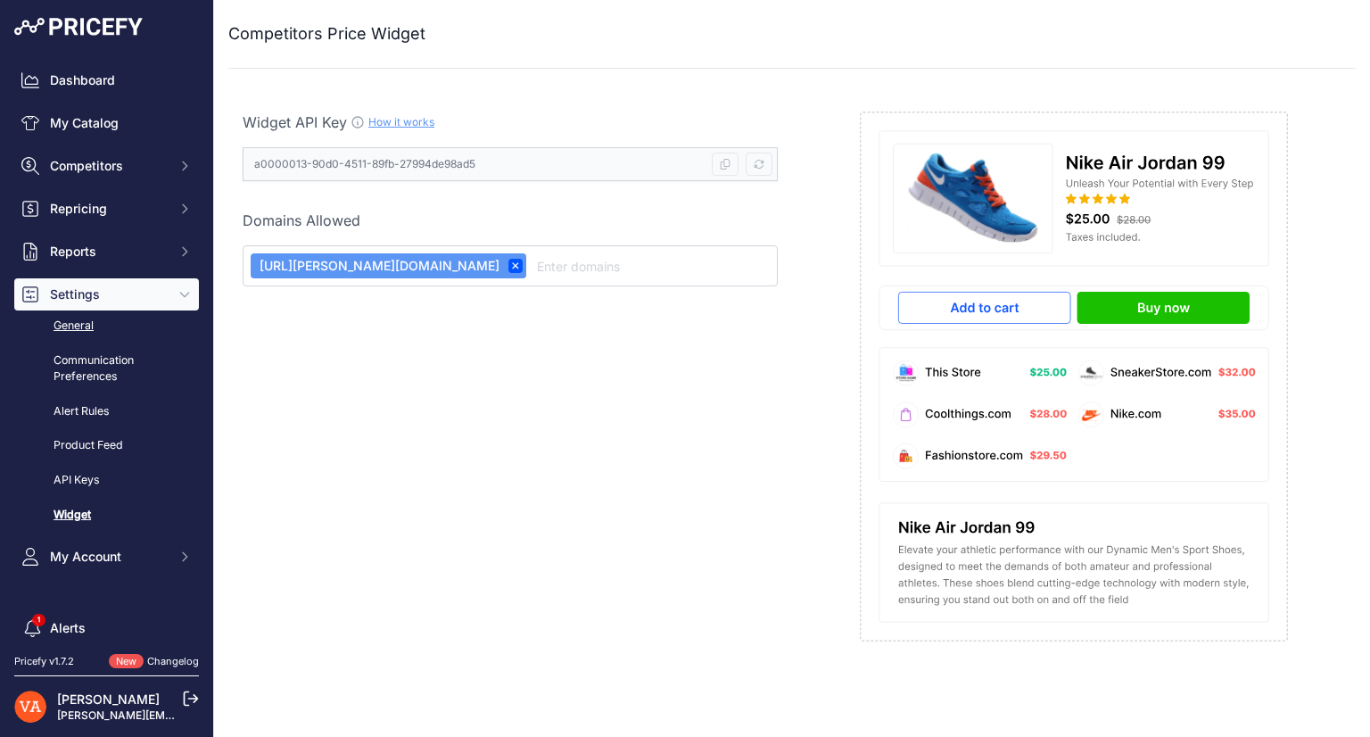
click at [86, 313] on link "General" at bounding box center [106, 325] width 185 height 31
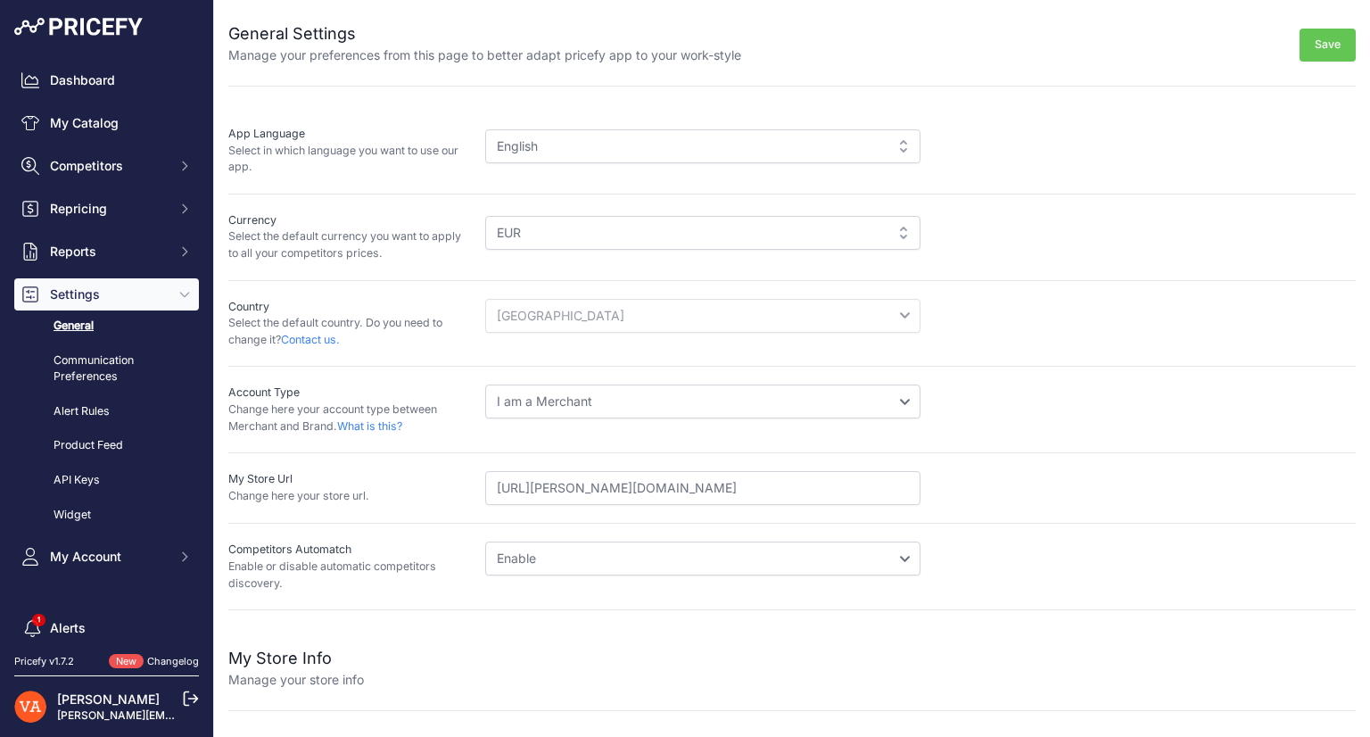
click at [617, 137] on div "English" at bounding box center [702, 146] width 435 height 34
click at [153, 163] on button "Competitors" at bounding box center [106, 166] width 185 height 32
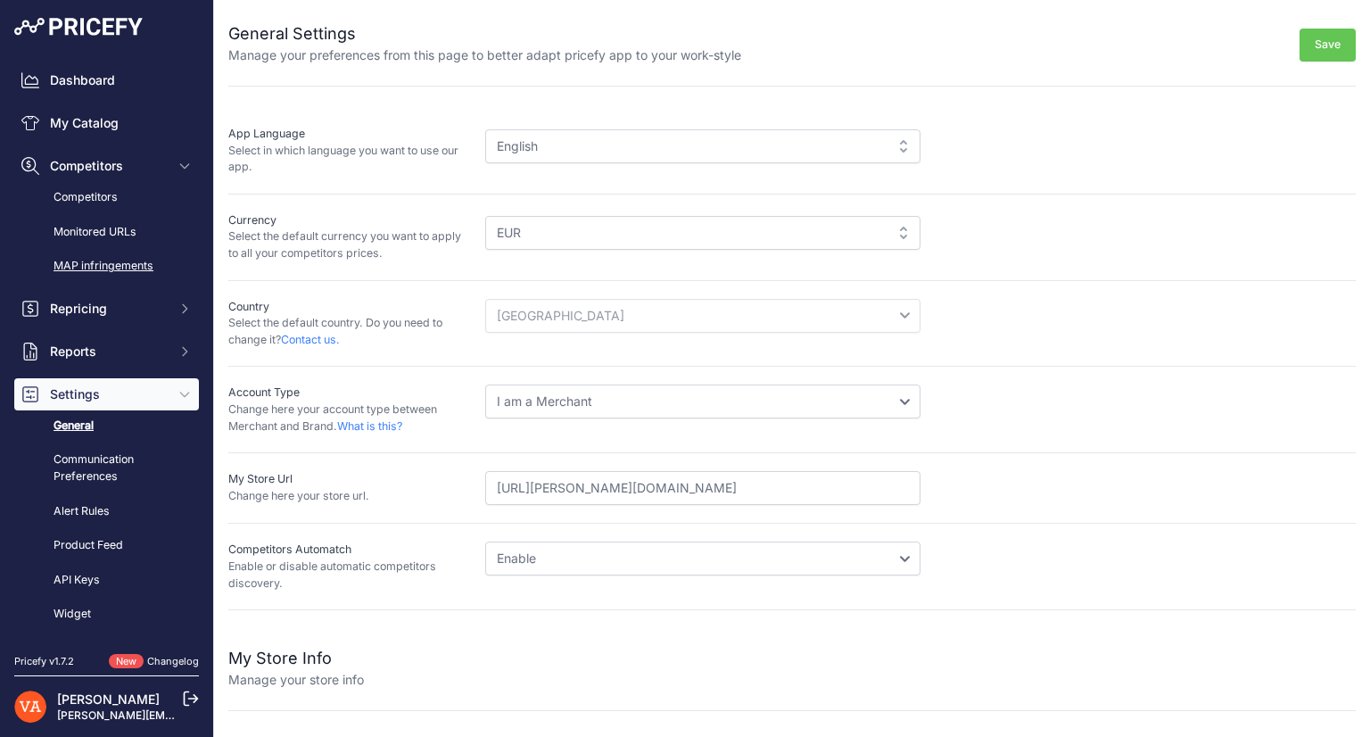
click at [139, 252] on link "MAP infringements" at bounding box center [106, 266] width 185 height 31
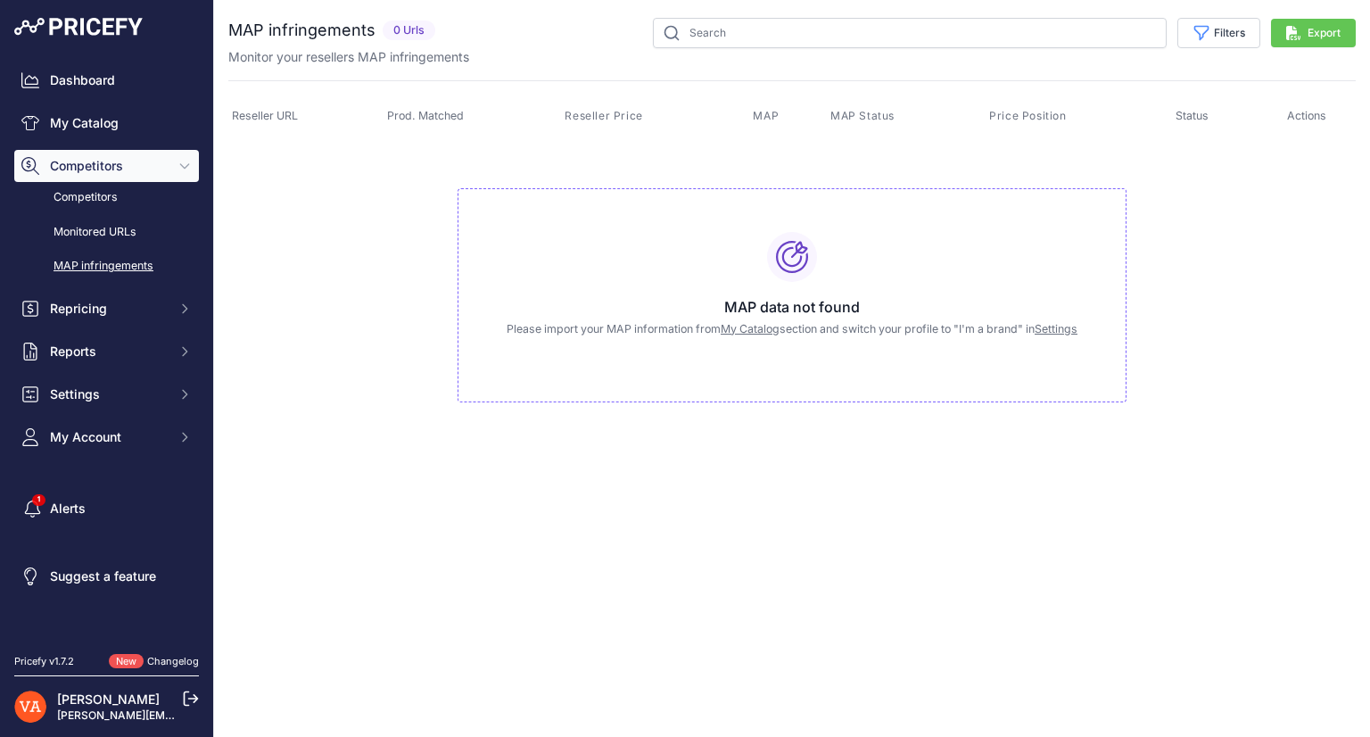
click at [95, 59] on div "Dashboard My Catalog Competitors Competitors Monitored URLs MAP infringements R…" at bounding box center [106, 323] width 213 height 647
click at [99, 71] on link "Dashboard" at bounding box center [106, 80] width 185 height 32
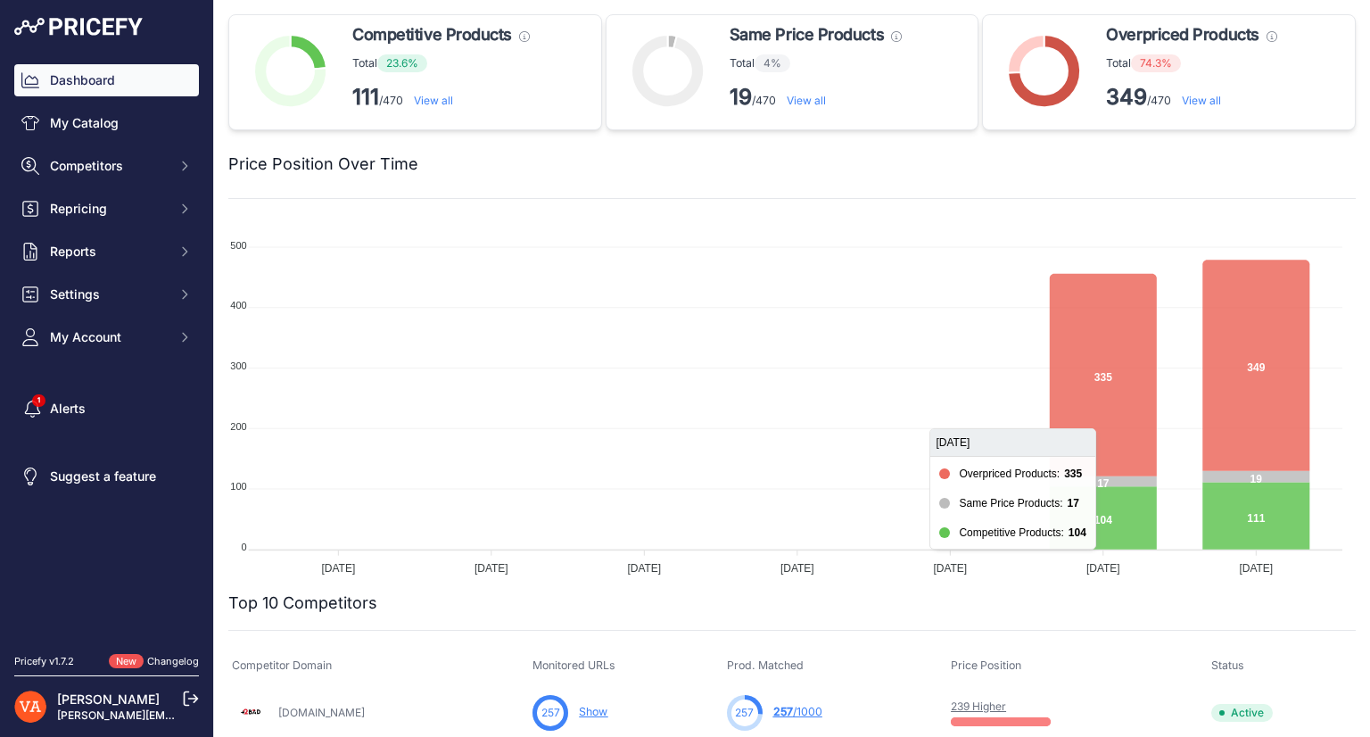
click at [1078, 398] on icon at bounding box center [1103, 375] width 107 height 202
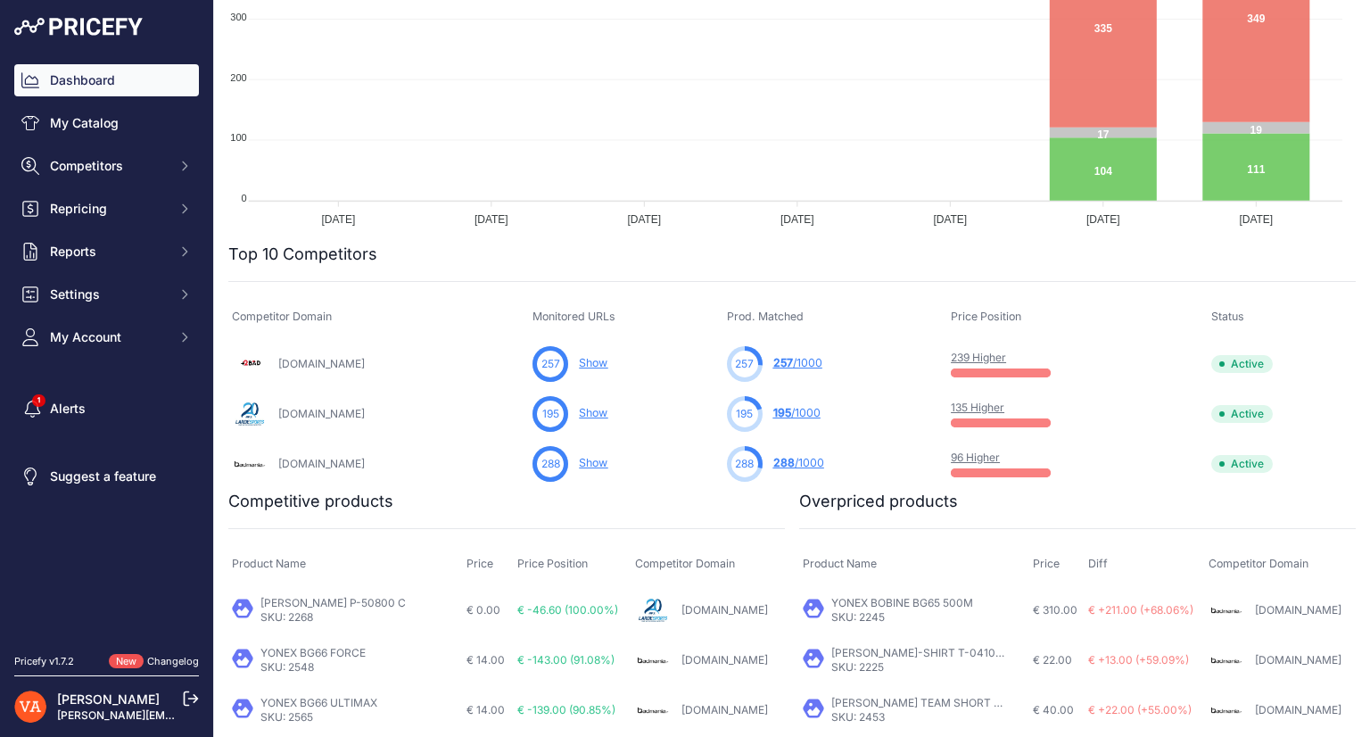
scroll to position [350, 0]
click at [797, 358] on link "257 /1000" at bounding box center [797, 361] width 49 height 13
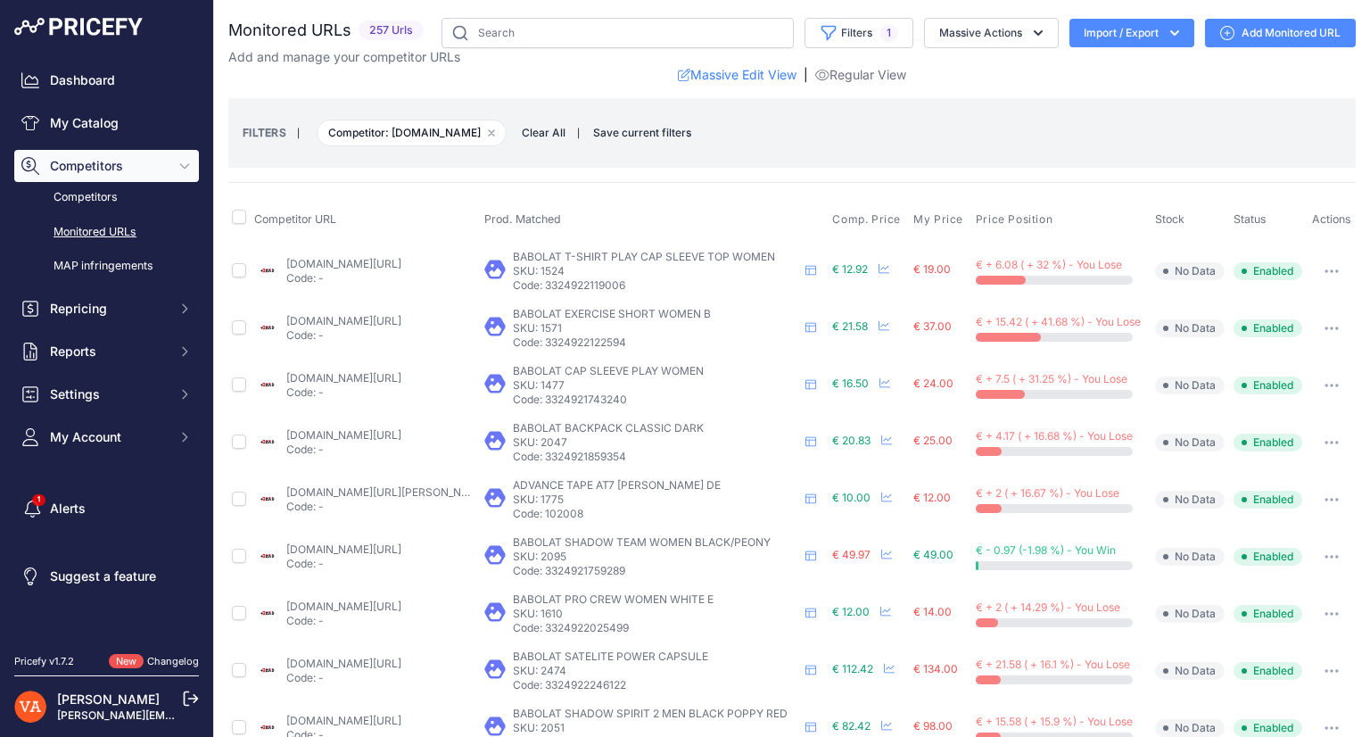
select select "64228"
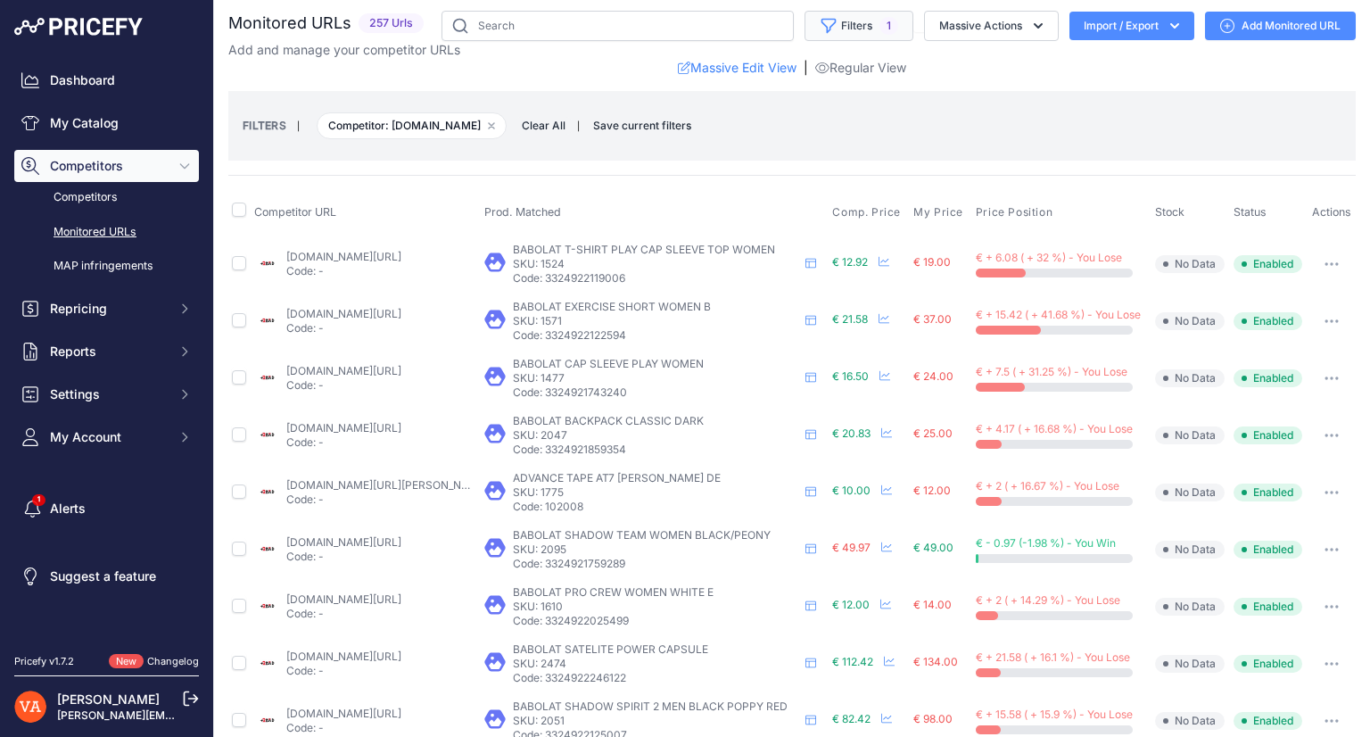
click at [820, 25] on icon "button" at bounding box center [829, 26] width 18 height 18
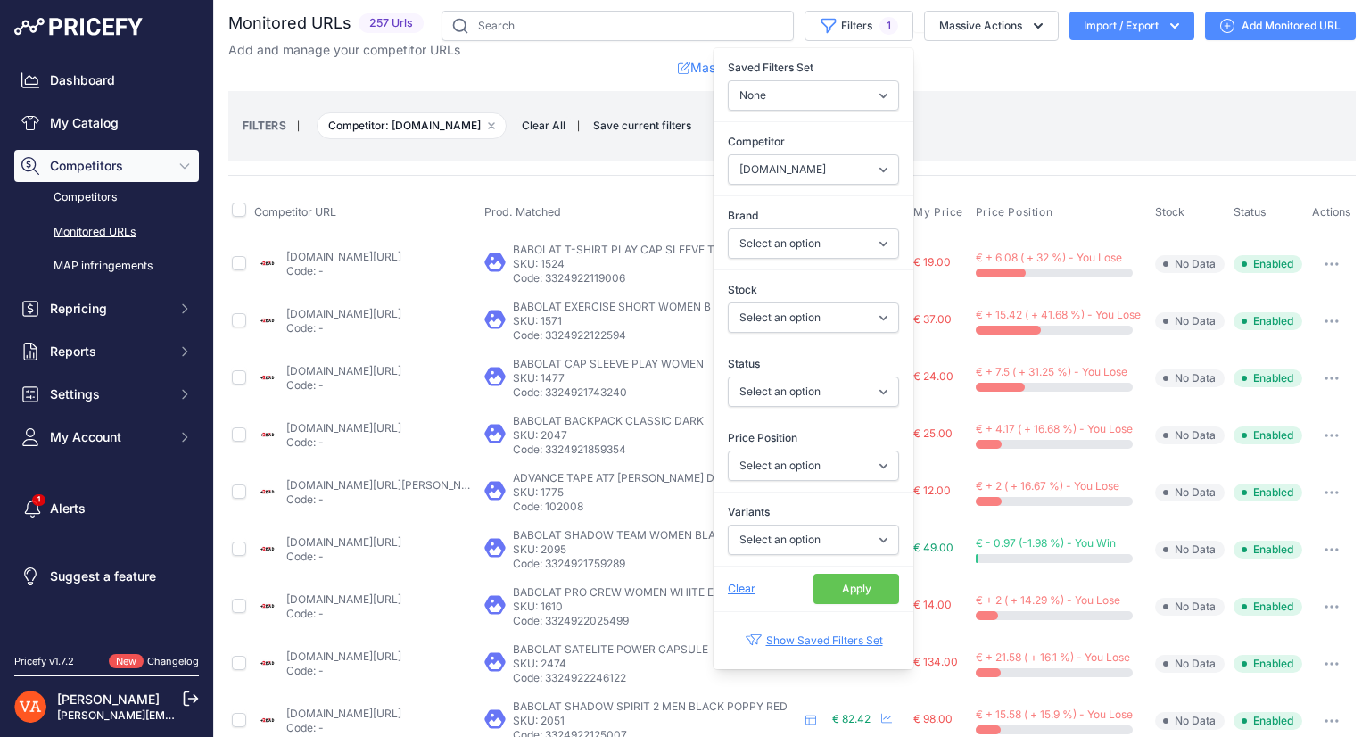
click at [789, 75] on label "Saved Filters Set" at bounding box center [813, 68] width 171 height 18
click at [789, 80] on select "None Competitors Cheaper Than Me Competitors Products Out Of Stock Competitors …" at bounding box center [813, 95] width 171 height 30
click at [778, 99] on select "None Competitors Cheaper Than Me Competitors Products Out Of Stock Competitors …" at bounding box center [813, 95] width 171 height 30
select select "35436"
click at [728, 80] on select "None Competitors Cheaper Than Me Competitors Products Out Of Stock Competitors …" at bounding box center [813, 95] width 171 height 30
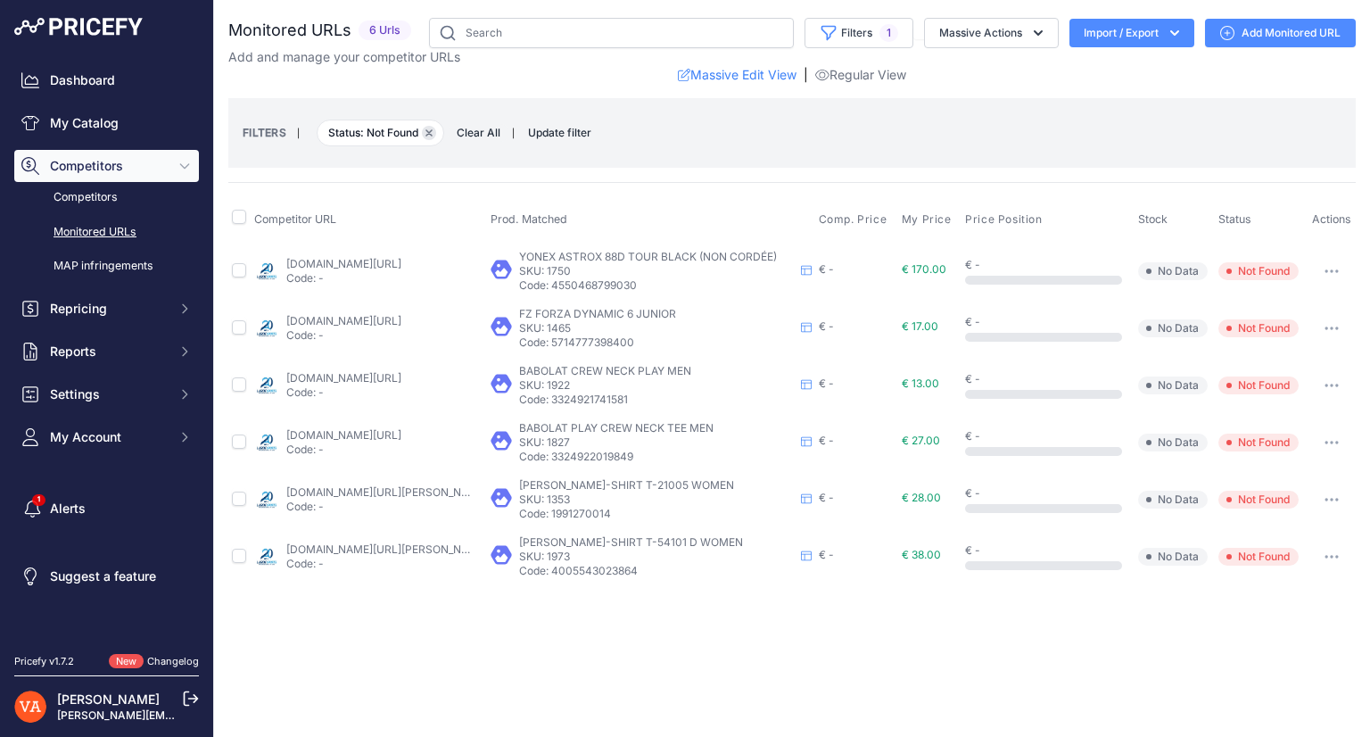
click at [428, 130] on icon "button" at bounding box center [428, 132] width 7 height 7
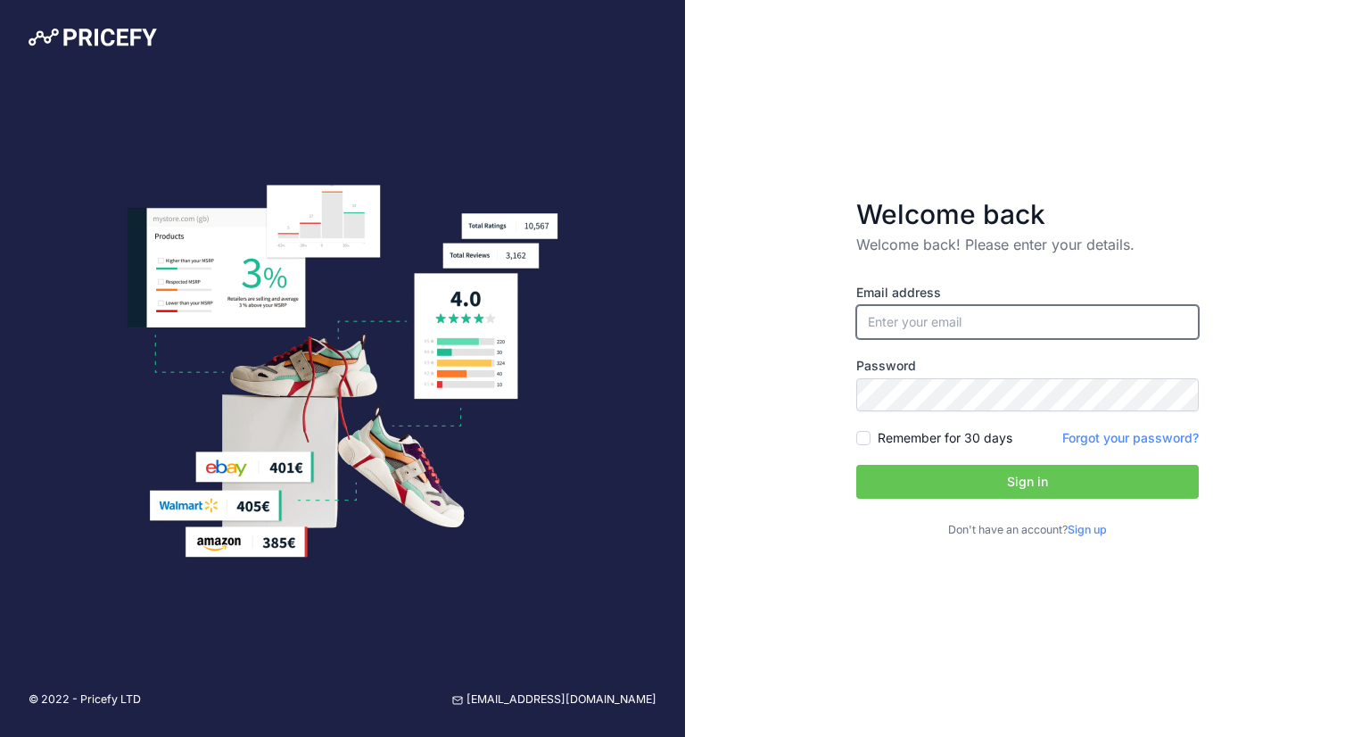
click at [965, 308] on input "email" at bounding box center [1027, 322] width 343 height 34
type input "[PERSON_NAME][EMAIL_ADDRESS][PERSON_NAME][DOMAIN_NAME]"
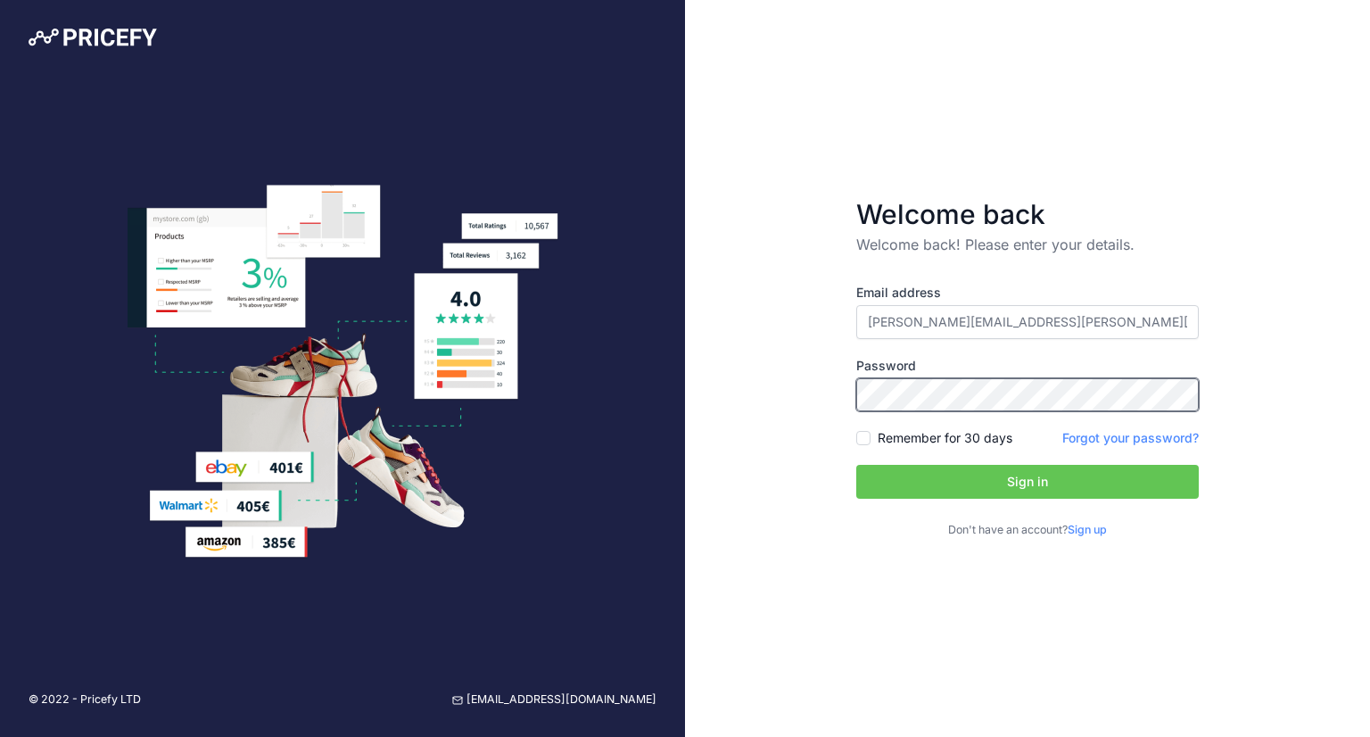
click at [856, 465] on button "Sign in" at bounding box center [1027, 482] width 343 height 34
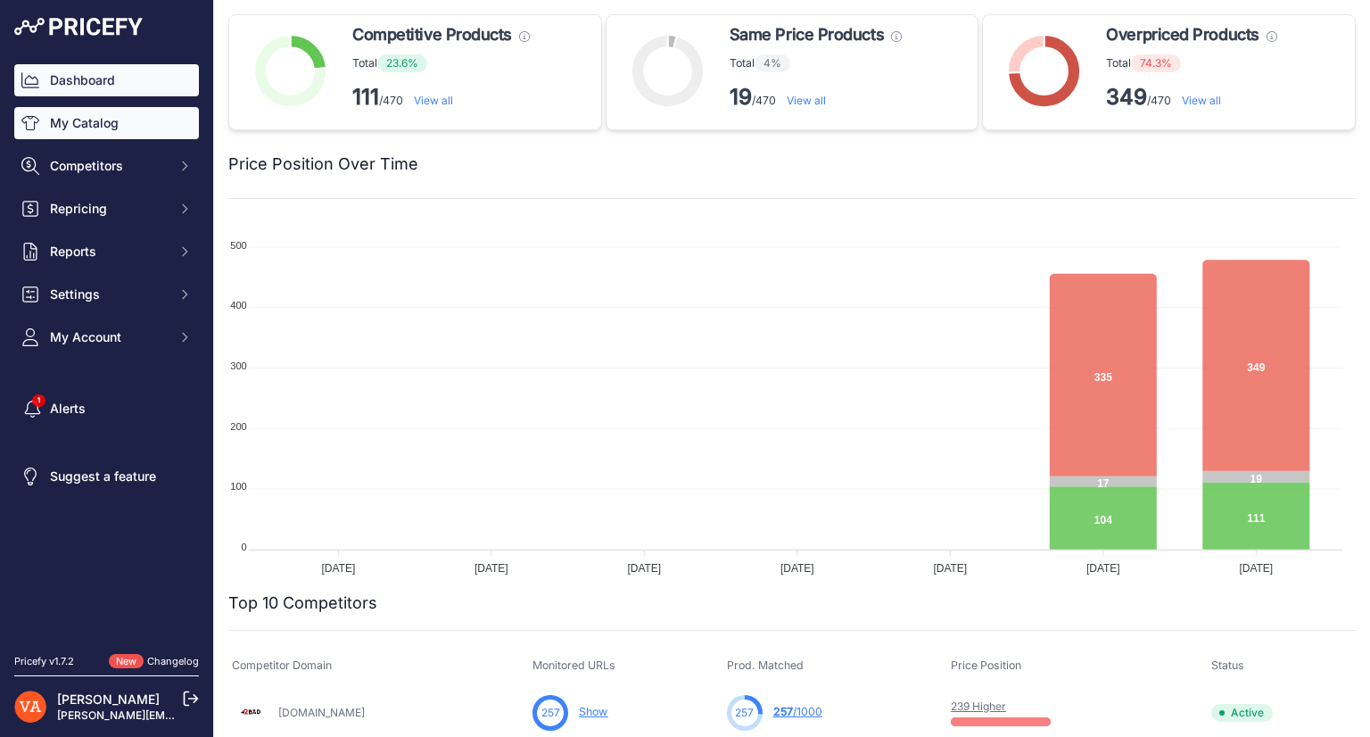
click at [95, 122] on link "My Catalog" at bounding box center [106, 123] width 185 height 32
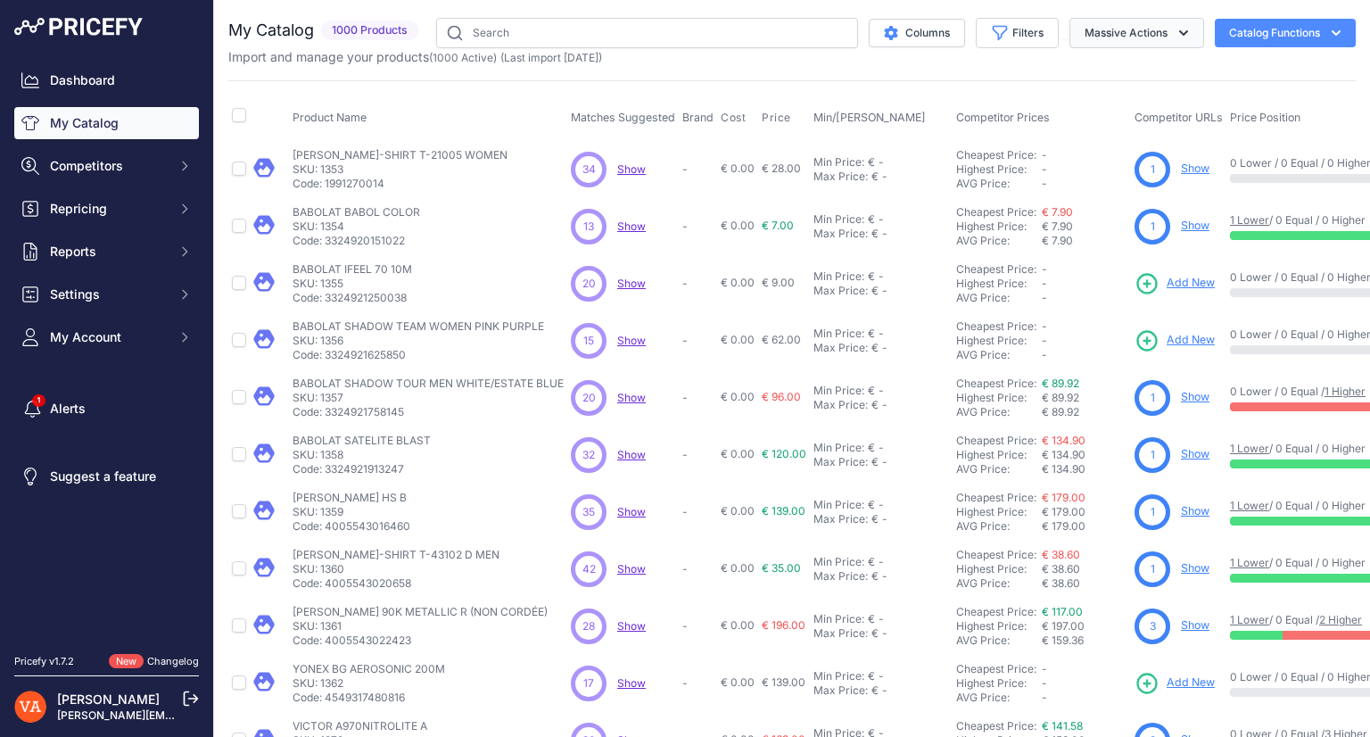
click at [1145, 30] on button "Massive Actions" at bounding box center [1136, 33] width 135 height 30
click at [1145, 37] on button "Massive Actions" at bounding box center [1136, 33] width 135 height 30
click at [1236, 37] on button "Catalog Functions" at bounding box center [1285, 33] width 141 height 29
click at [1229, 122] on link "Batch Upload" at bounding box center [1254, 135] width 200 height 32
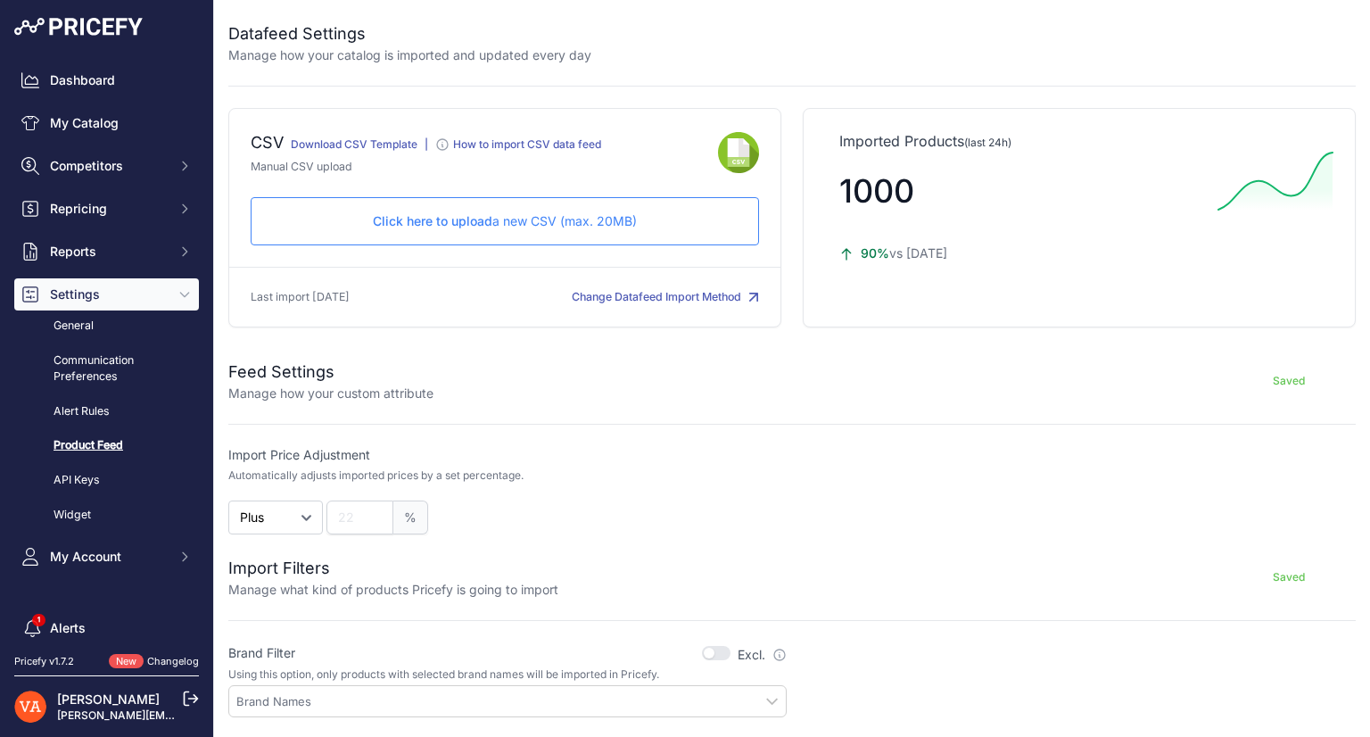
click at [665, 293] on button "Change Datafeed Import Method" at bounding box center [665, 297] width 187 height 17
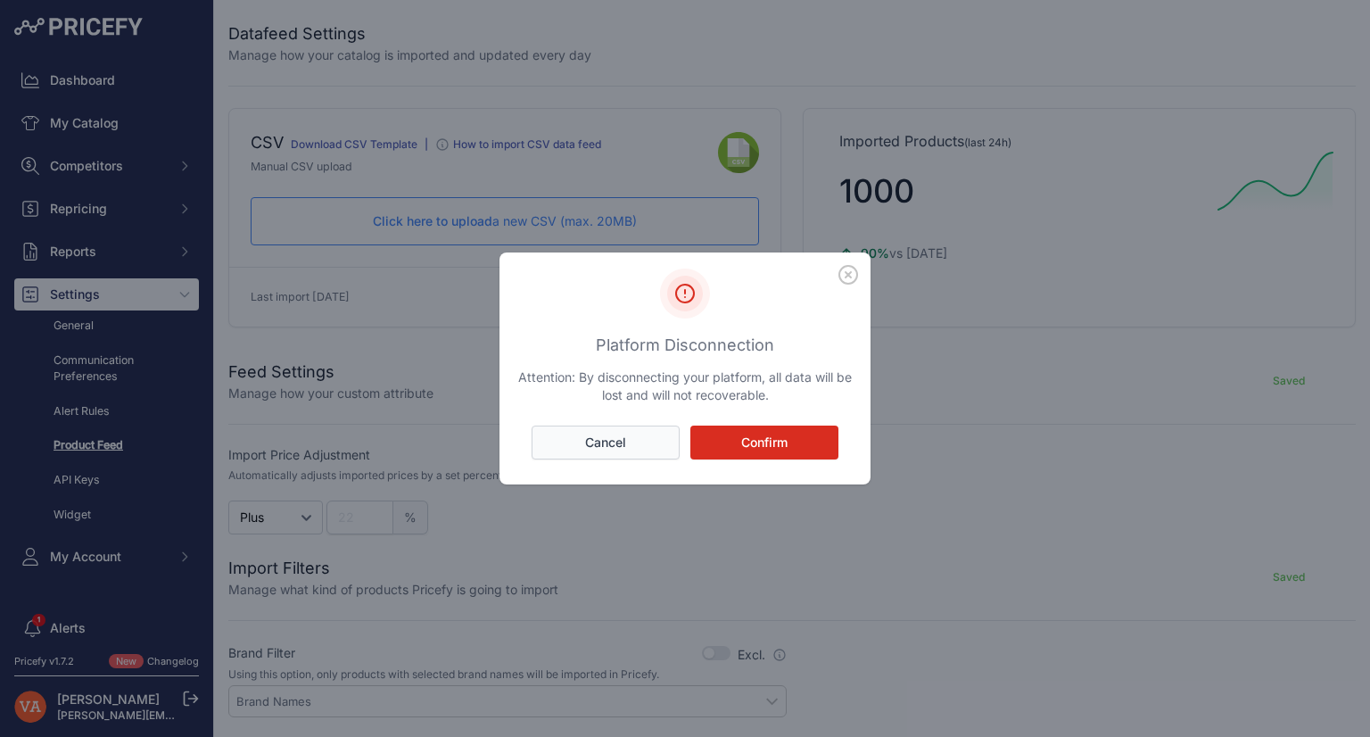
click at [642, 443] on button "Cancel" at bounding box center [606, 442] width 148 height 34
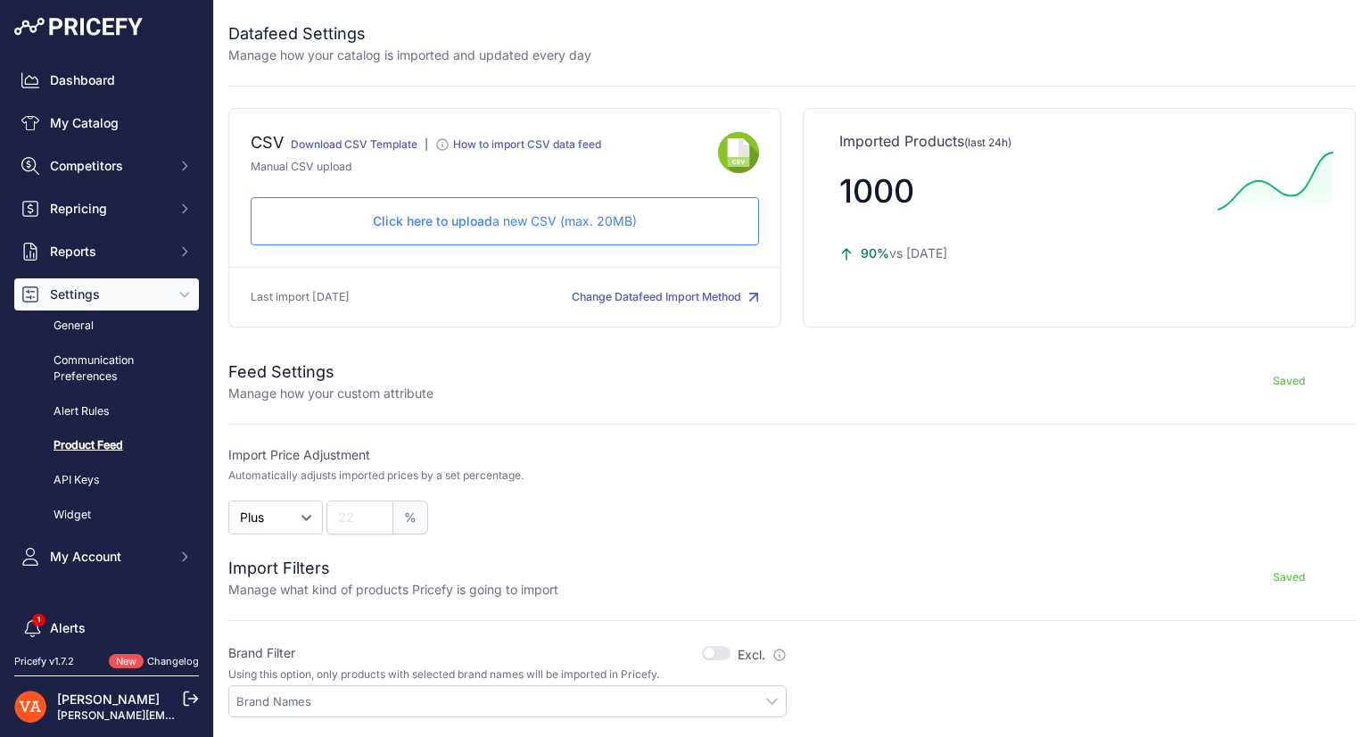
click at [350, 283] on div "CSV Download CSV Template |" at bounding box center [504, 217] width 553 height 219
click at [382, 221] on span "Click here to upload" at bounding box center [433, 220] width 120 height 15
click at [370, 145] on link "Download CSV Template" at bounding box center [354, 143] width 127 height 13
click at [453, 222] on span "Click here to upload" at bounding box center [433, 220] width 120 height 15
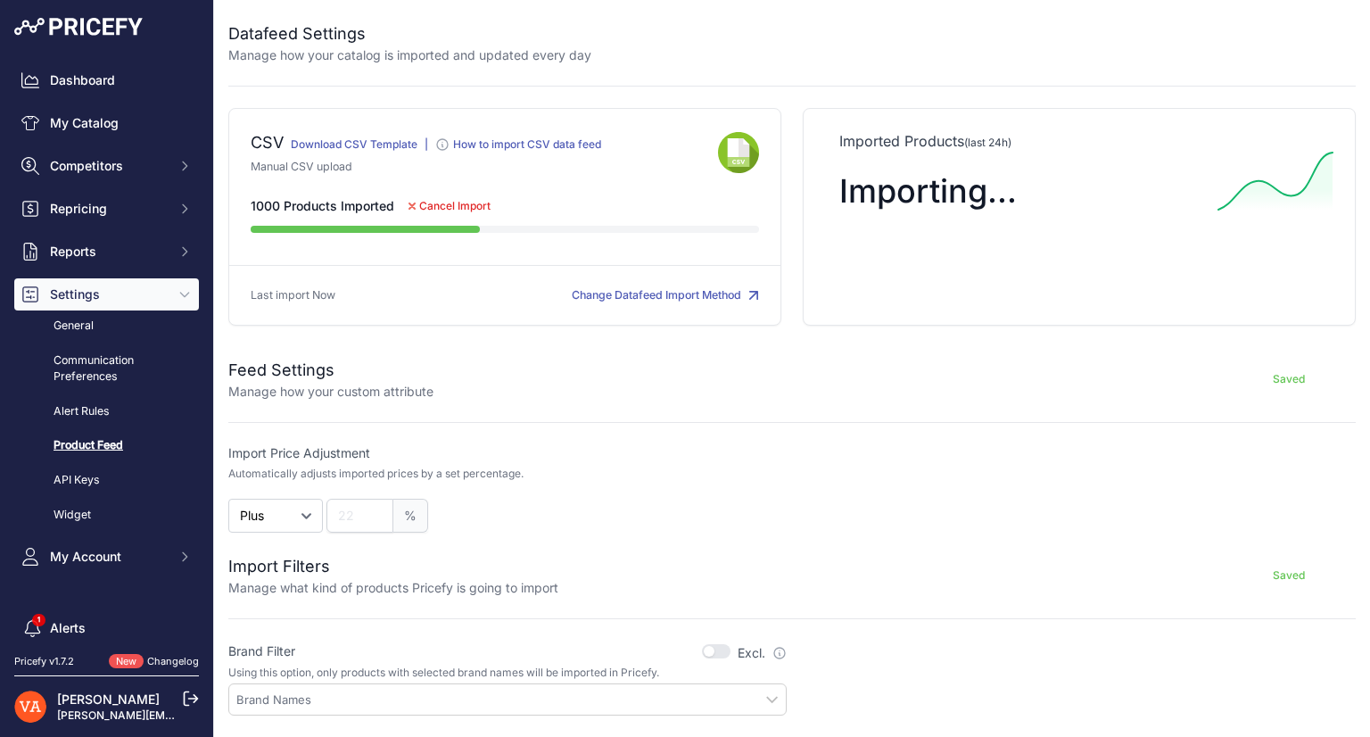
click at [480, 209] on span "Cancel Import" at bounding box center [454, 206] width 71 height 14
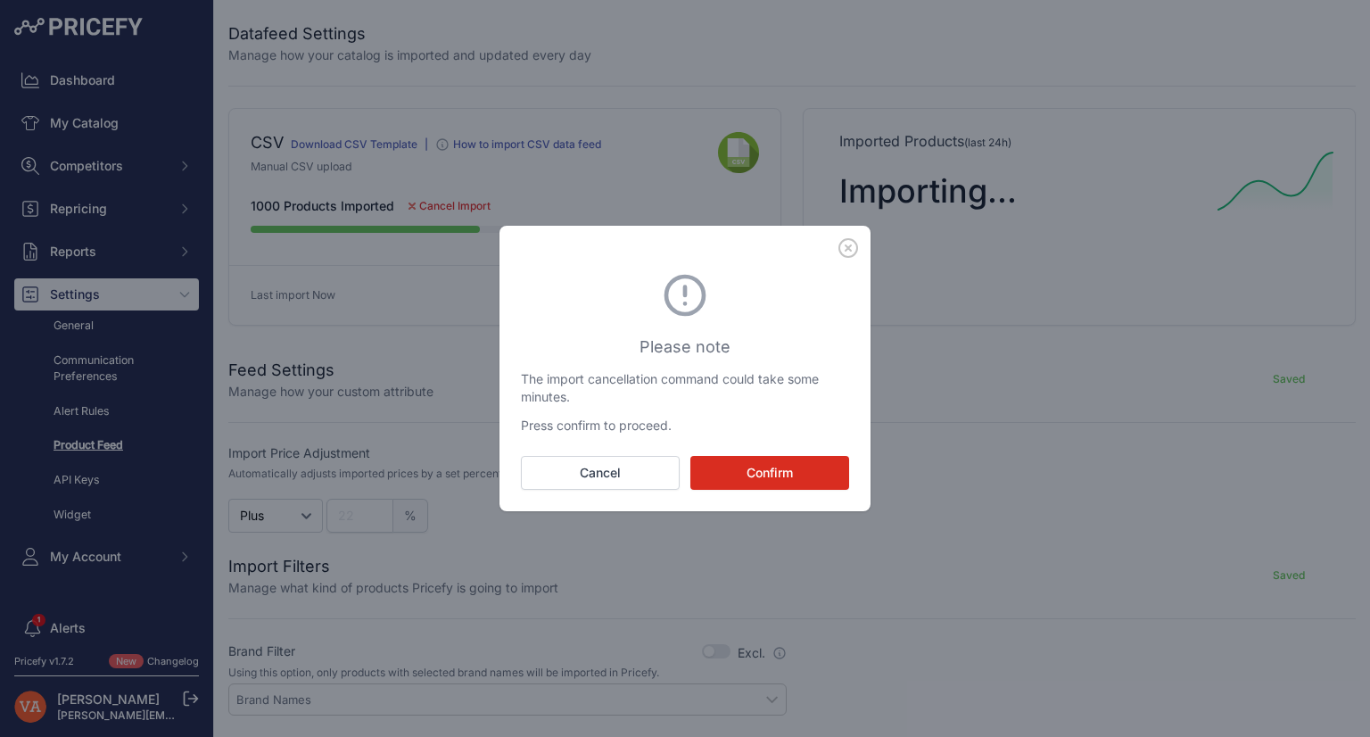
click at [853, 247] on icon "button" at bounding box center [848, 248] width 20 height 20
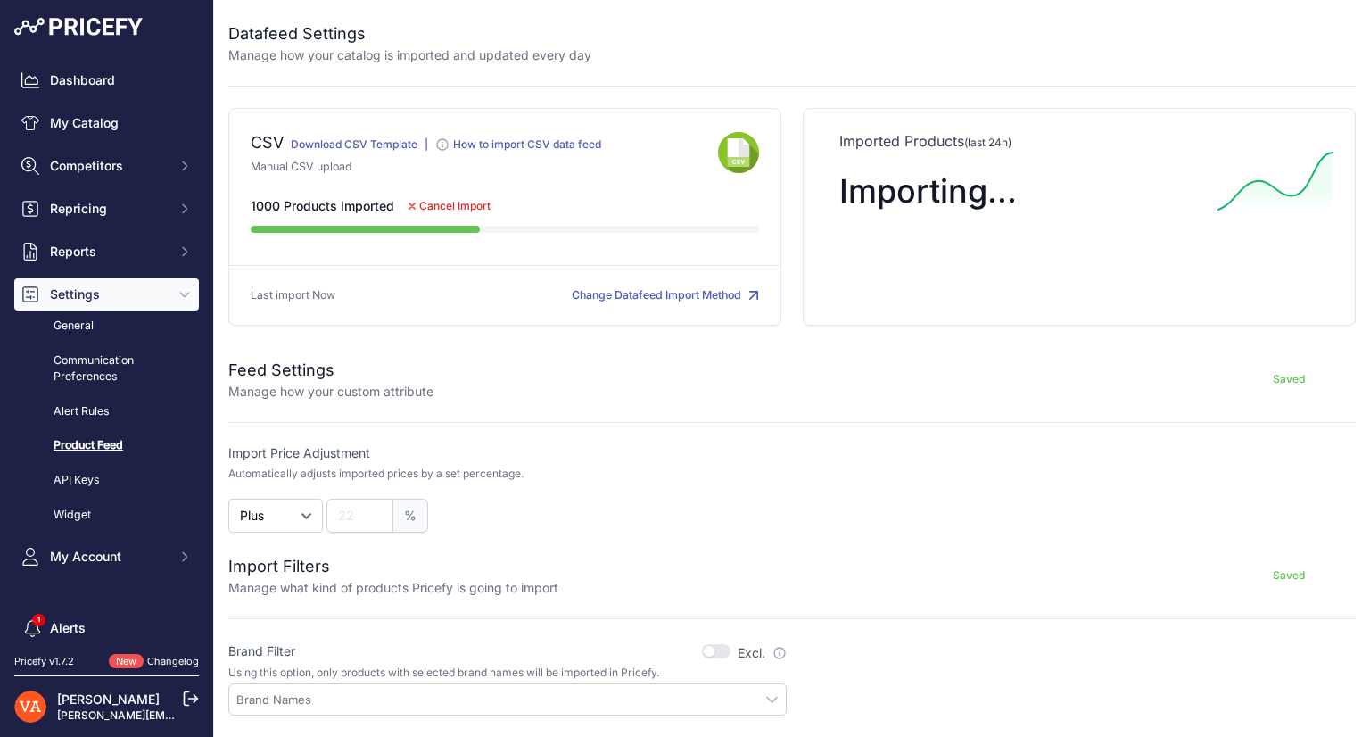
click at [323, 290] on p "Last import Now" at bounding box center [293, 295] width 85 height 17
click at [468, 201] on span "Cancel Import" at bounding box center [454, 206] width 71 height 14
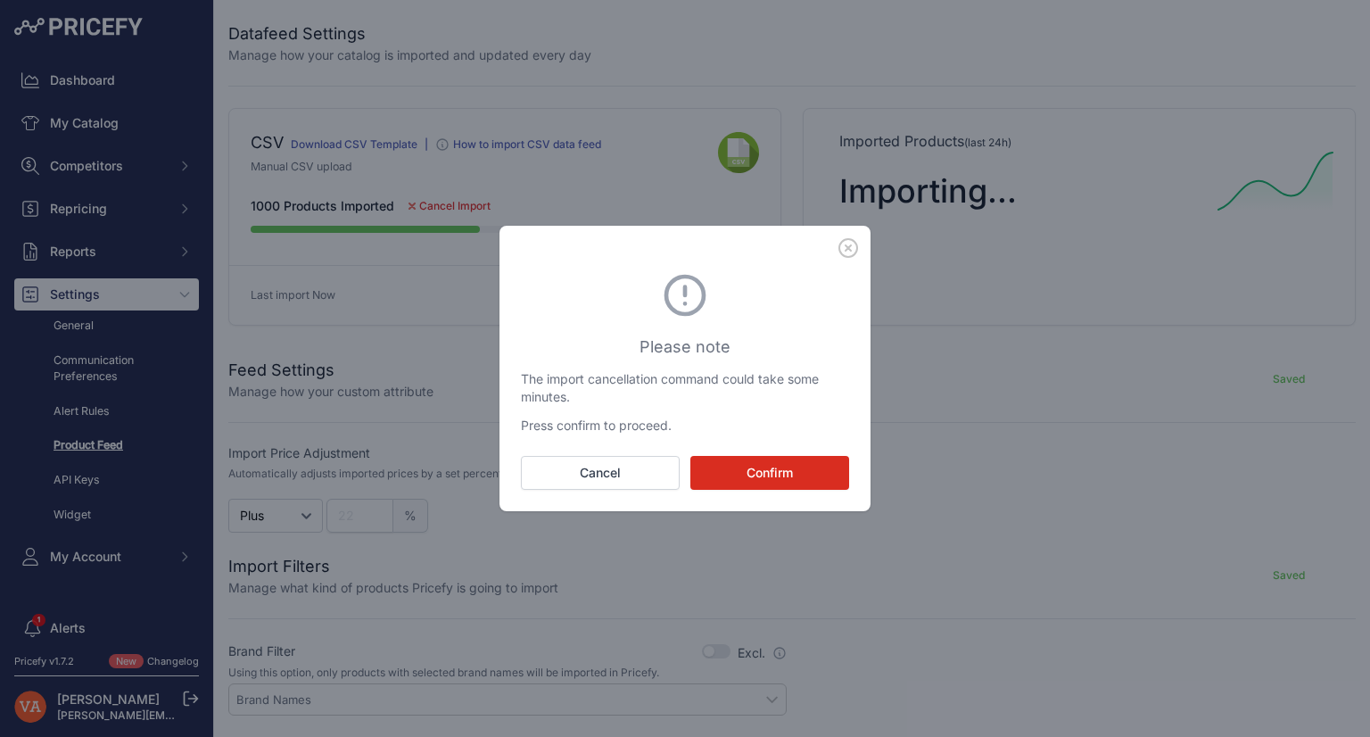
click at [731, 458] on button "Confirm" at bounding box center [769, 473] width 159 height 34
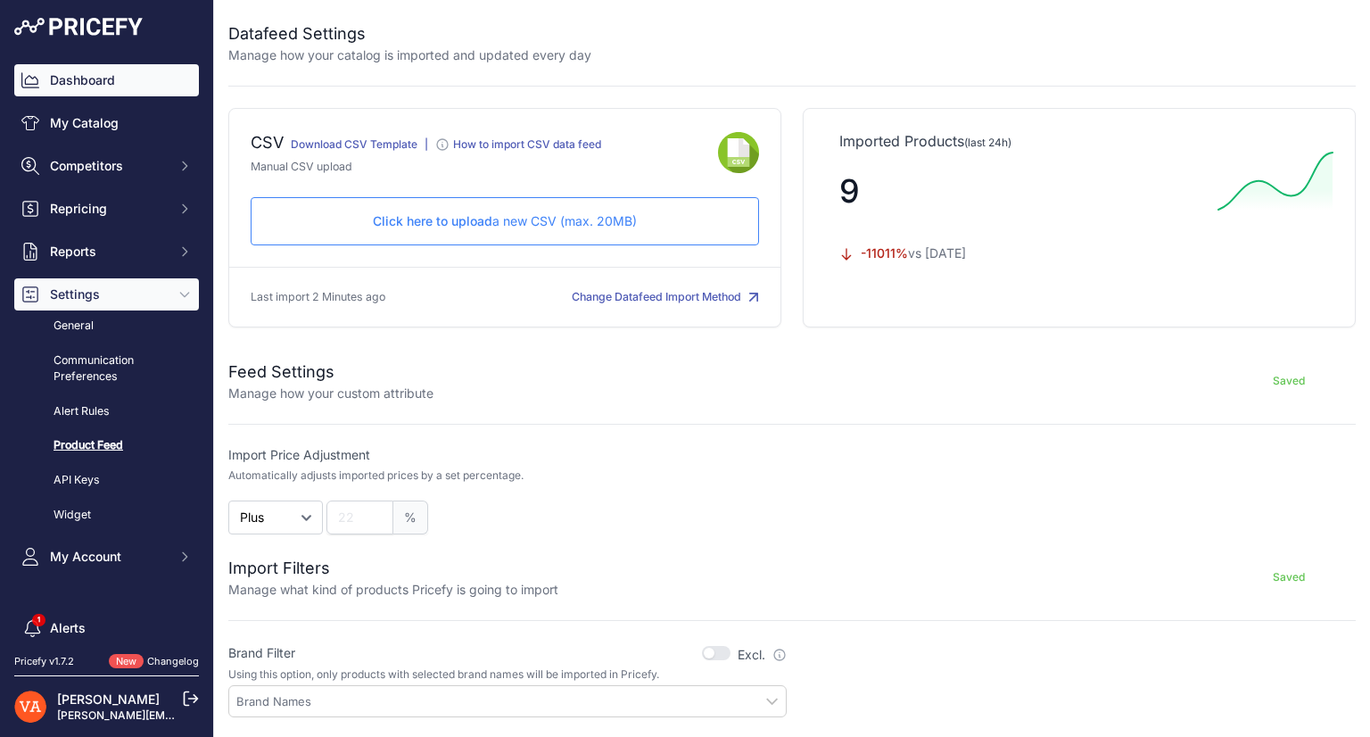
click at [52, 94] on link "Dashboard" at bounding box center [106, 80] width 185 height 32
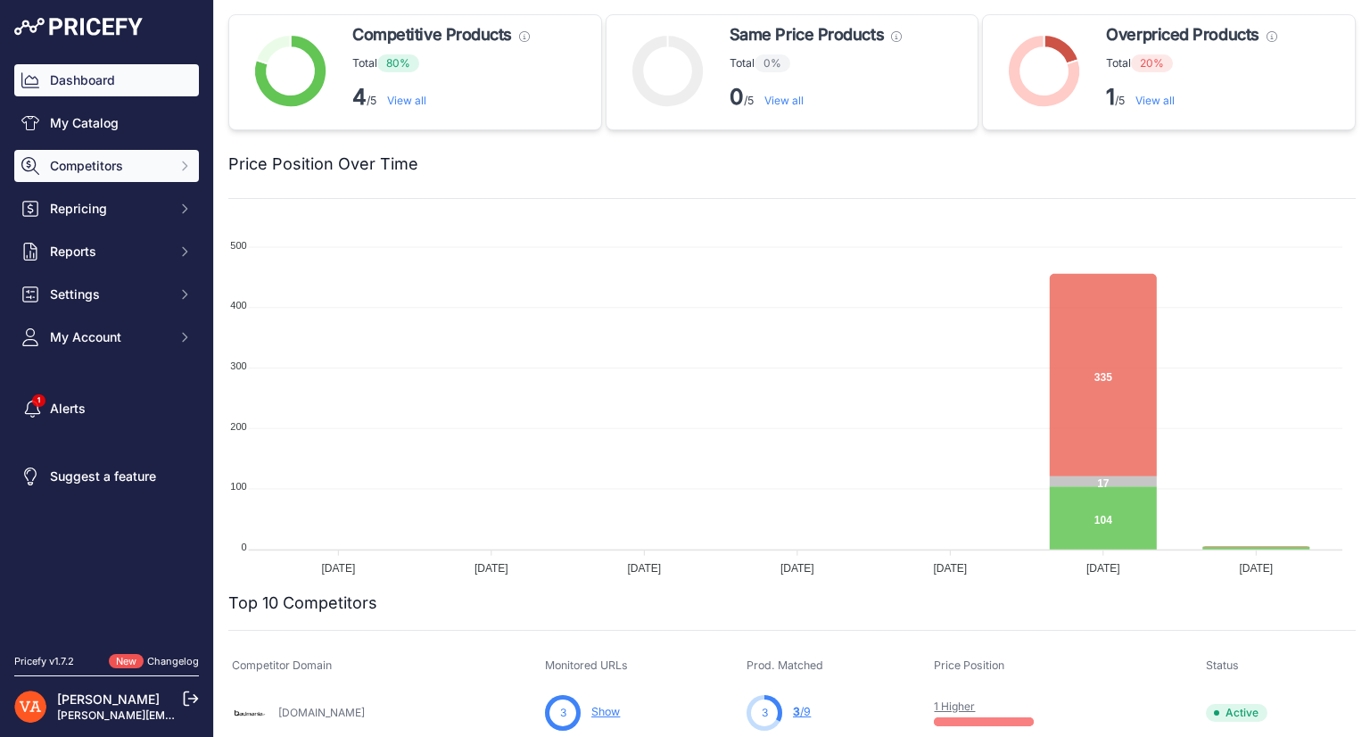
click at [115, 166] on span "Competitors" at bounding box center [108, 166] width 117 height 18
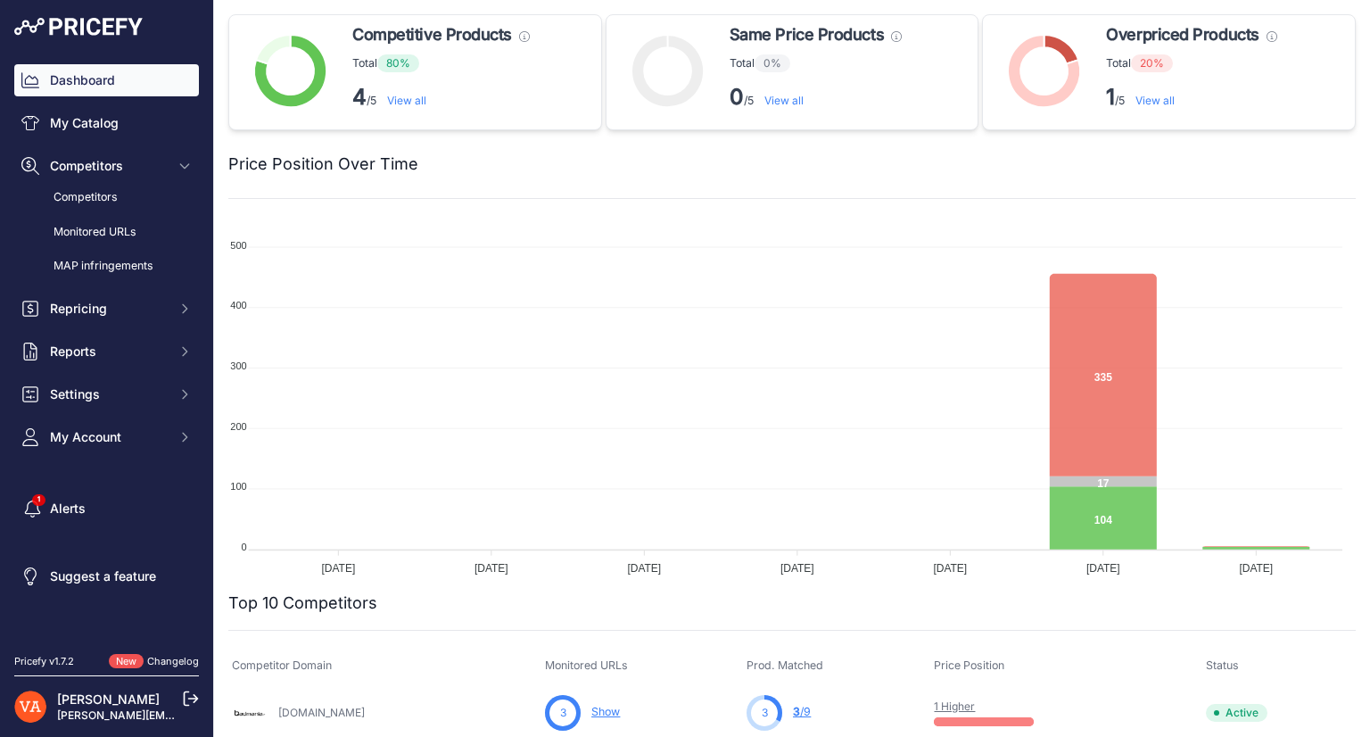
click at [105, 144] on div "Dashboard My Catalog Competitors Competitors Monitored URLs MAP infringements R…" at bounding box center [106, 258] width 185 height 389
click at [99, 134] on link "My Catalog" at bounding box center [106, 123] width 185 height 32
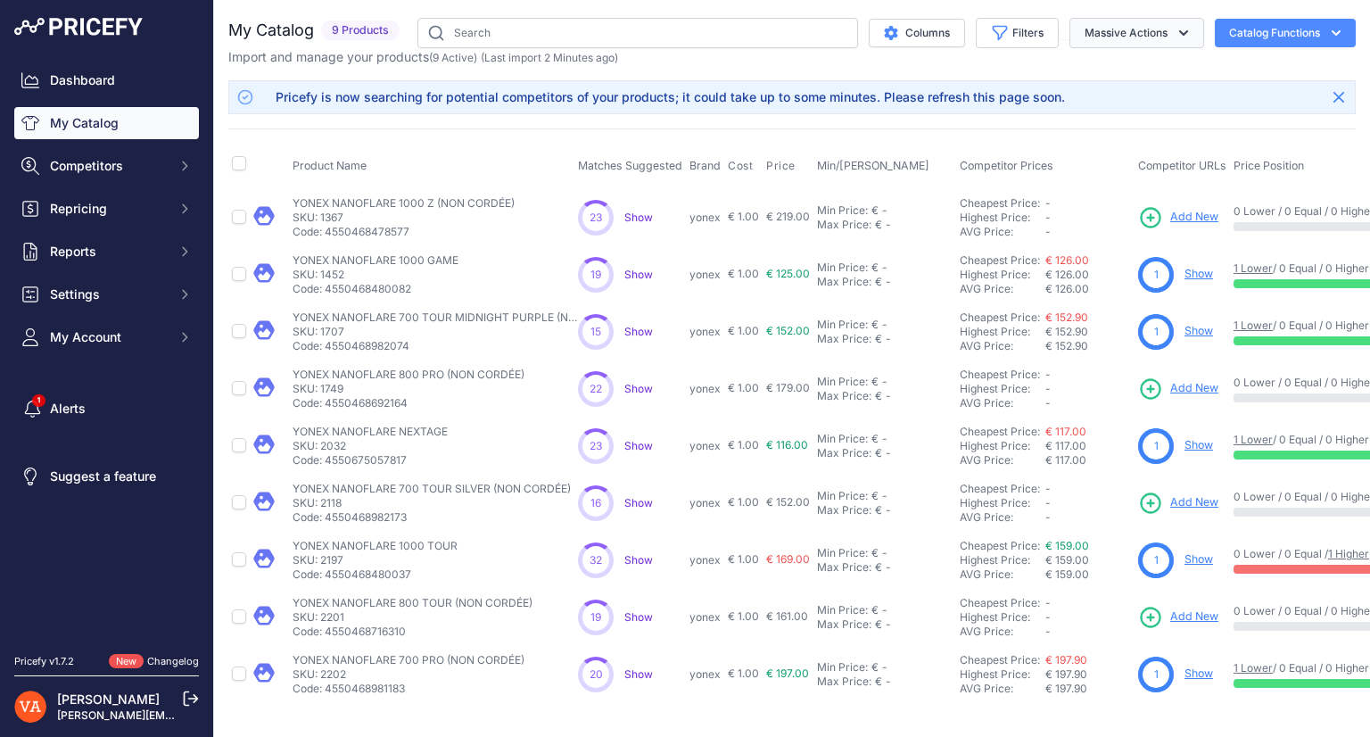
click at [1106, 37] on button "Massive Actions" at bounding box center [1136, 33] width 135 height 30
click at [1249, 33] on button "Catalog Functions" at bounding box center [1285, 33] width 141 height 29
click at [1231, 19] on button "Catalog Functions" at bounding box center [1285, 33] width 141 height 29
click at [1137, 38] on button "Massive Actions" at bounding box center [1136, 33] width 135 height 30
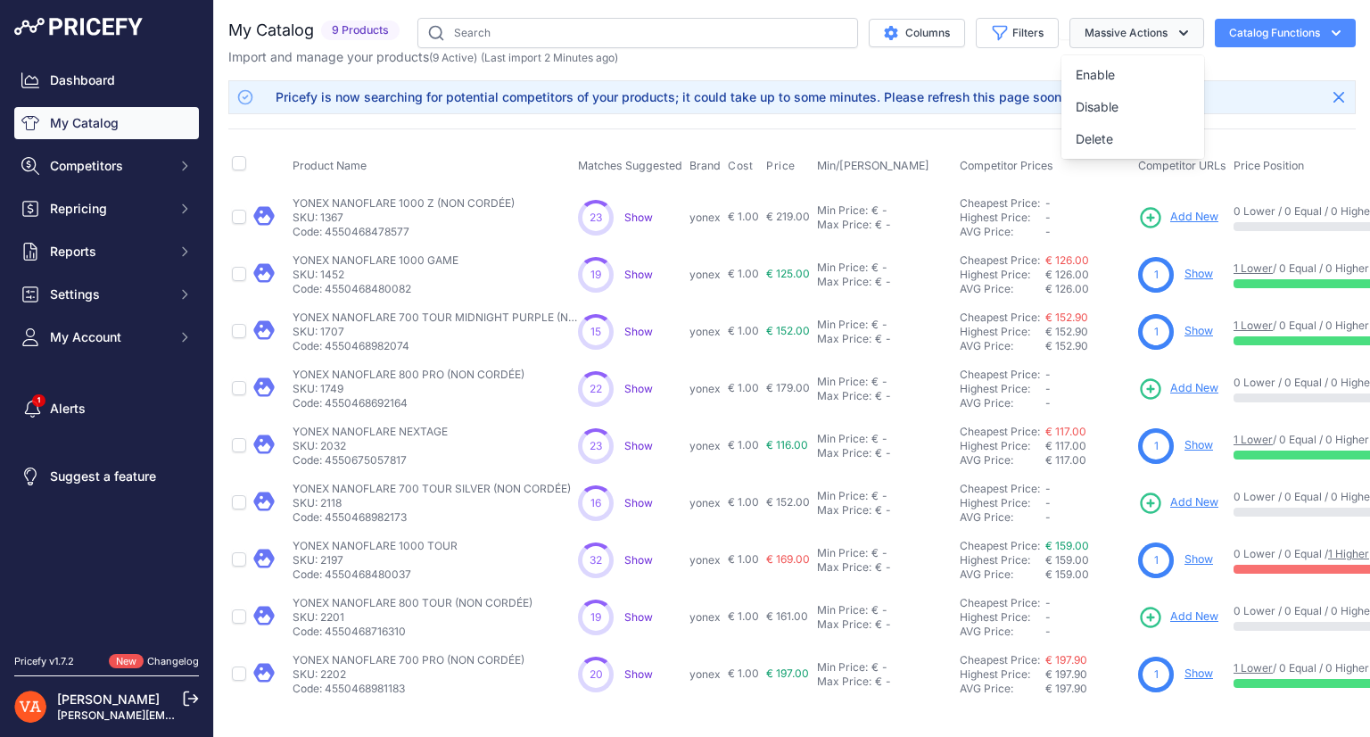
click at [1137, 38] on button "Massive Actions" at bounding box center [1136, 33] width 135 height 30
click at [1237, 33] on button "Catalog Functions" at bounding box center [1285, 33] width 141 height 29
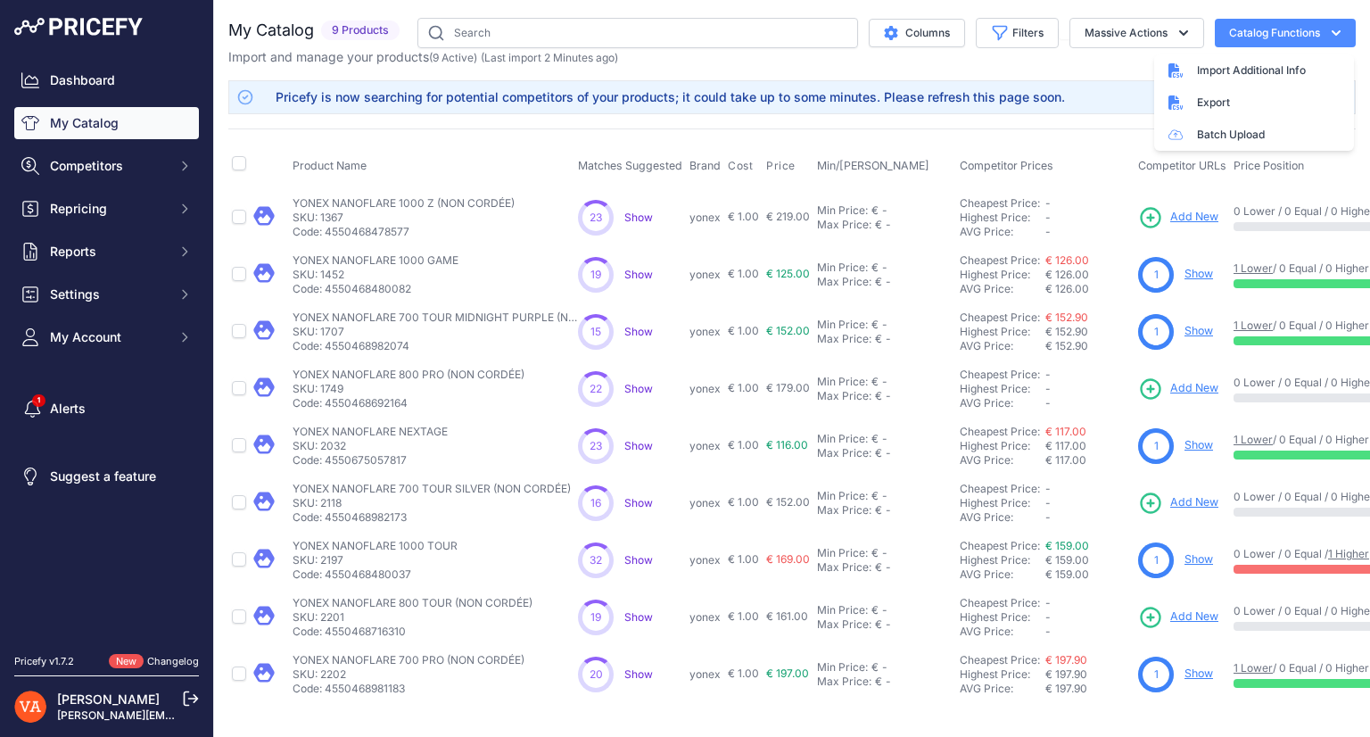
click at [87, 184] on div "Dashboard My Catalog Competitors Competitors Monitored URLs MAP infringements R…" at bounding box center [106, 208] width 185 height 289
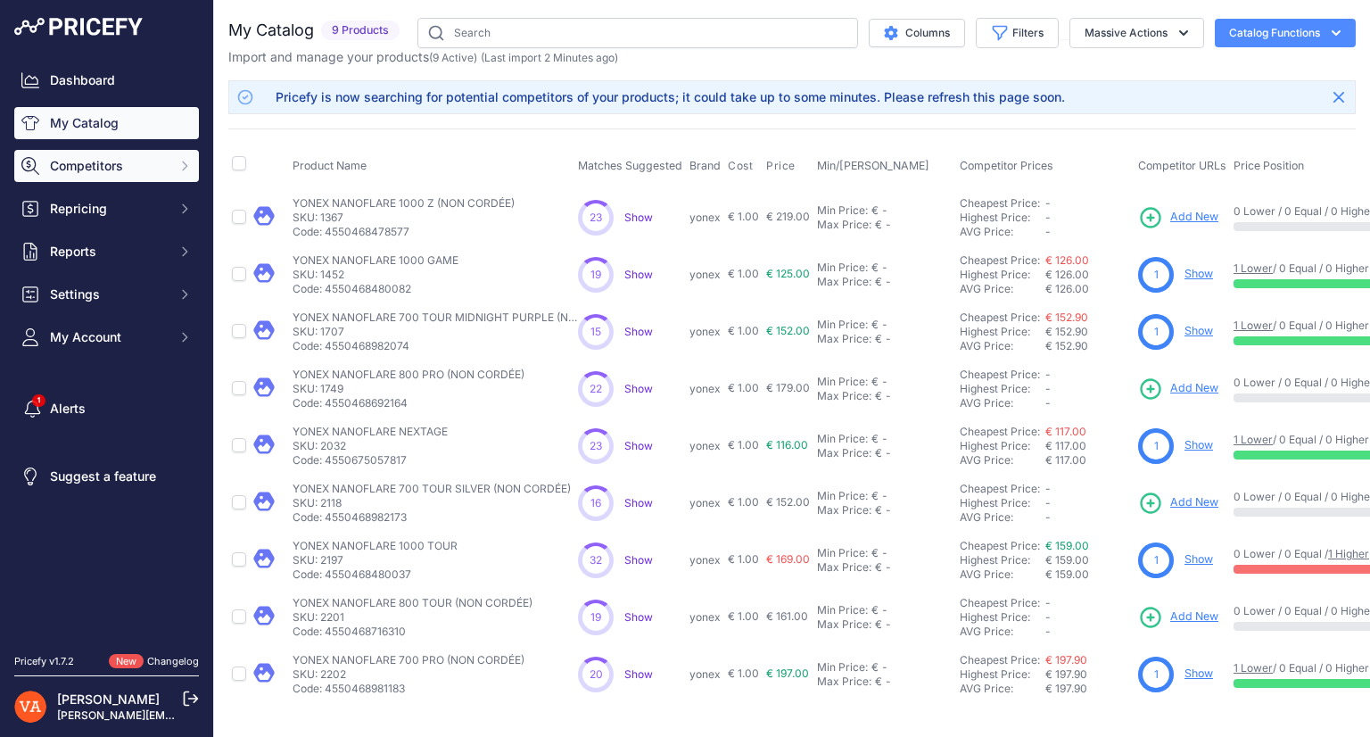
click at [102, 174] on span "Competitors" at bounding box center [108, 166] width 117 height 18
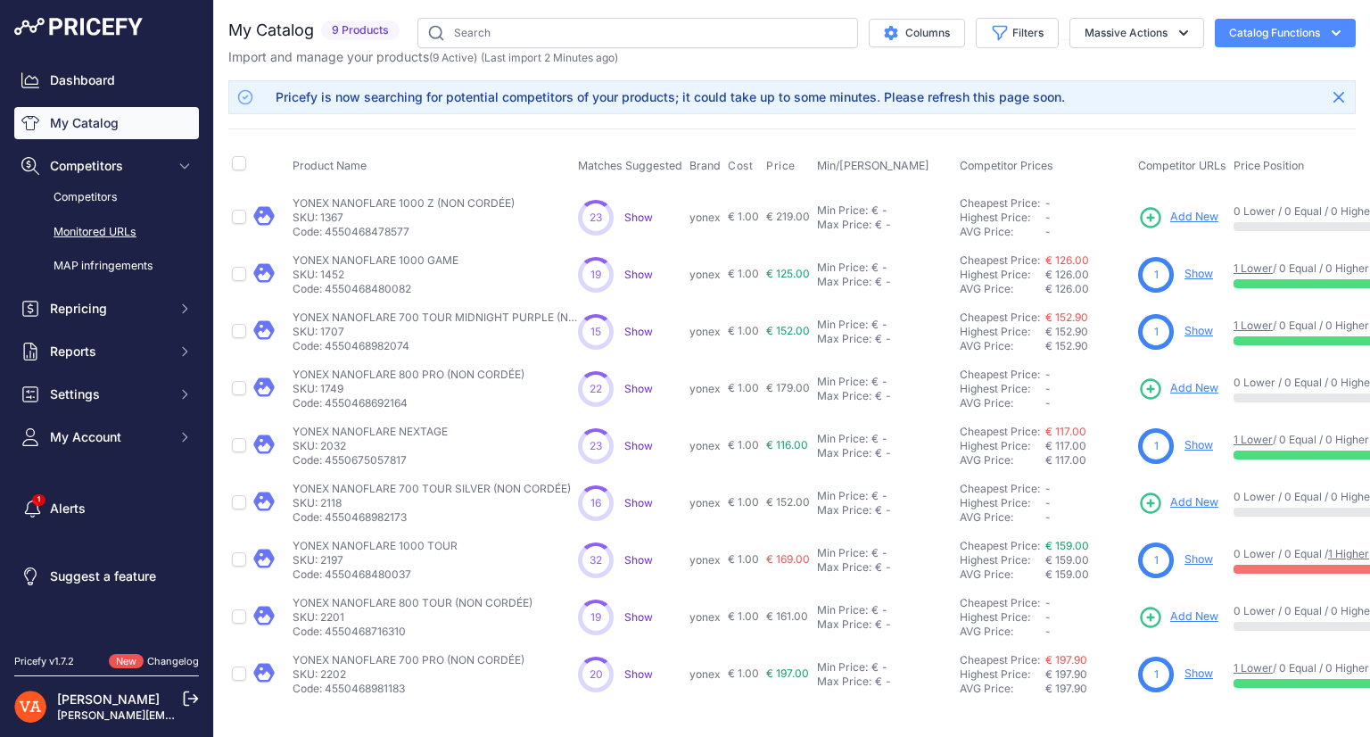
click at [153, 227] on link "Monitored URLs" at bounding box center [106, 232] width 185 height 31
